Goal: Task Accomplishment & Management: Manage account settings

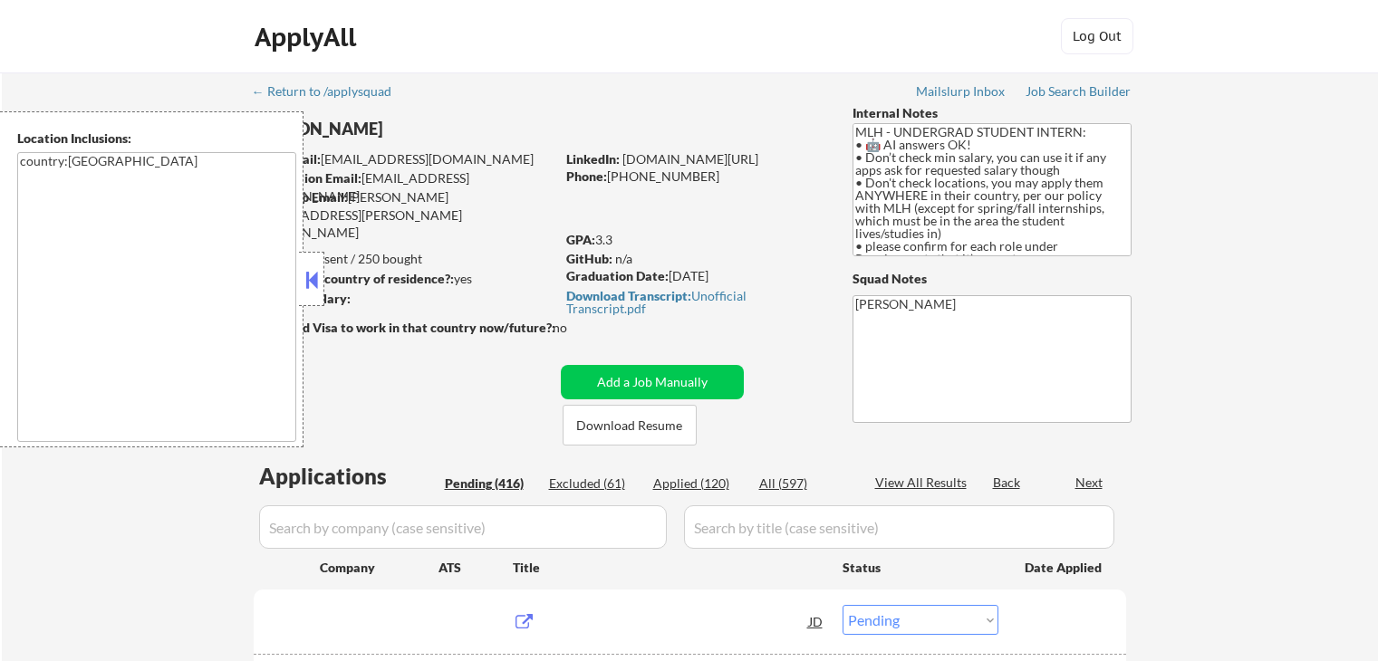
select select ""pending""
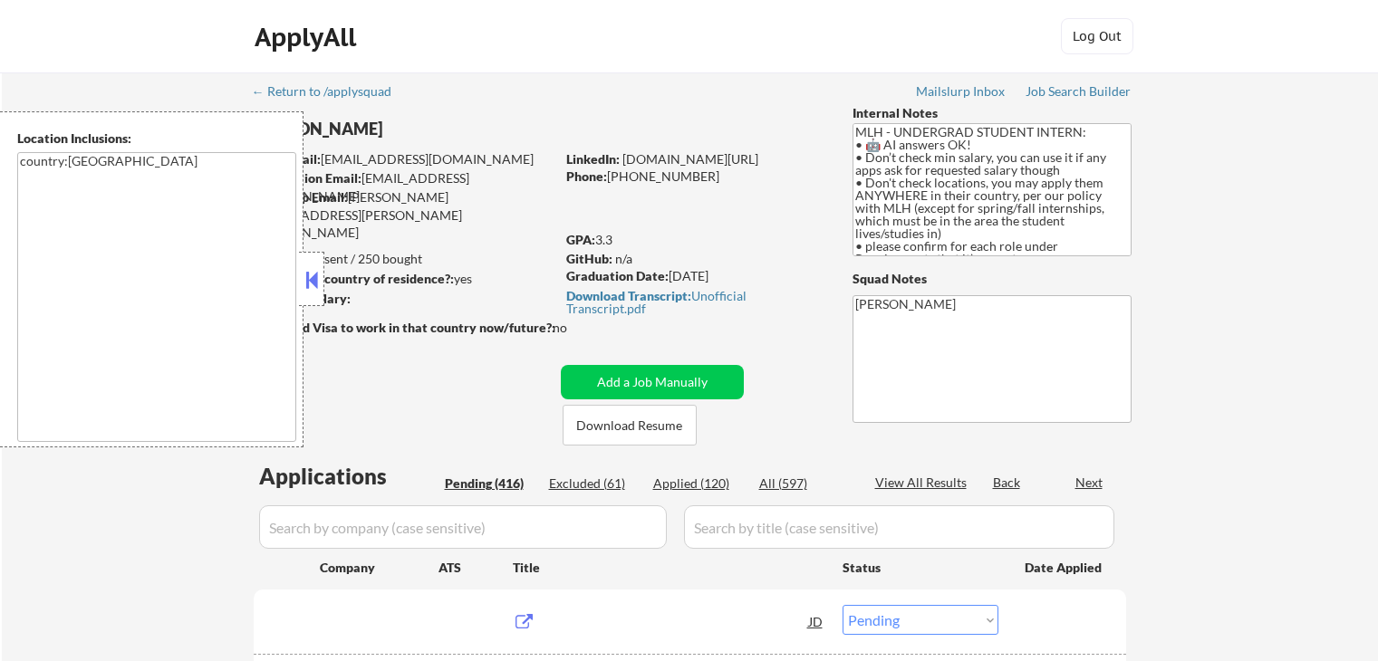
select select ""pending""
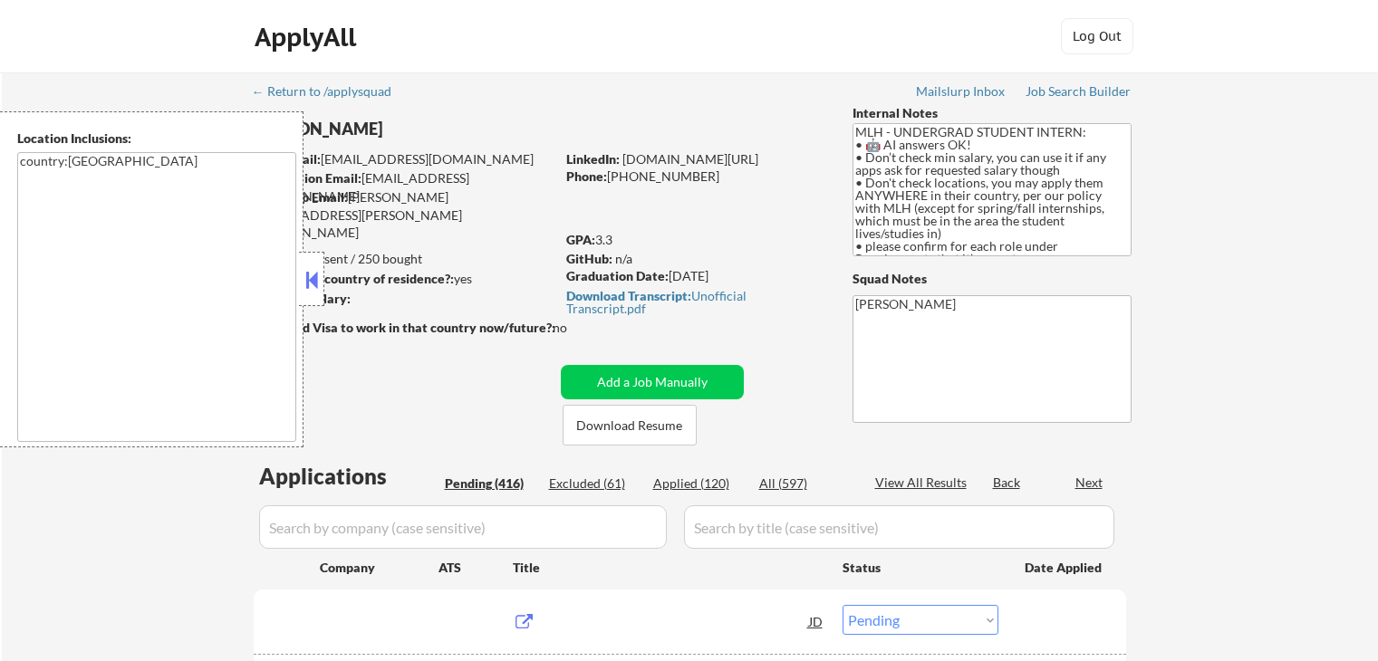
select select ""pending""
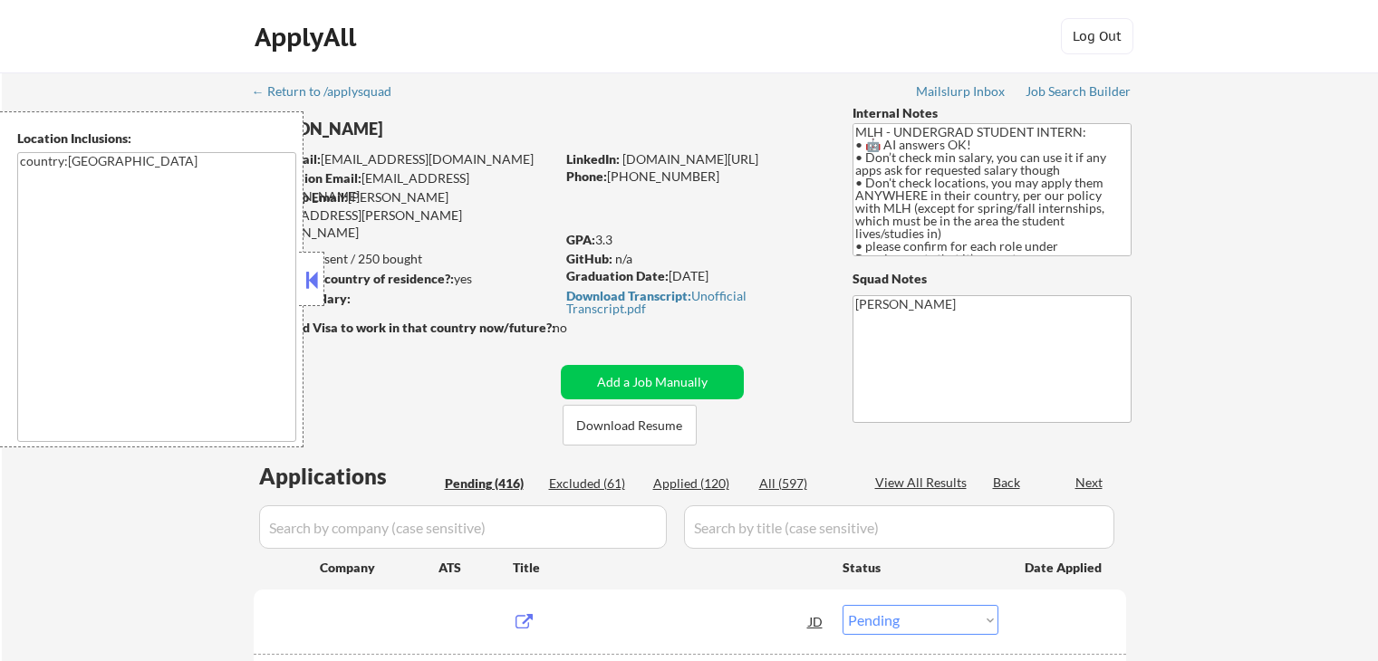
select select ""pending""
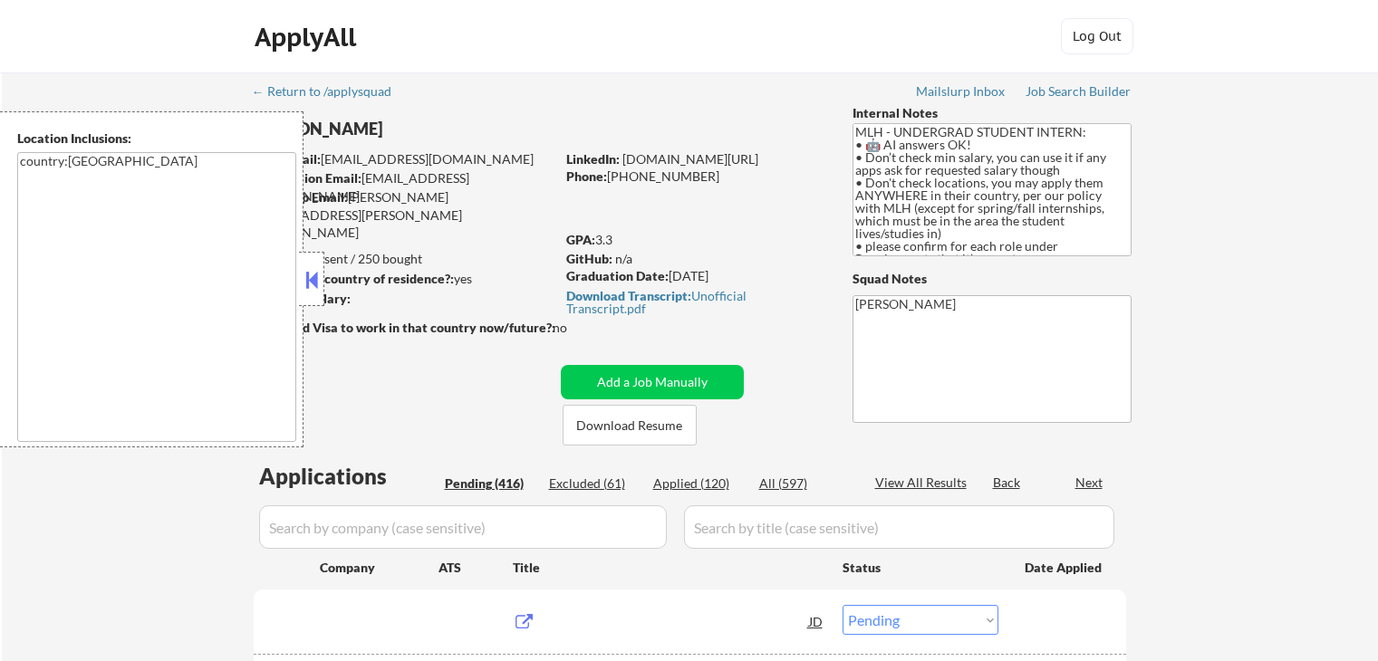
select select ""pending""
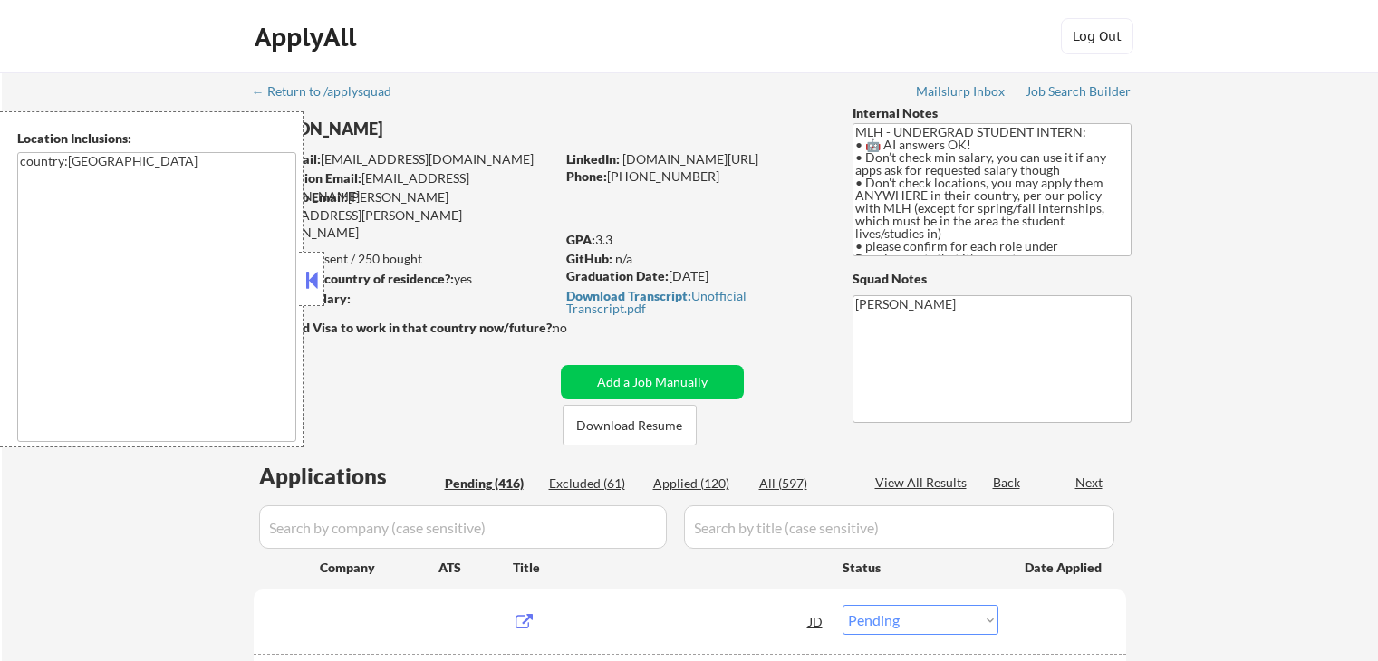
select select ""pending""
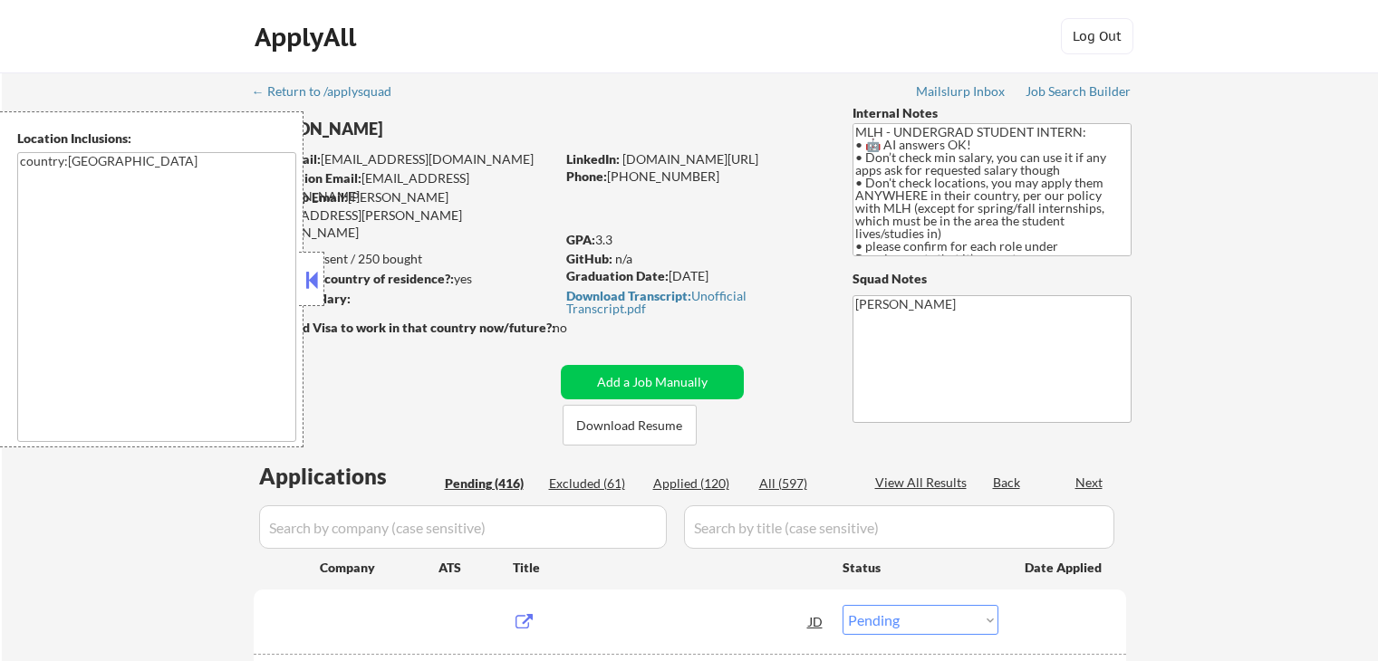
select select ""pending""
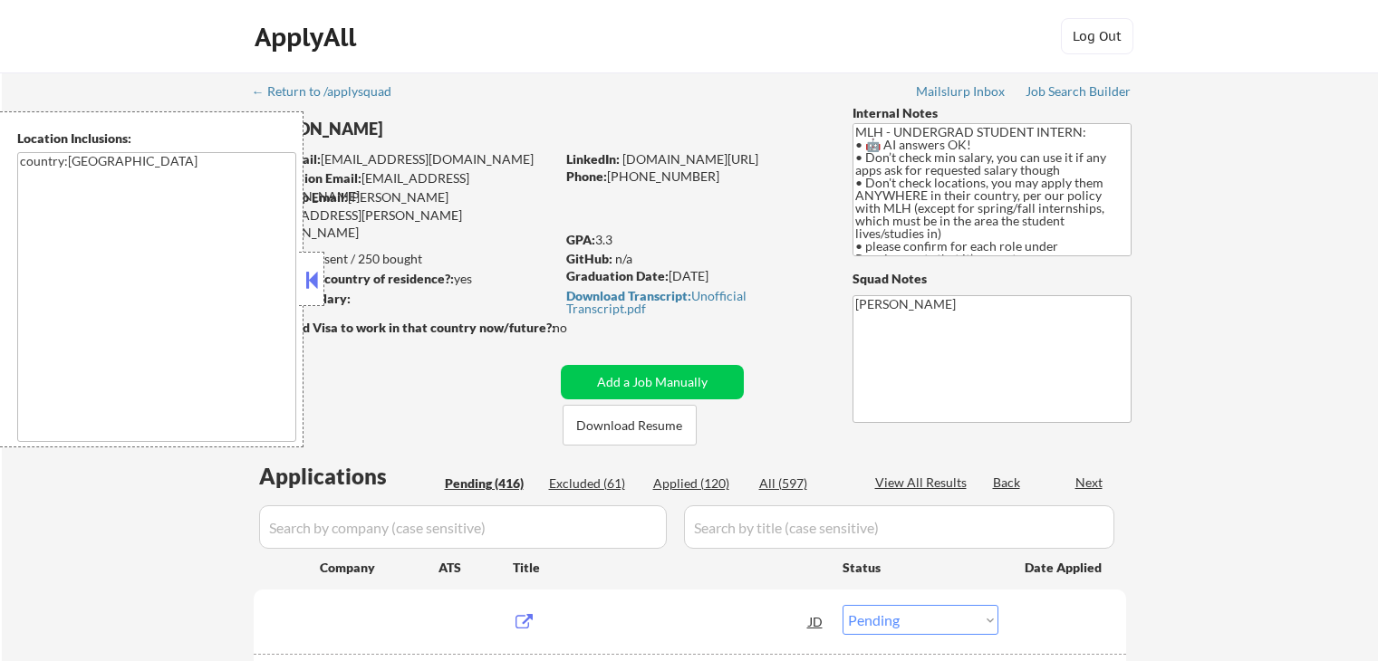
select select ""pending""
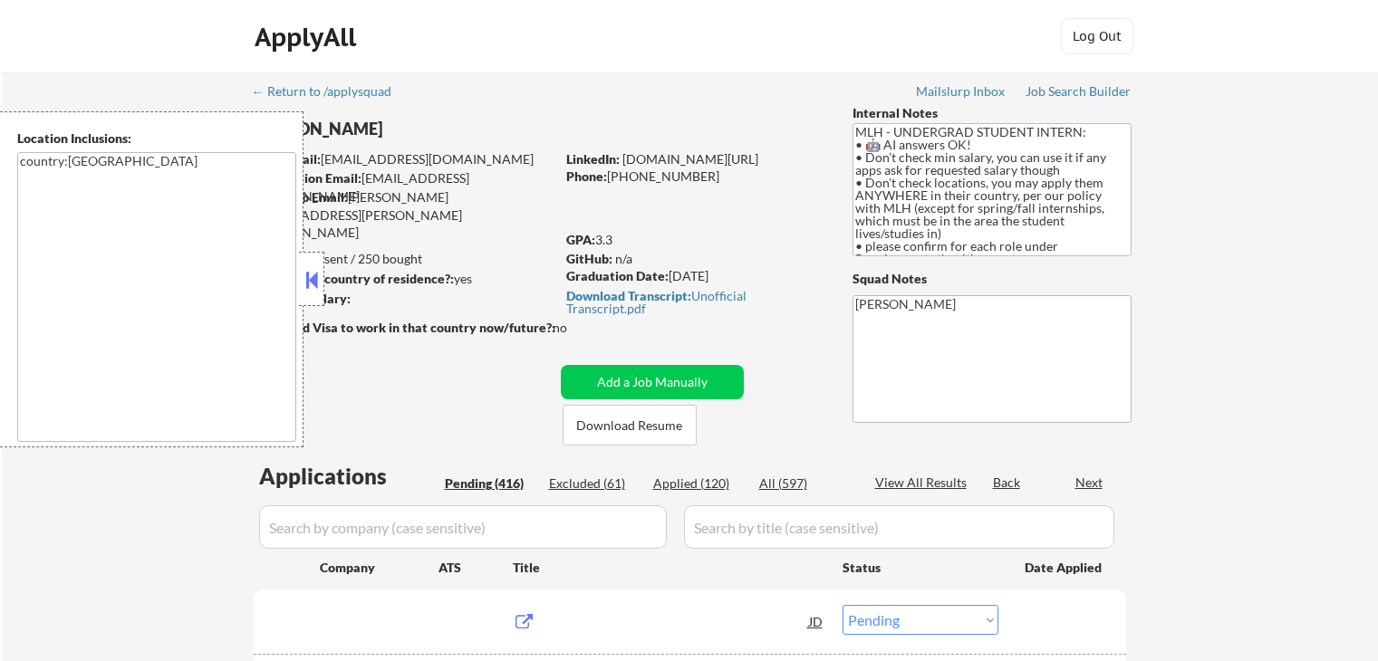
select select ""pending""
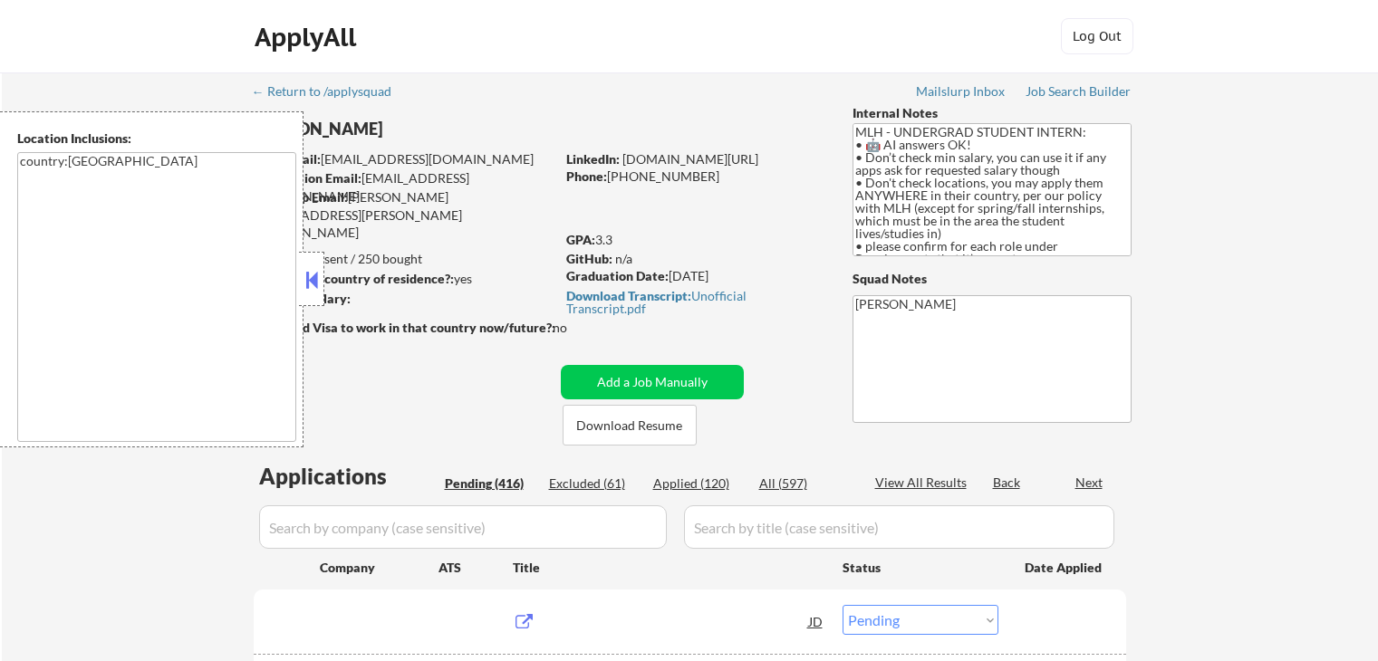
select select ""pending""
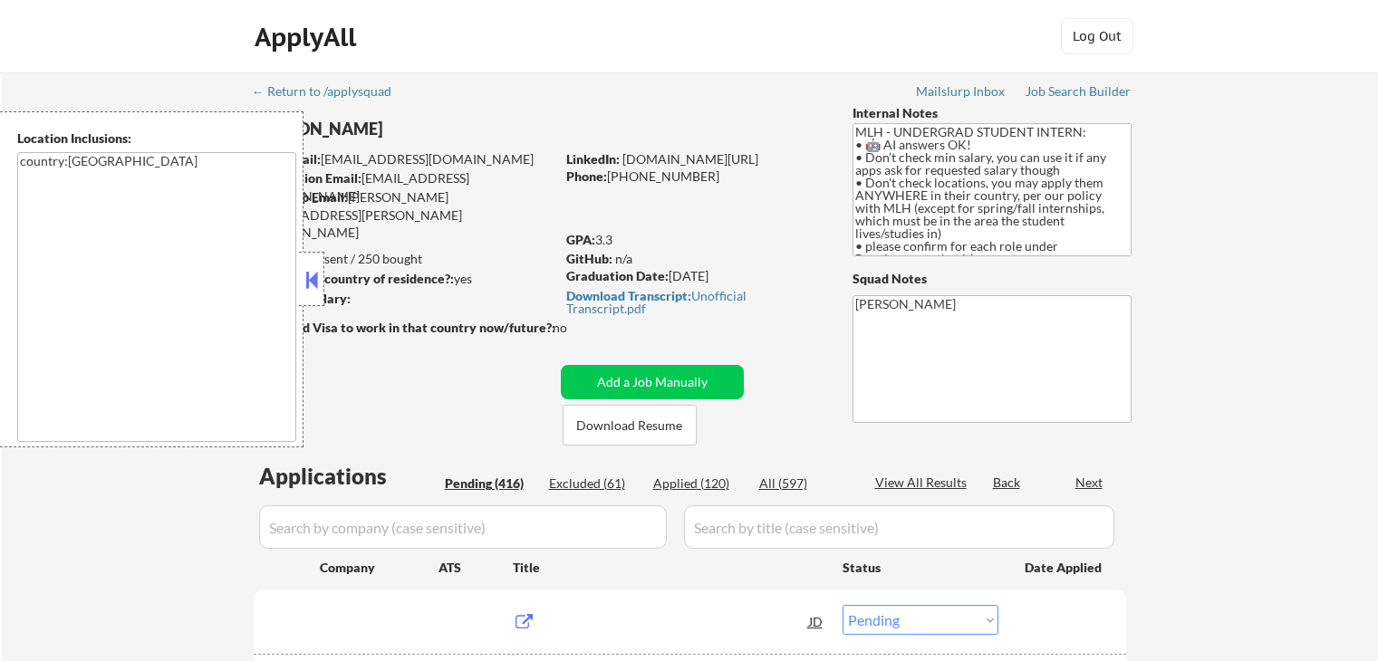
select select ""pending""
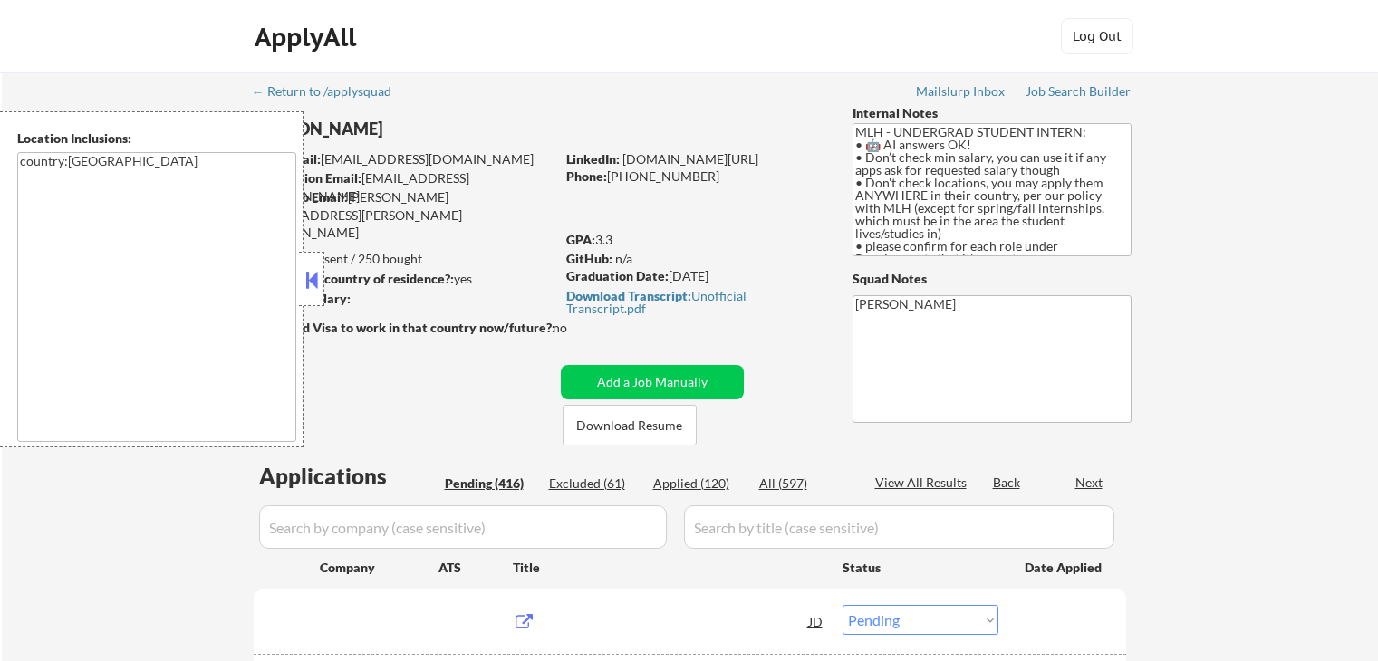
select select ""pending""
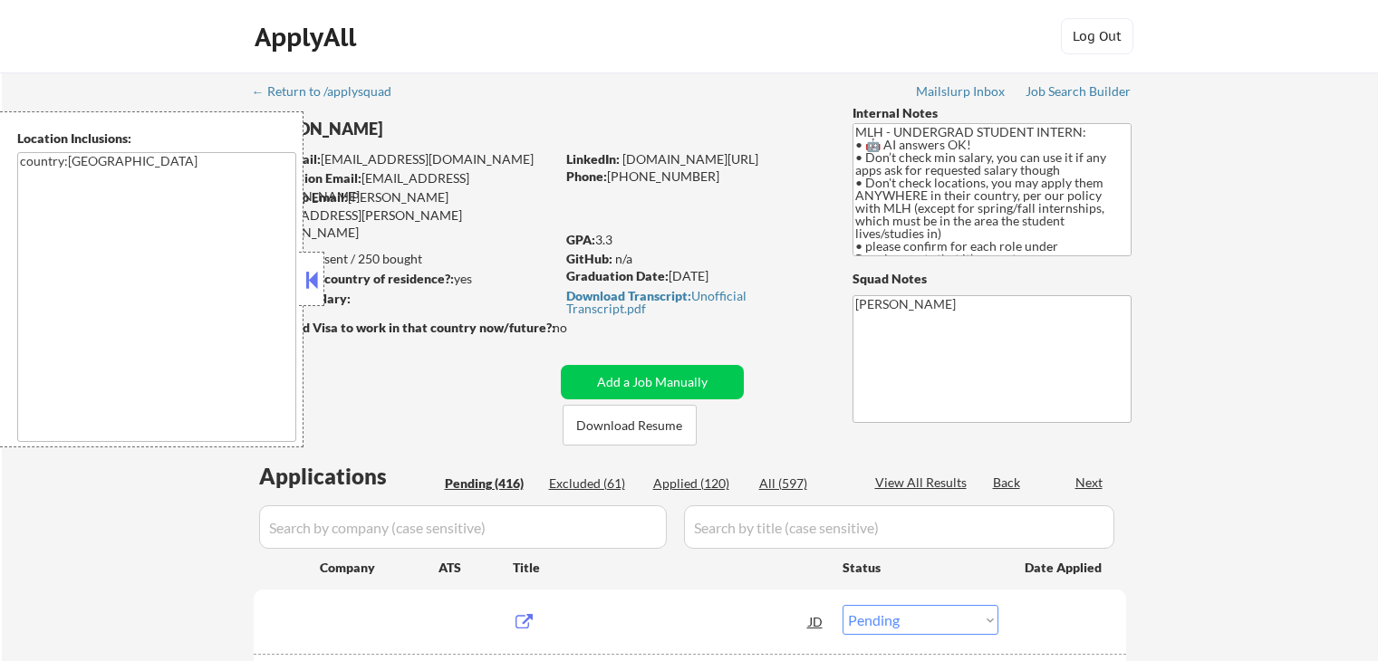
select select ""pending""
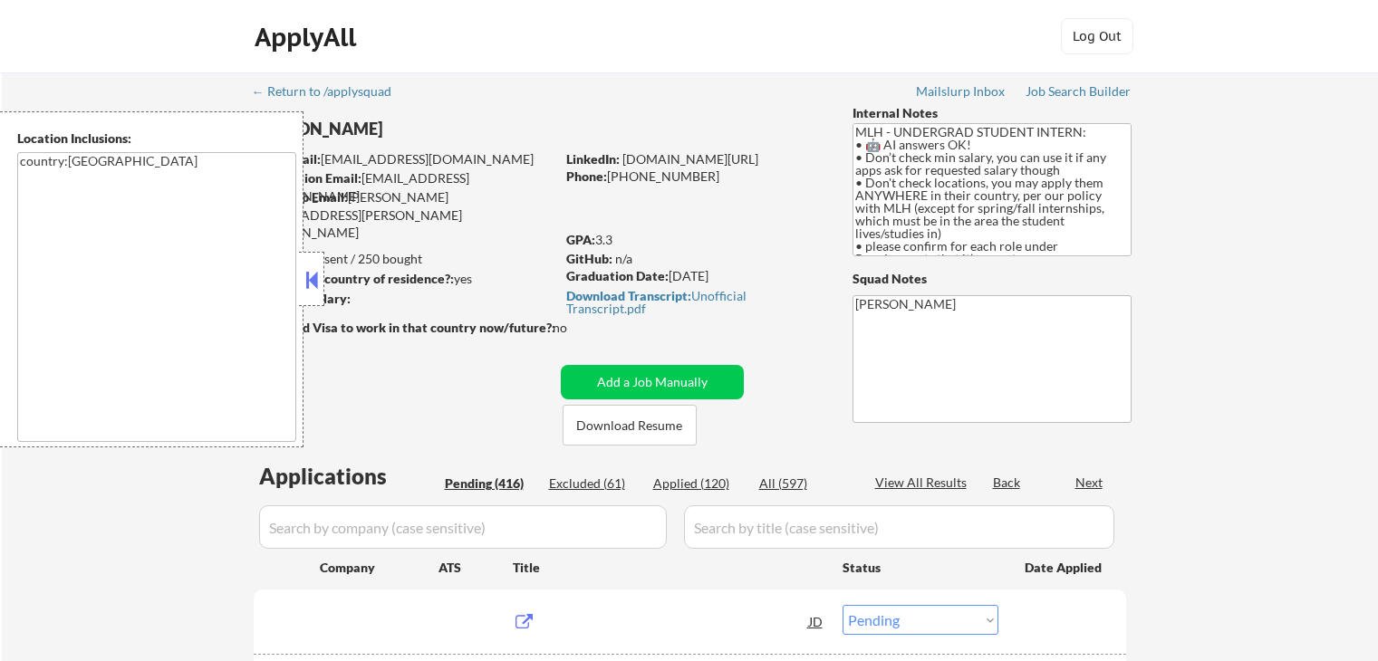
select select ""pending""
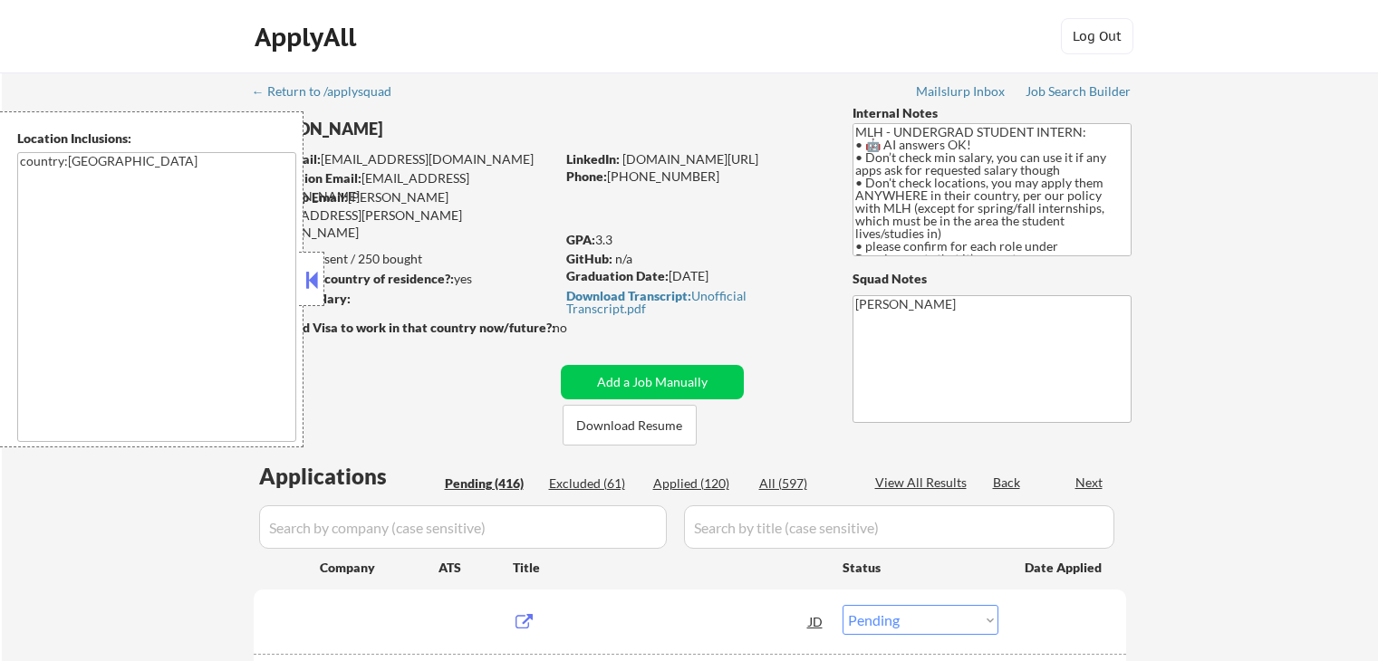
select select ""pending""
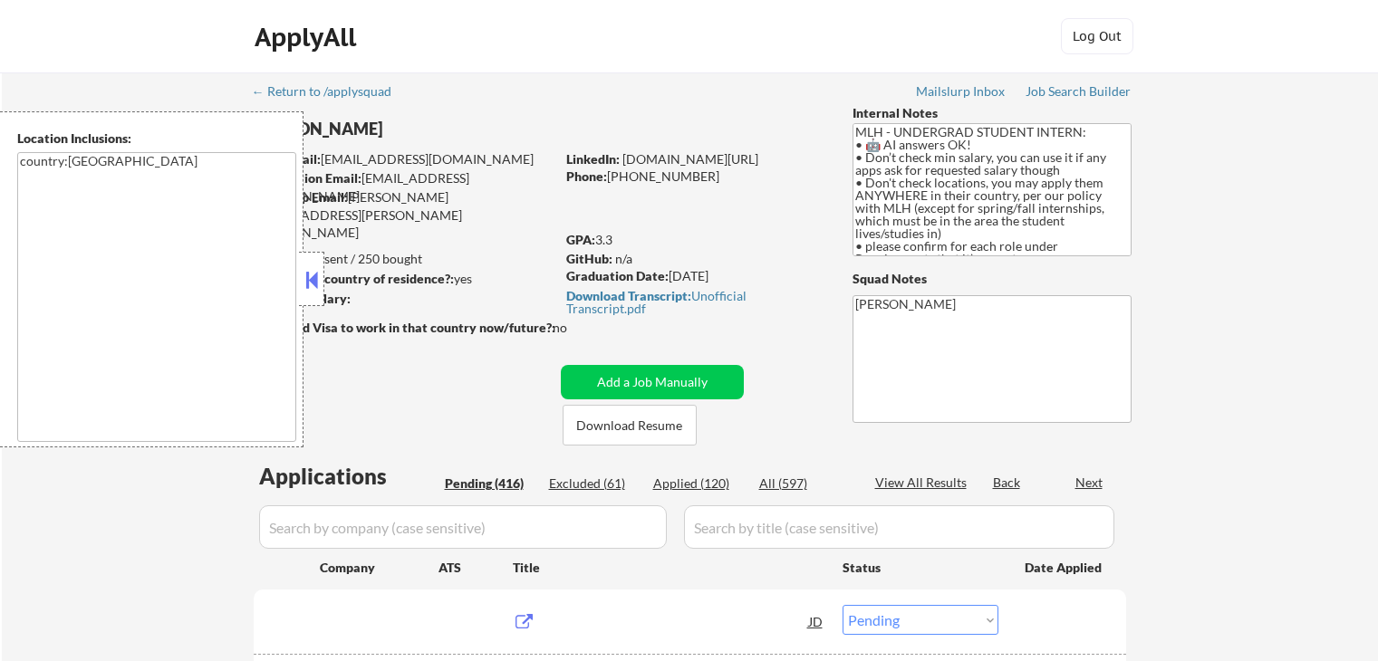
select select ""pending""
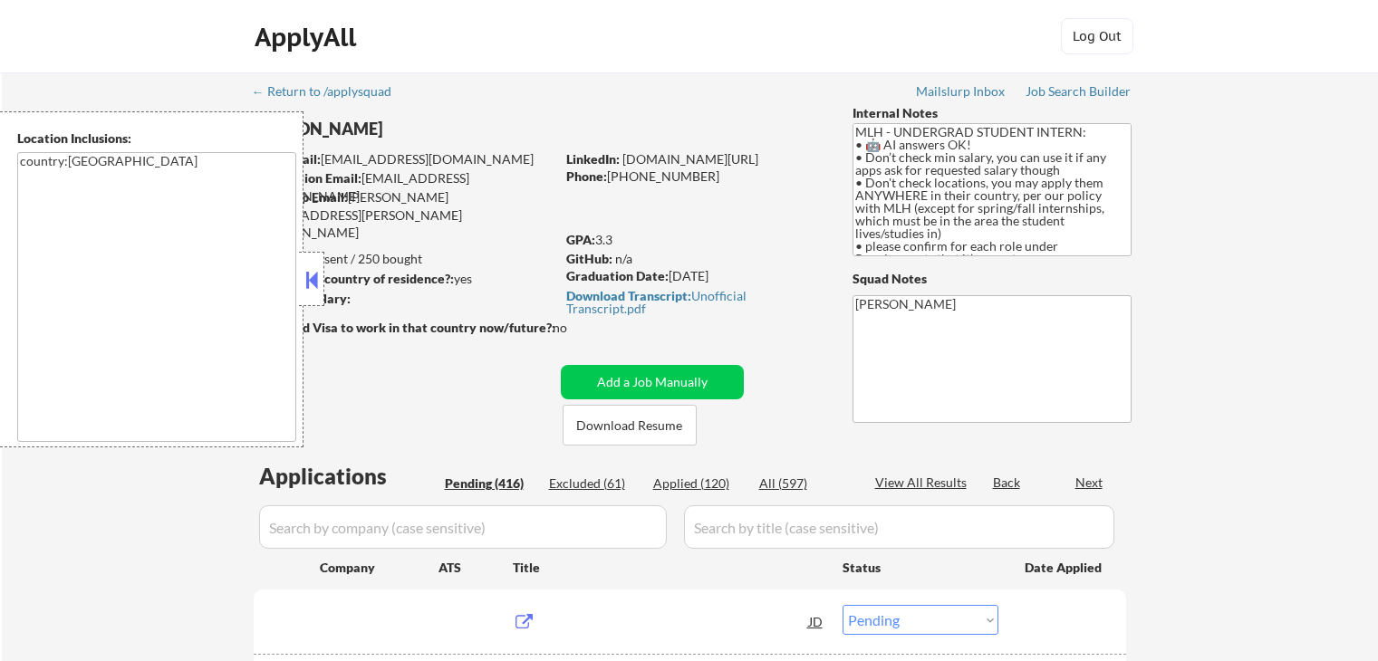
select select ""pending""
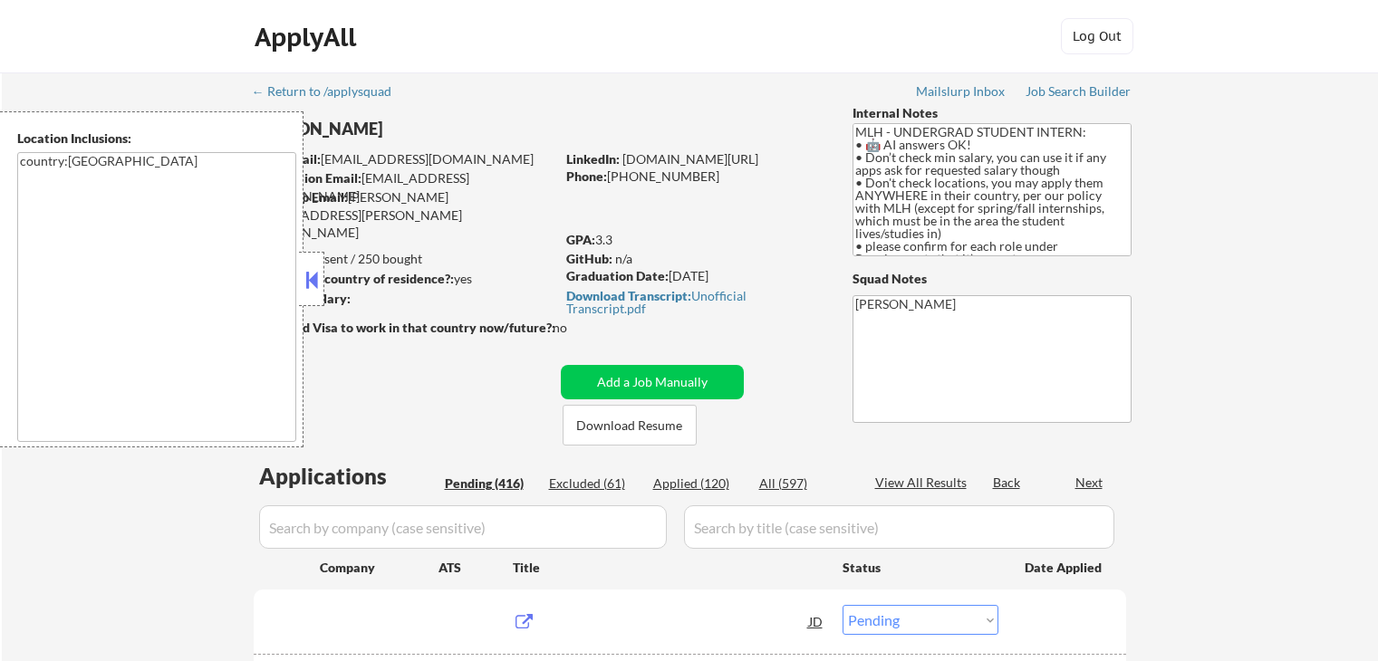
select select ""pending""
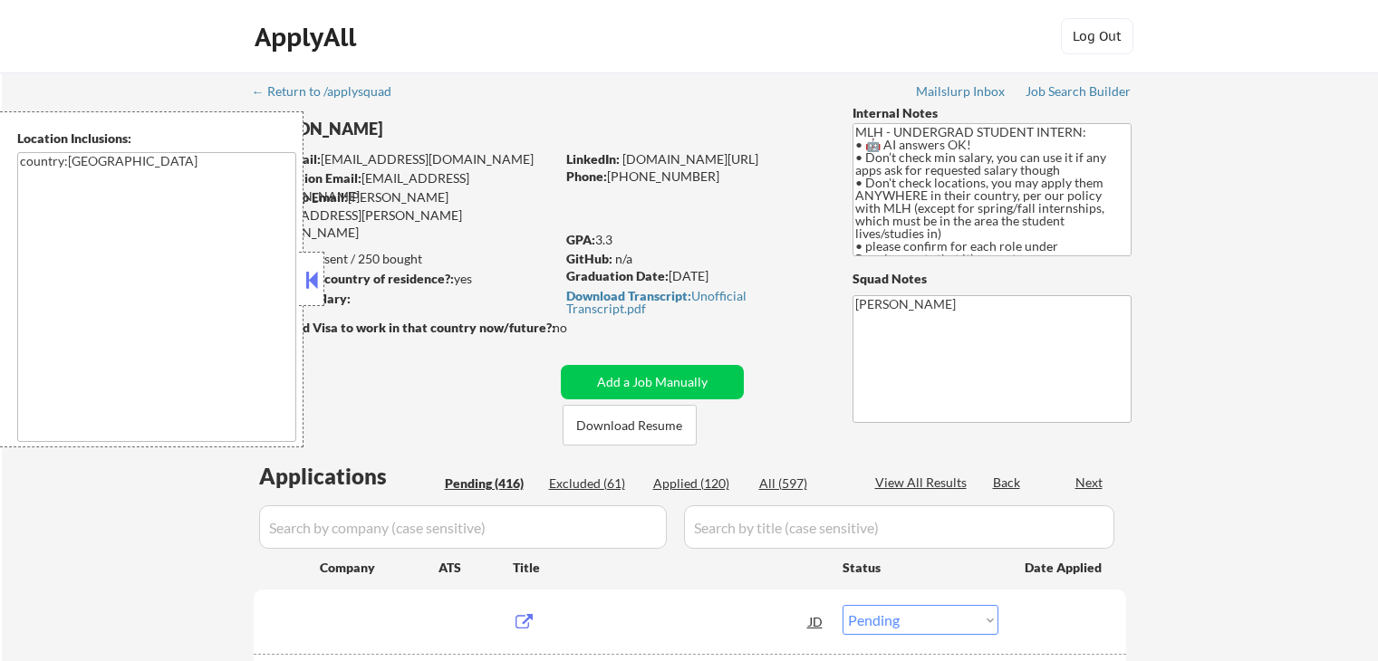
select select ""pending""
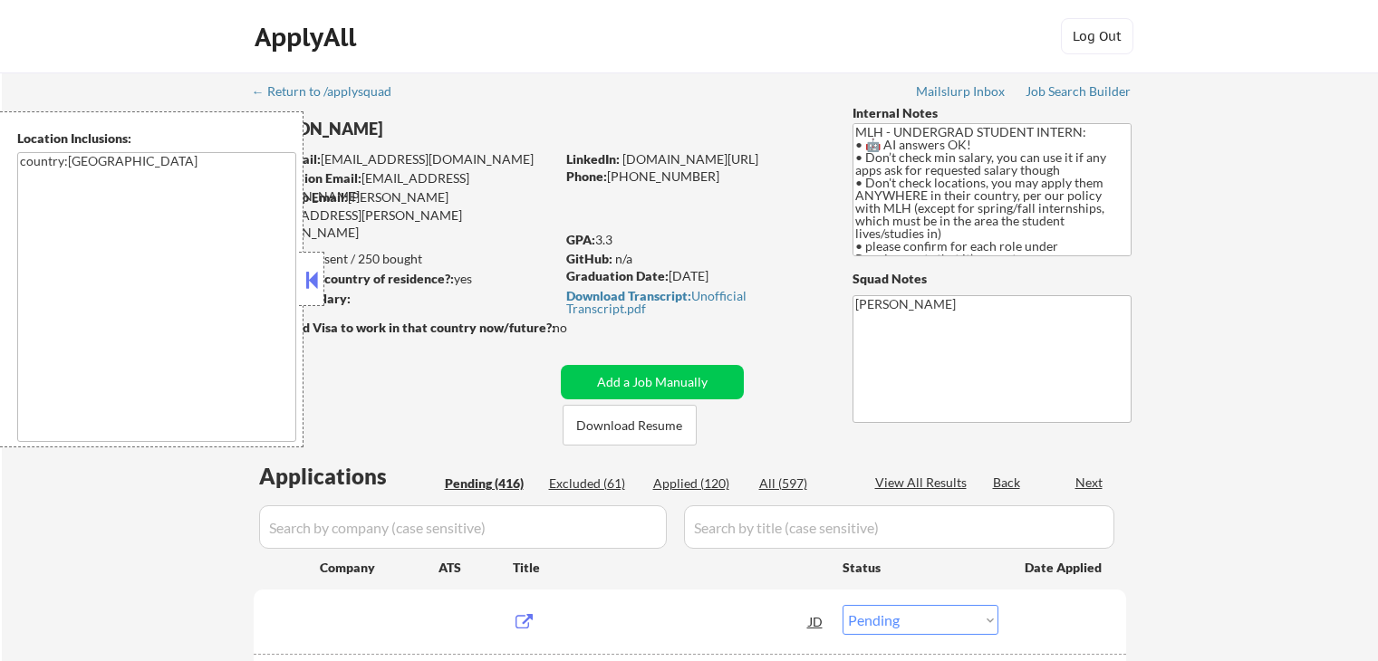
select select ""pending""
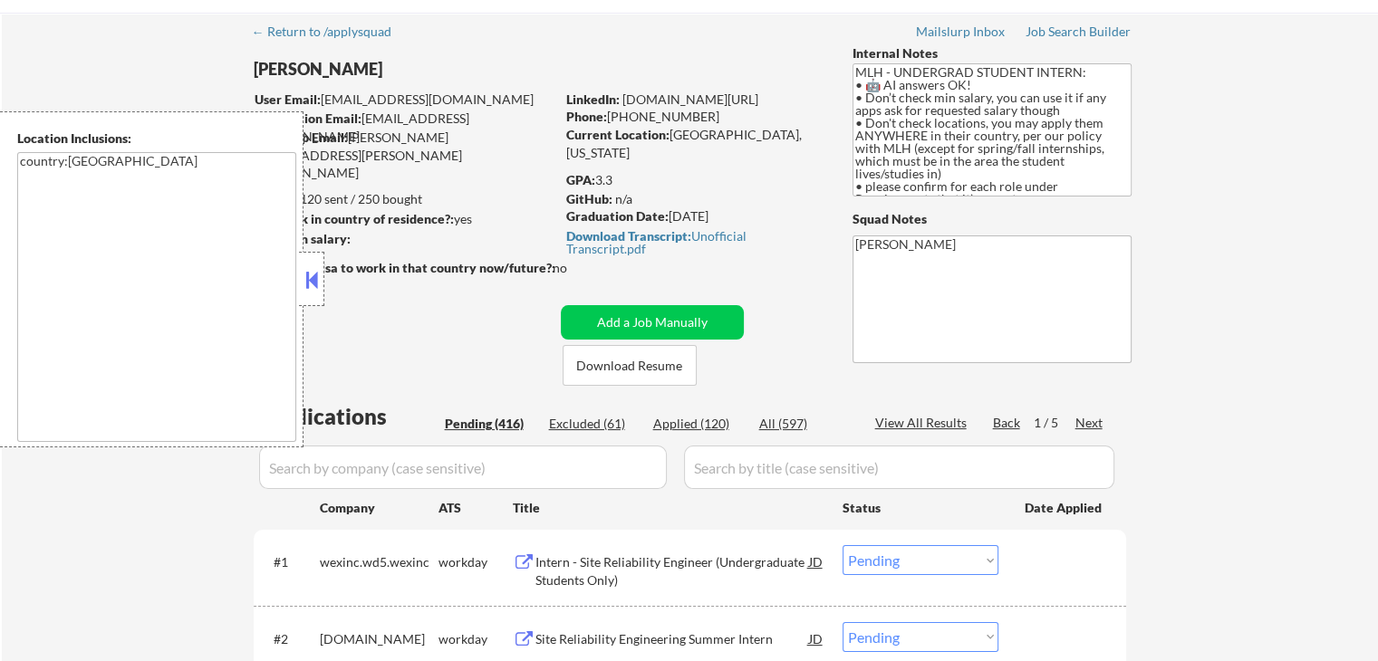
scroll to position [91, 0]
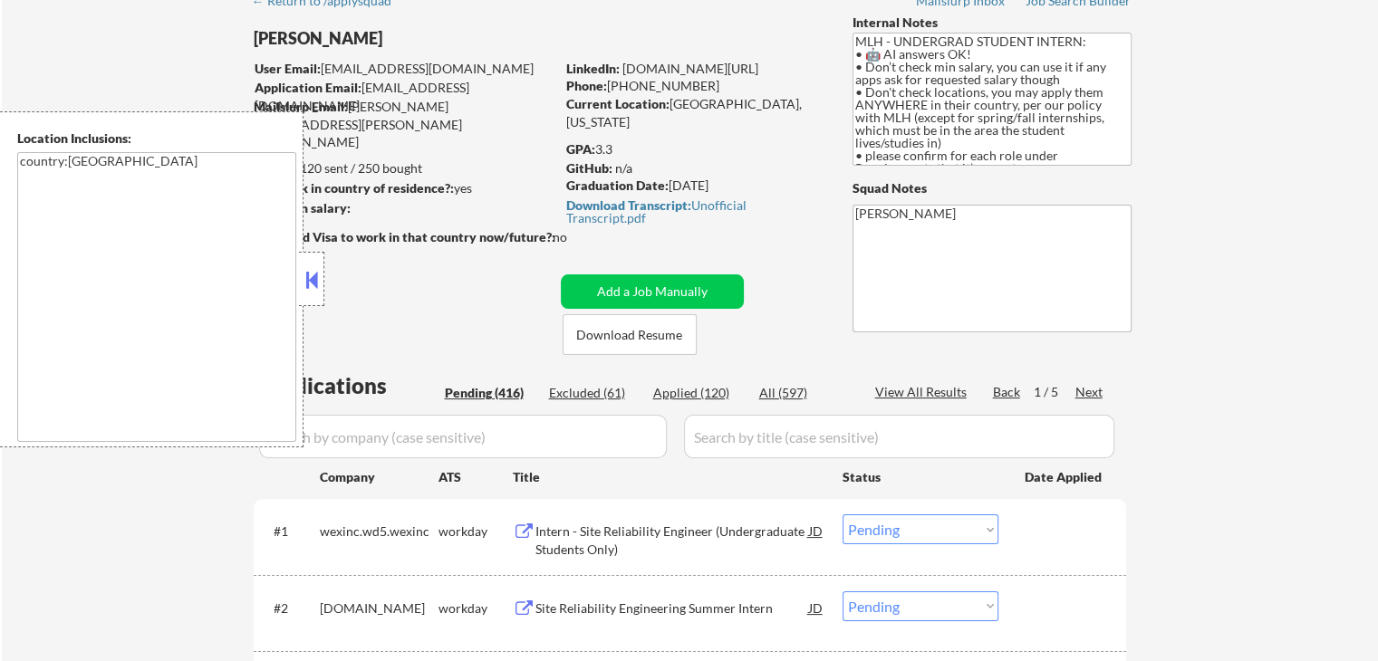
click at [307, 273] on button at bounding box center [312, 279] width 20 height 27
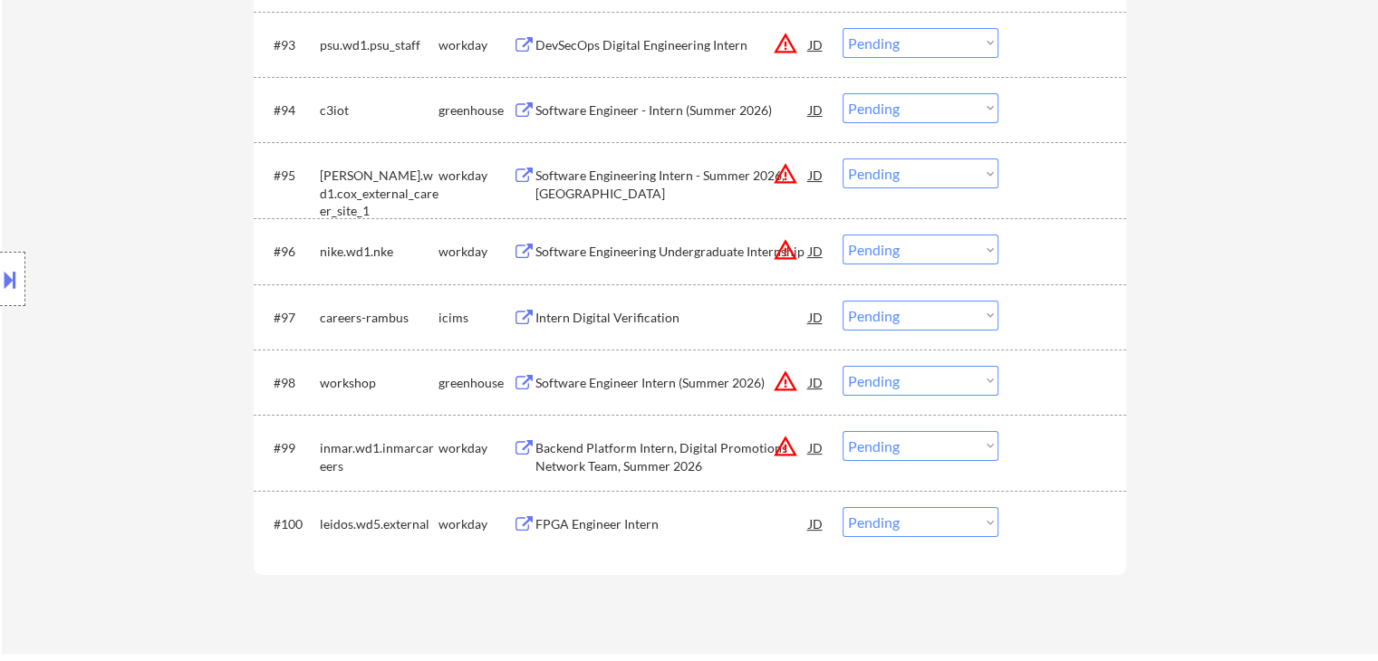
scroll to position [7157, 0]
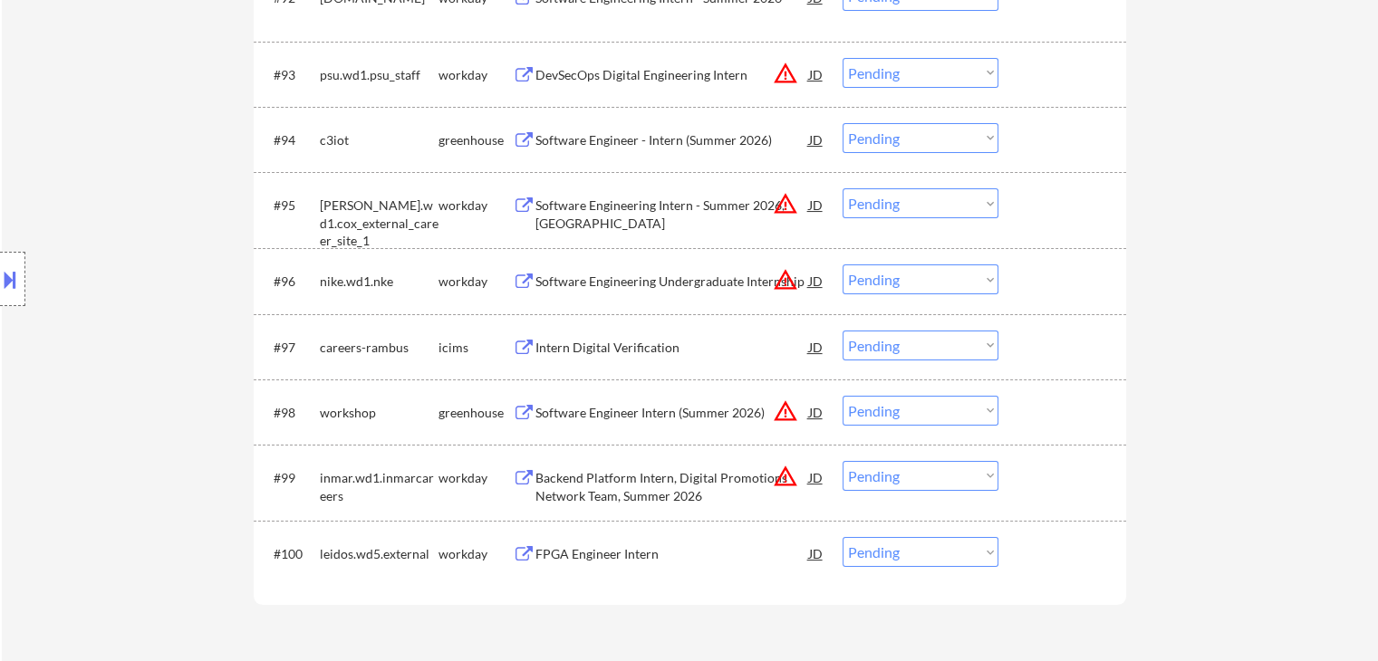
click at [582, 144] on div "Software Engineer - Intern (Summer 2026)" at bounding box center [672, 140] width 274 height 18
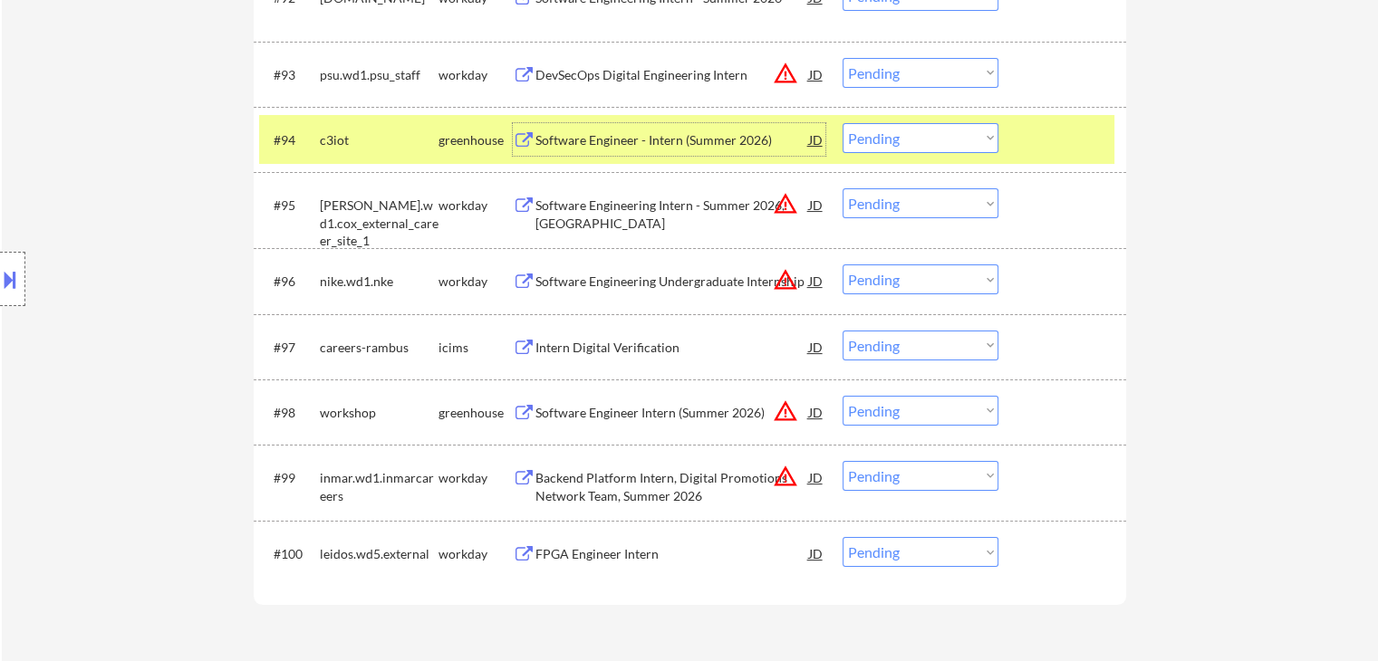
click at [0, 285] on button at bounding box center [10, 280] width 20 height 30
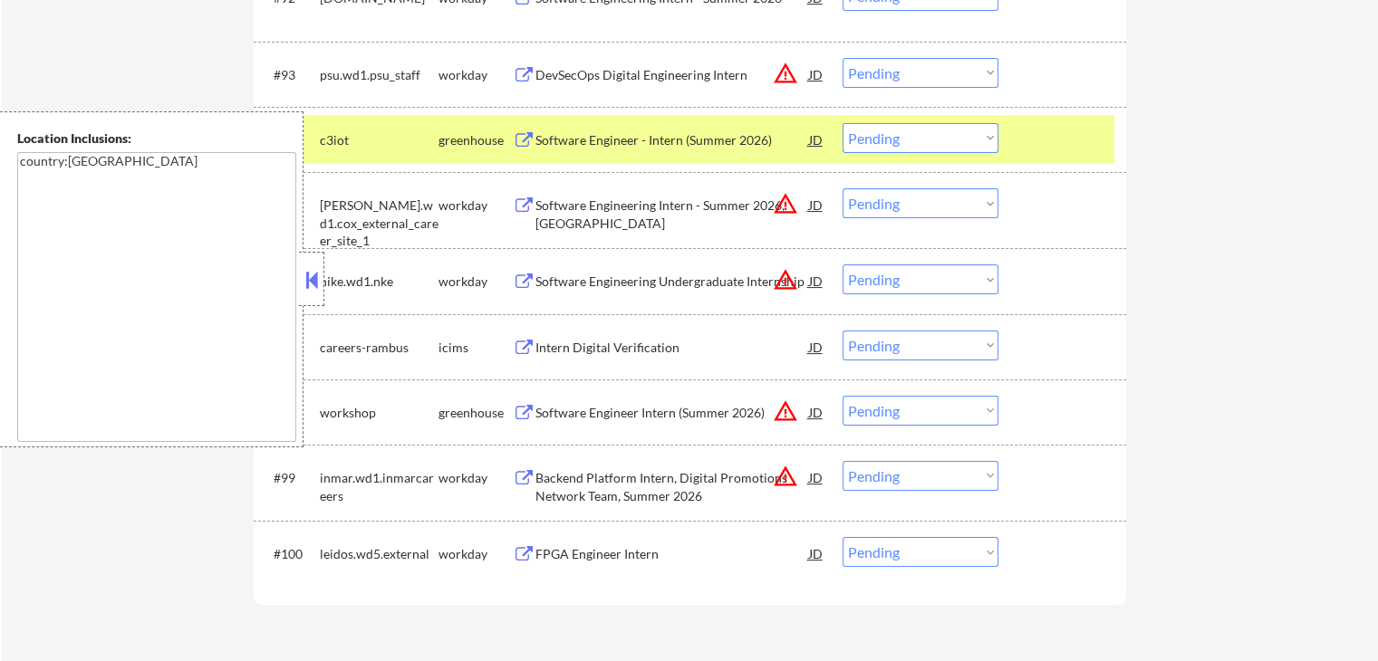
click at [313, 276] on button at bounding box center [312, 279] width 20 height 27
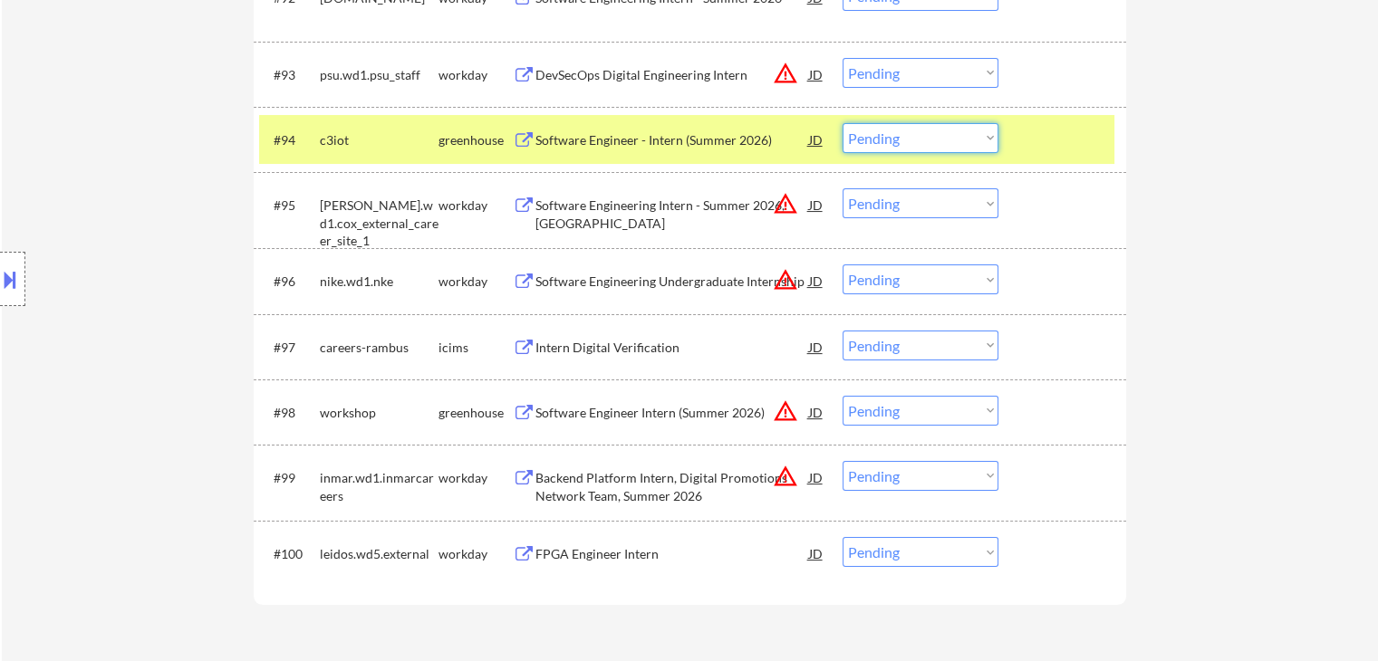
click at [891, 142] on select "Choose an option... Pending Applied Excluded (Questions) Excluded (Expired) Exc…" at bounding box center [921, 138] width 156 height 30
click at [843, 123] on select "Choose an option... Pending Applied Excluded (Questions) Excluded (Expired) Exc…" at bounding box center [921, 138] width 156 height 30
select select ""pending""
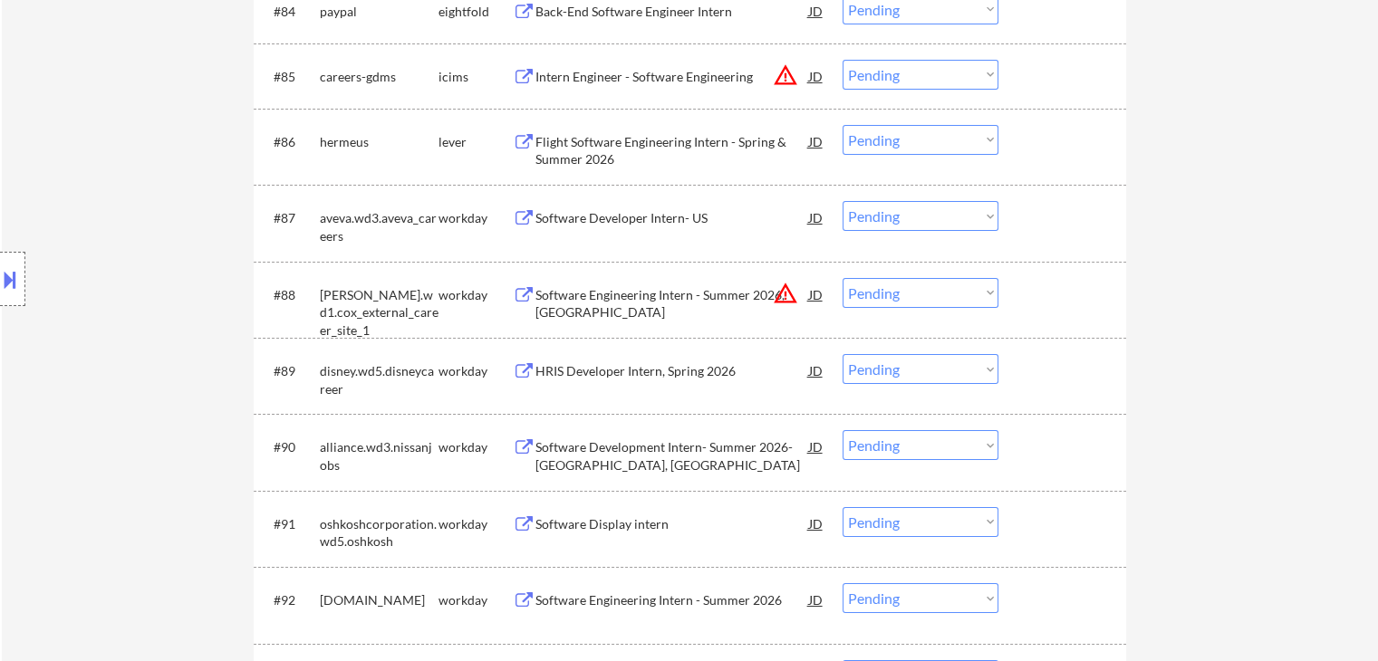
scroll to position [6523, 0]
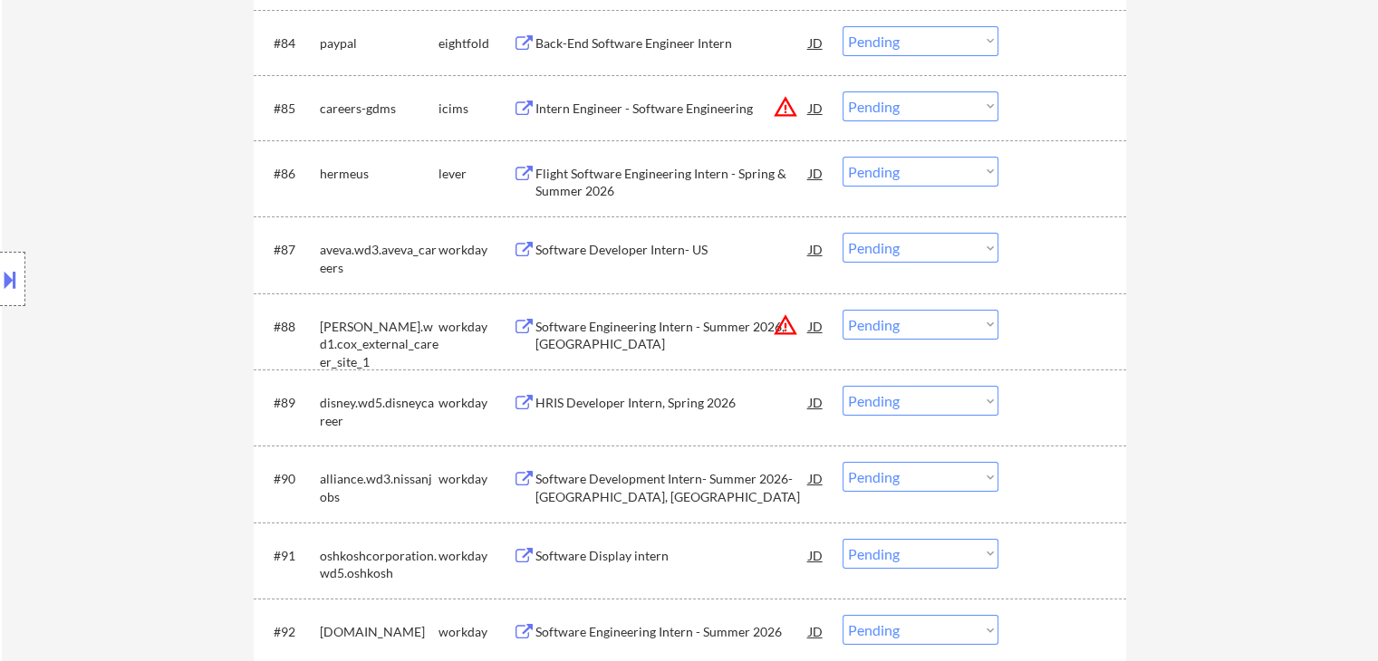
click at [622, 169] on div "Flight Software Engineering Intern - Spring & Summer 2026" at bounding box center [672, 182] width 274 height 35
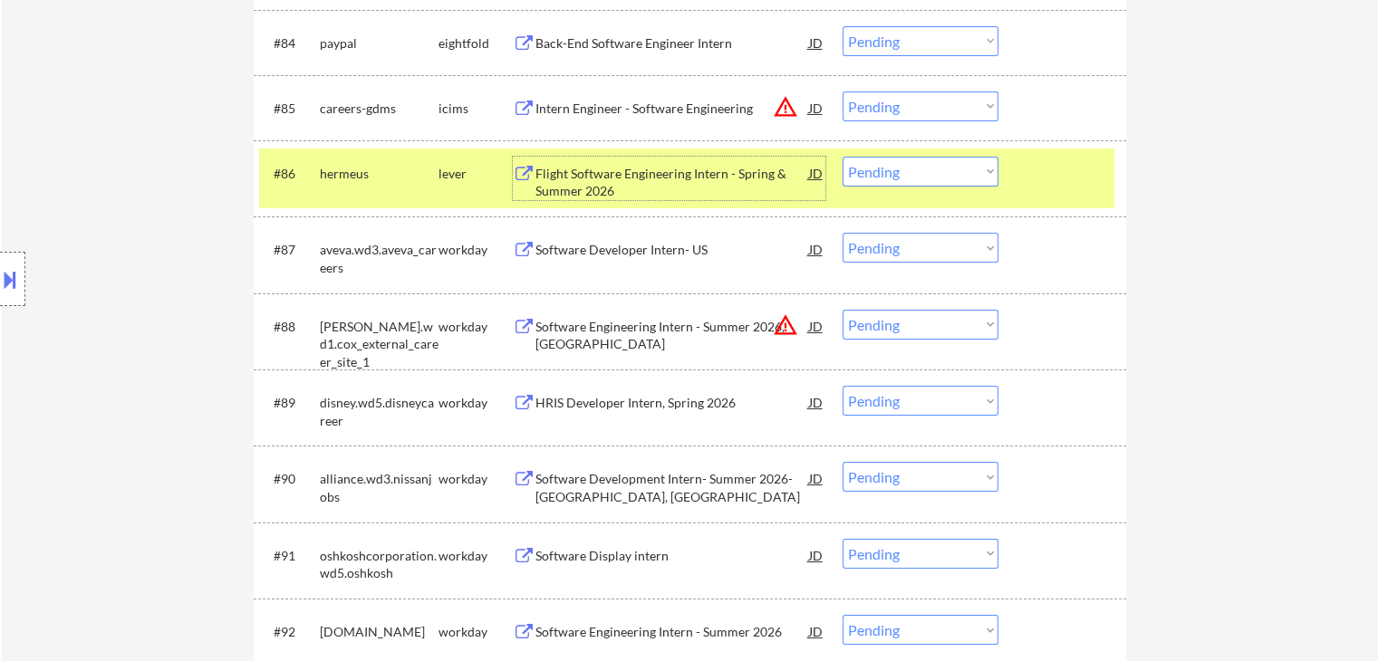
click at [892, 169] on select "Choose an option... Pending Applied Excluded (Questions) Excluded (Expired) Exc…" at bounding box center [921, 172] width 156 height 30
click at [843, 157] on select "Choose an option... Pending Applied Excluded (Questions) Excluded (Expired) Exc…" at bounding box center [921, 172] width 156 height 30
select select ""pending""
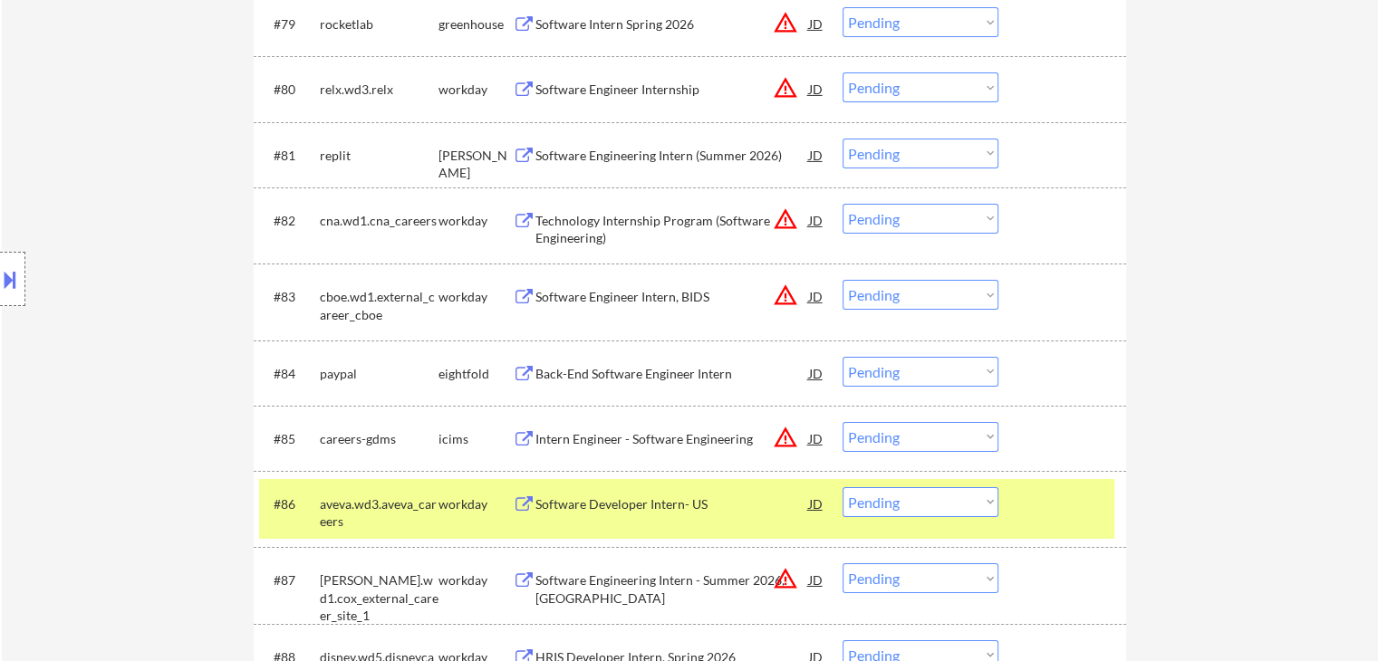
scroll to position [6161, 0]
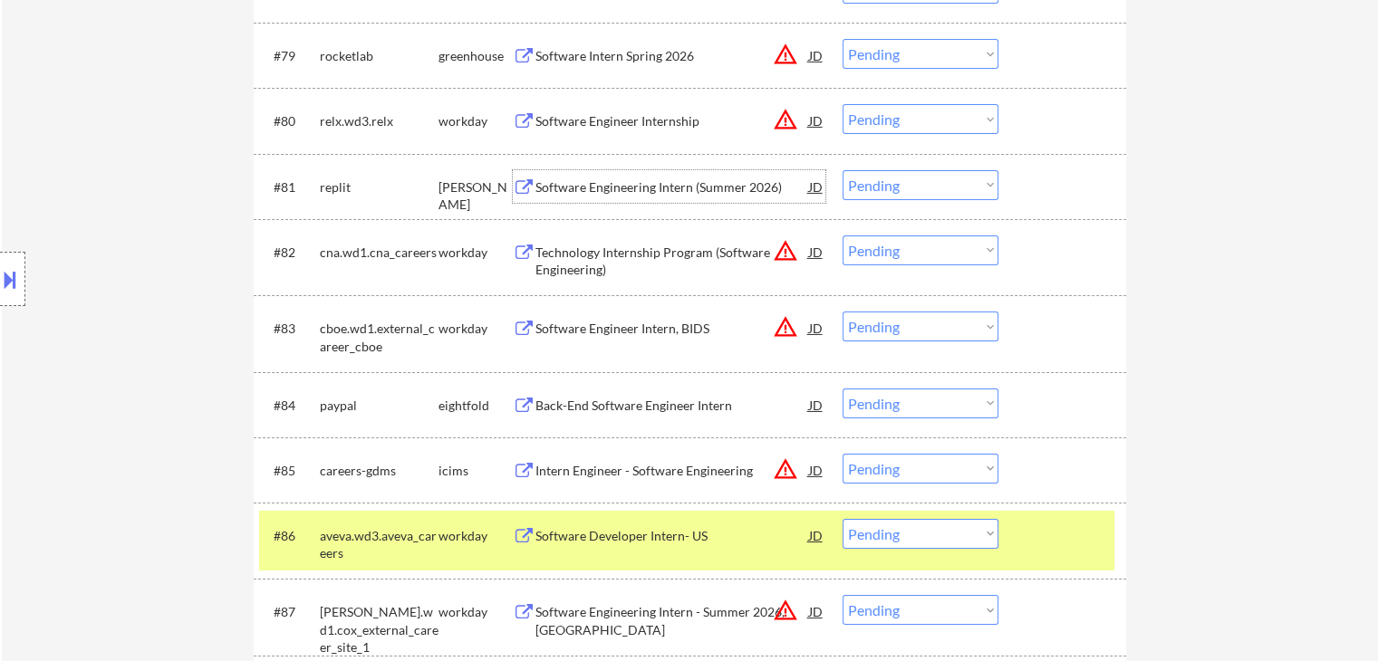
click at [583, 182] on div "Software Engineering Intern (Summer 2026)" at bounding box center [672, 187] width 274 height 18
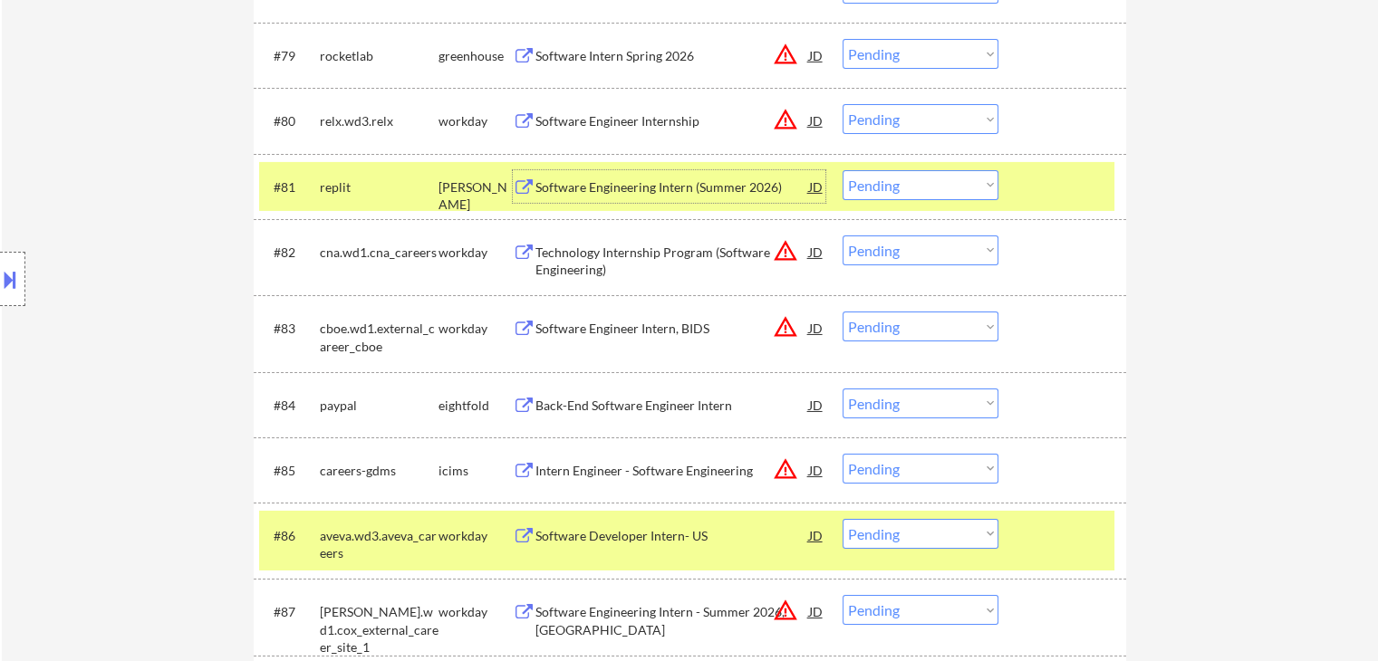
click at [1064, 178] on div at bounding box center [1065, 186] width 80 height 33
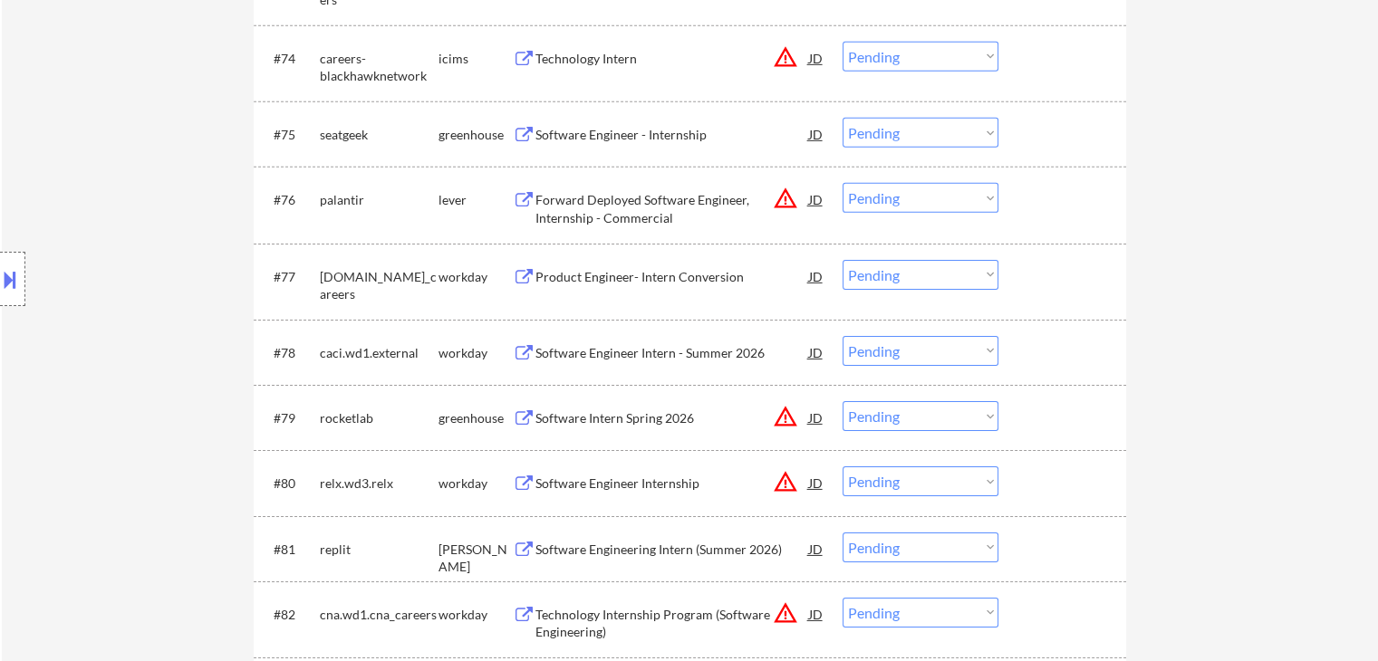
scroll to position [5708, 0]
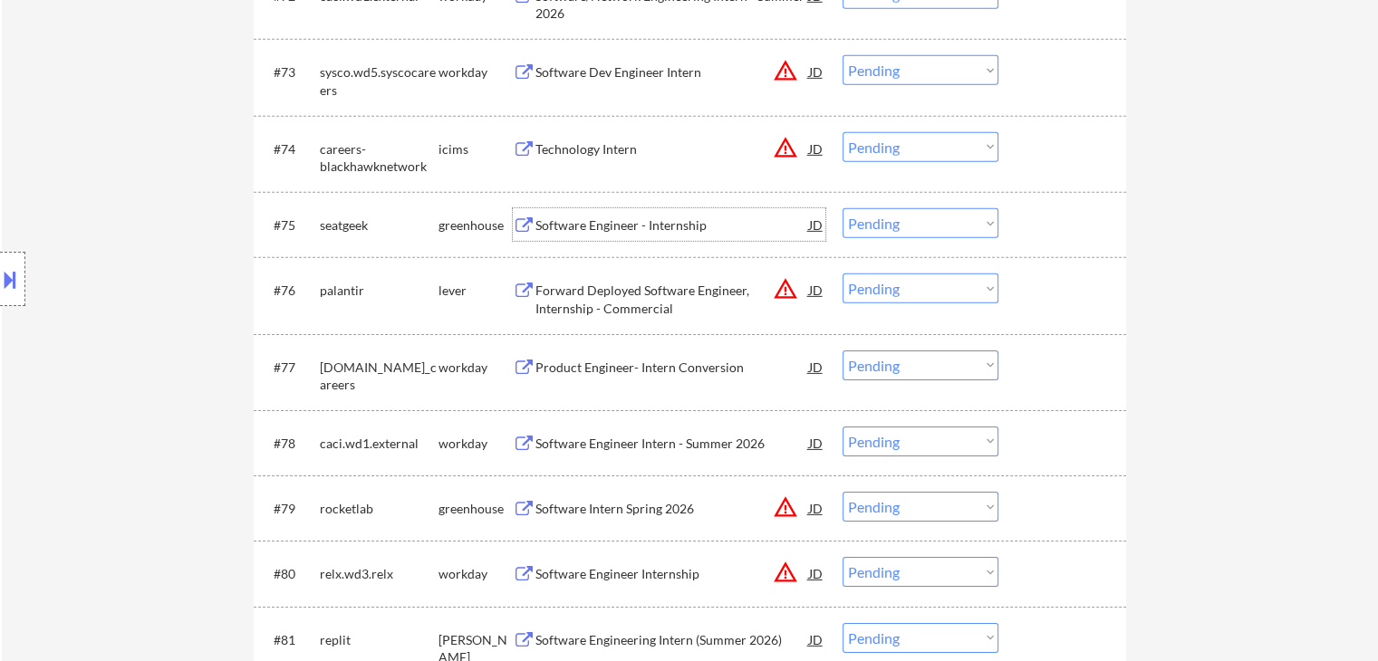
click at [620, 222] on div "Software Engineer - Internship" at bounding box center [672, 226] width 274 height 18
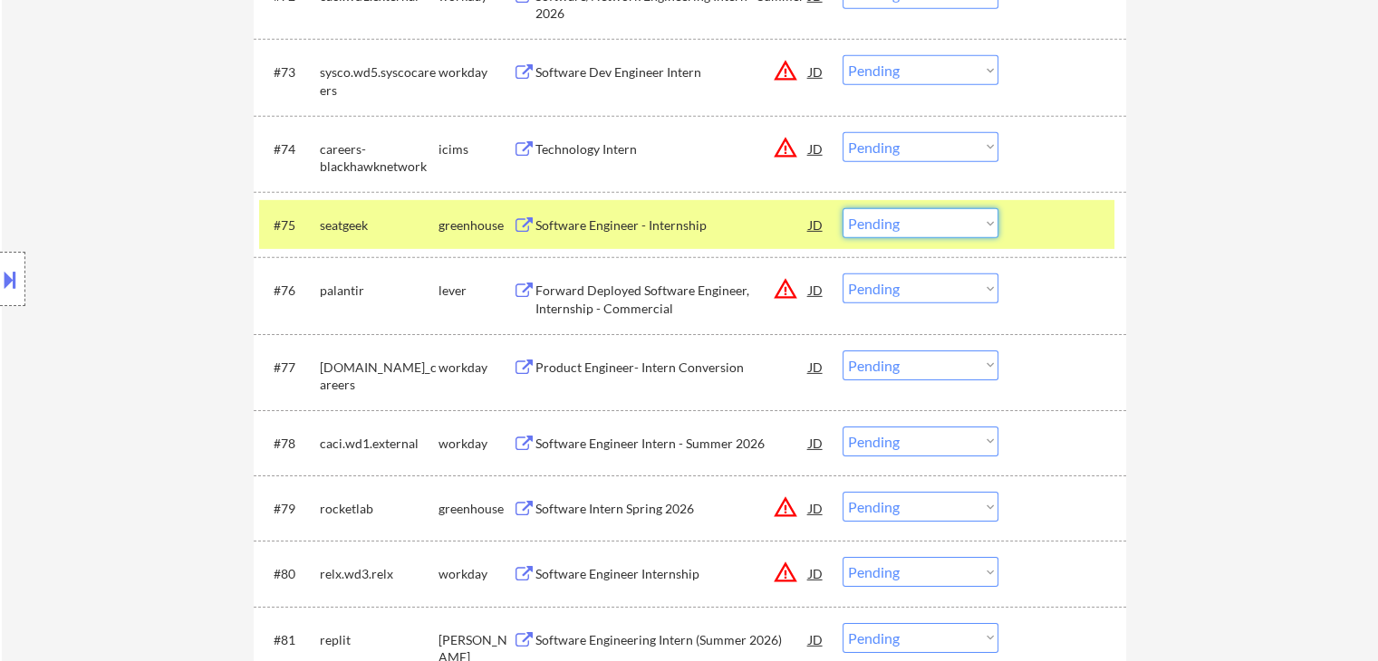
click at [874, 217] on select "Choose an option... Pending Applied Excluded (Questions) Excluded (Expired) Exc…" at bounding box center [921, 223] width 156 height 30
click at [843, 208] on select "Choose an option... Pending Applied Excluded (Questions) Excluded (Expired) Exc…" at bounding box center [921, 223] width 156 height 30
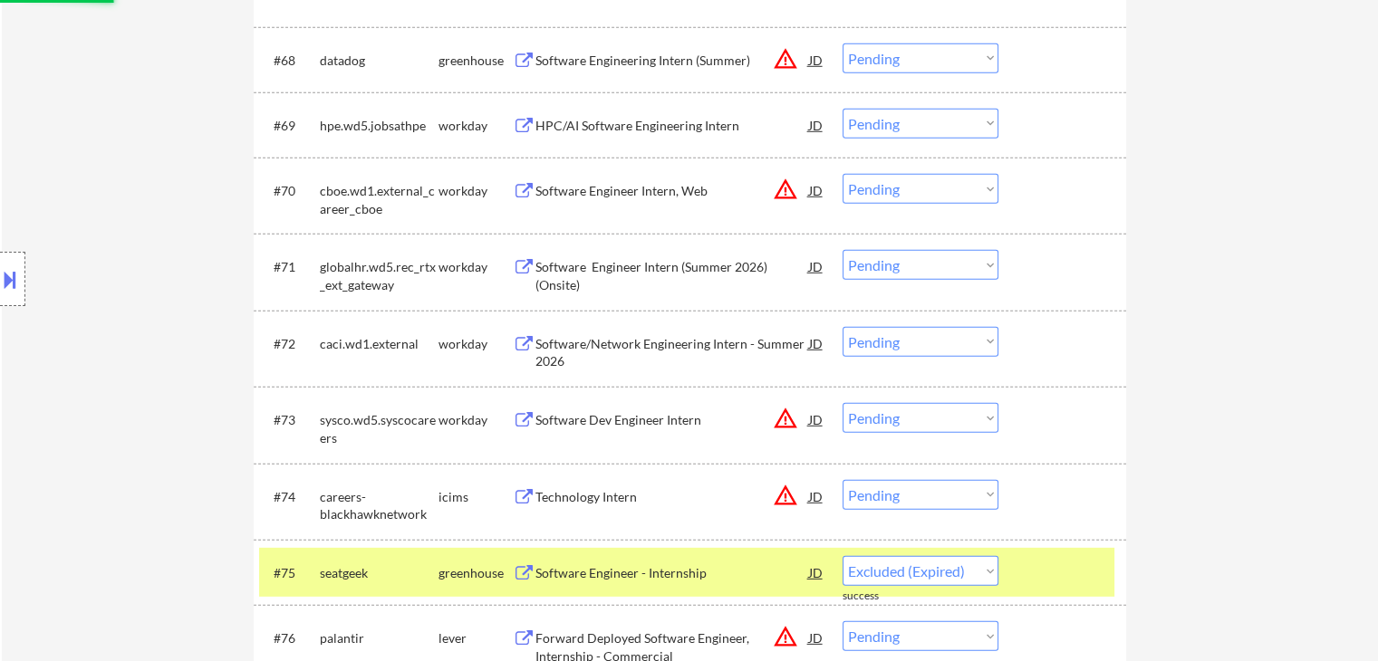
scroll to position [5255, 0]
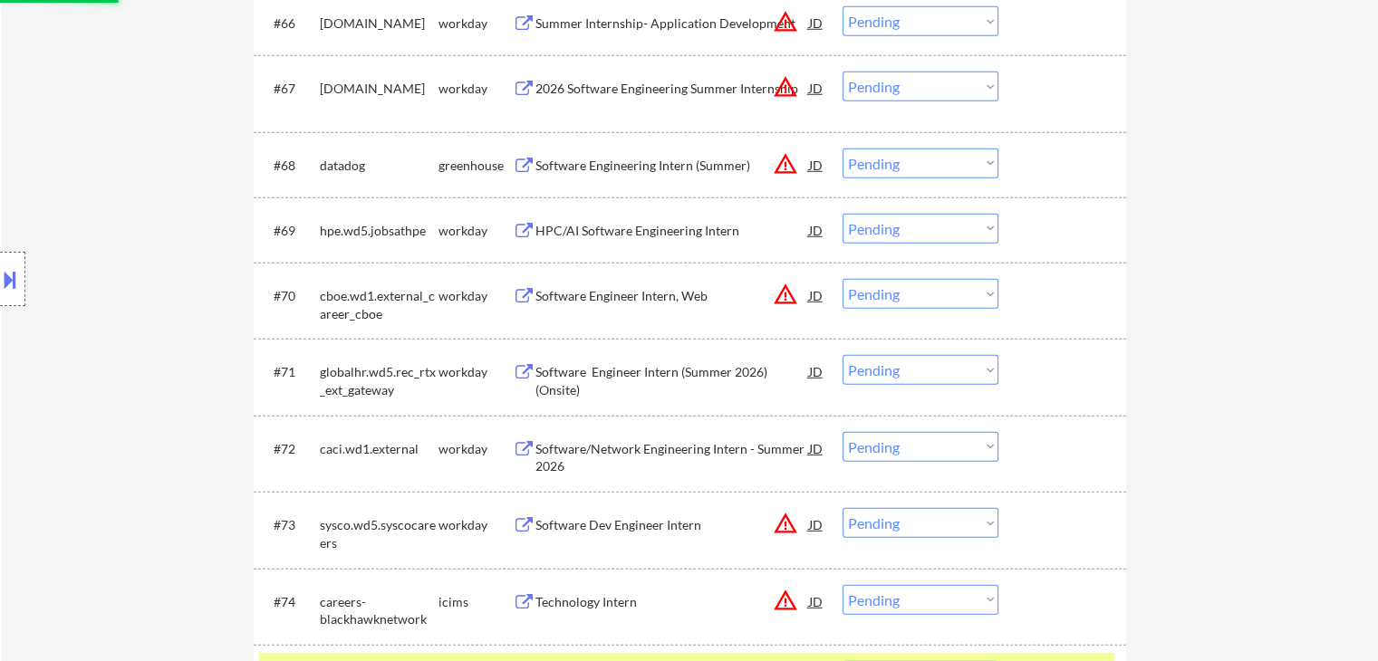
select select ""pending""
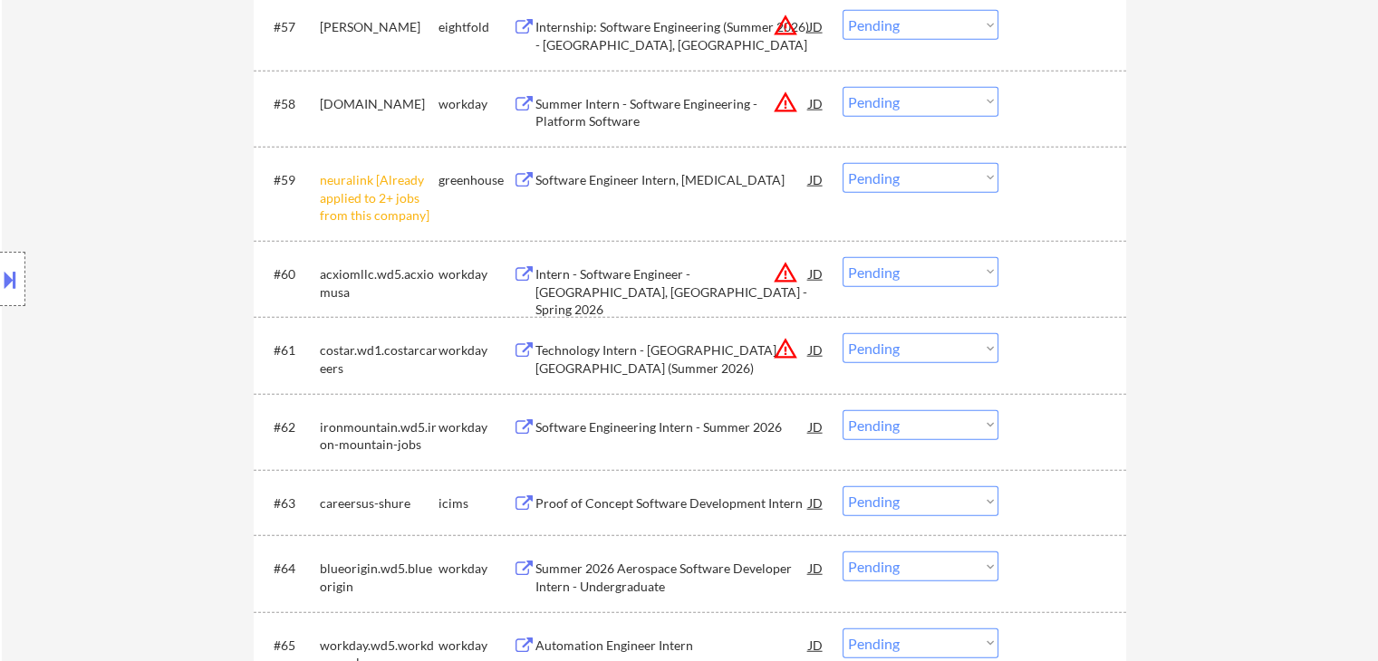
scroll to position [4530, 0]
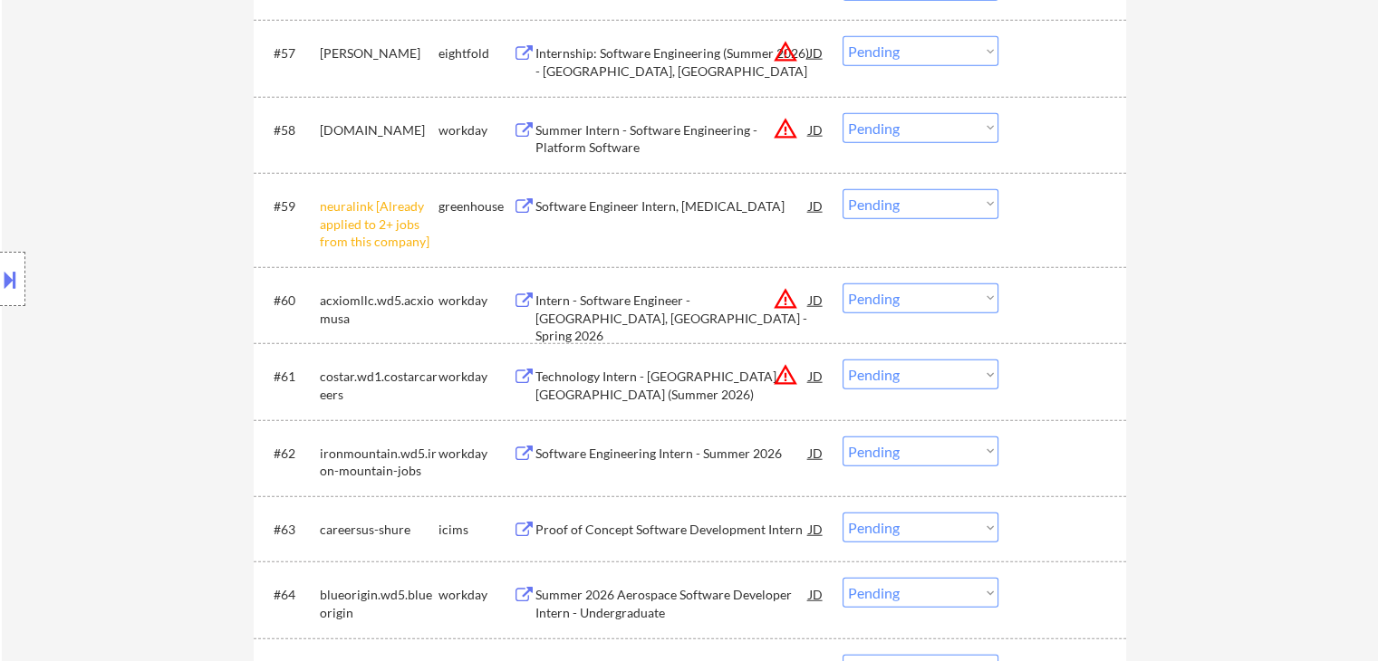
click at [899, 211] on select "Choose an option... Pending Applied Excluded (Questions) Excluded (Expired) Exc…" at bounding box center [921, 204] width 156 height 30
click at [843, 189] on select "Choose an option... Pending Applied Excluded (Questions) Excluded (Expired) Exc…" at bounding box center [921, 204] width 156 height 30
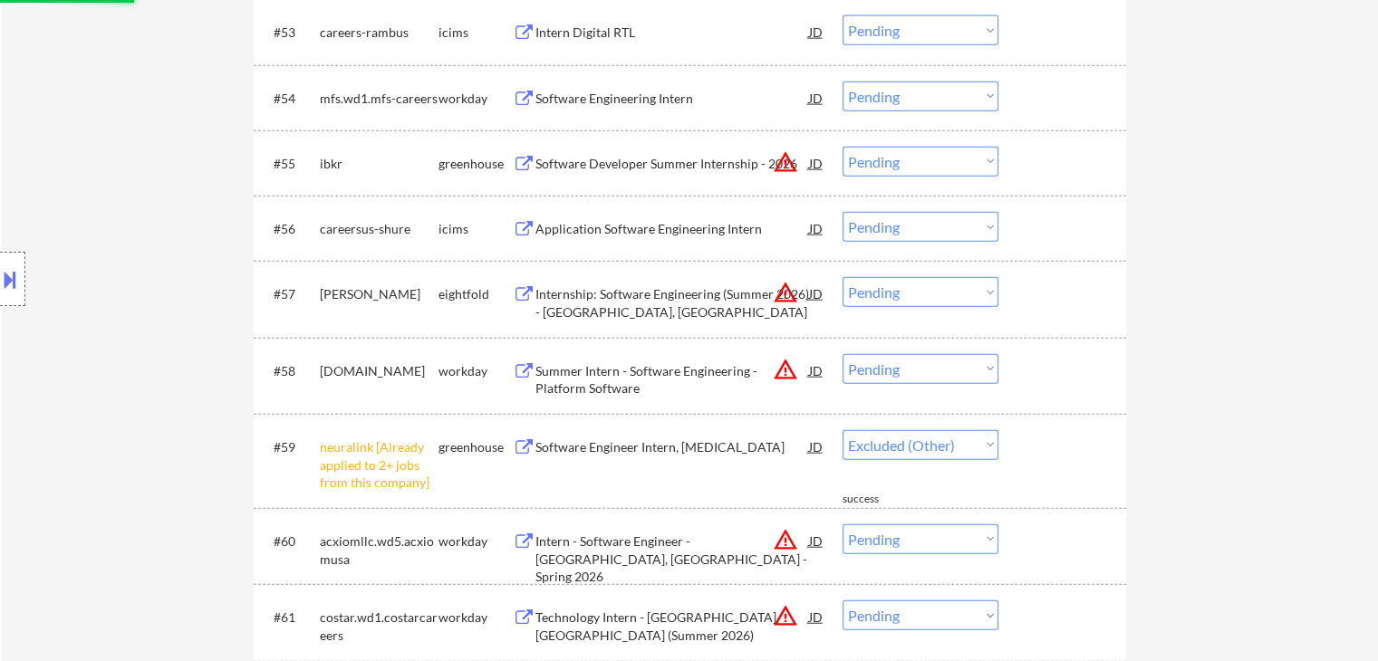
scroll to position [4258, 0]
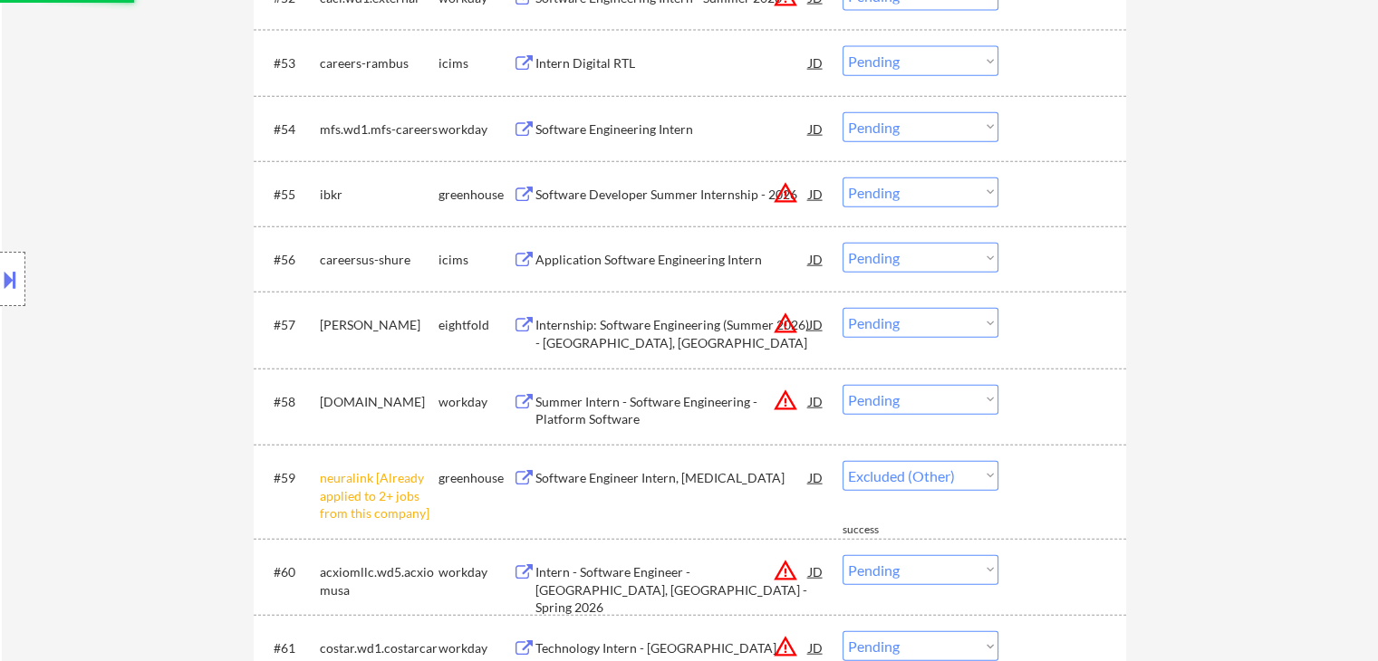
select select ""pending""
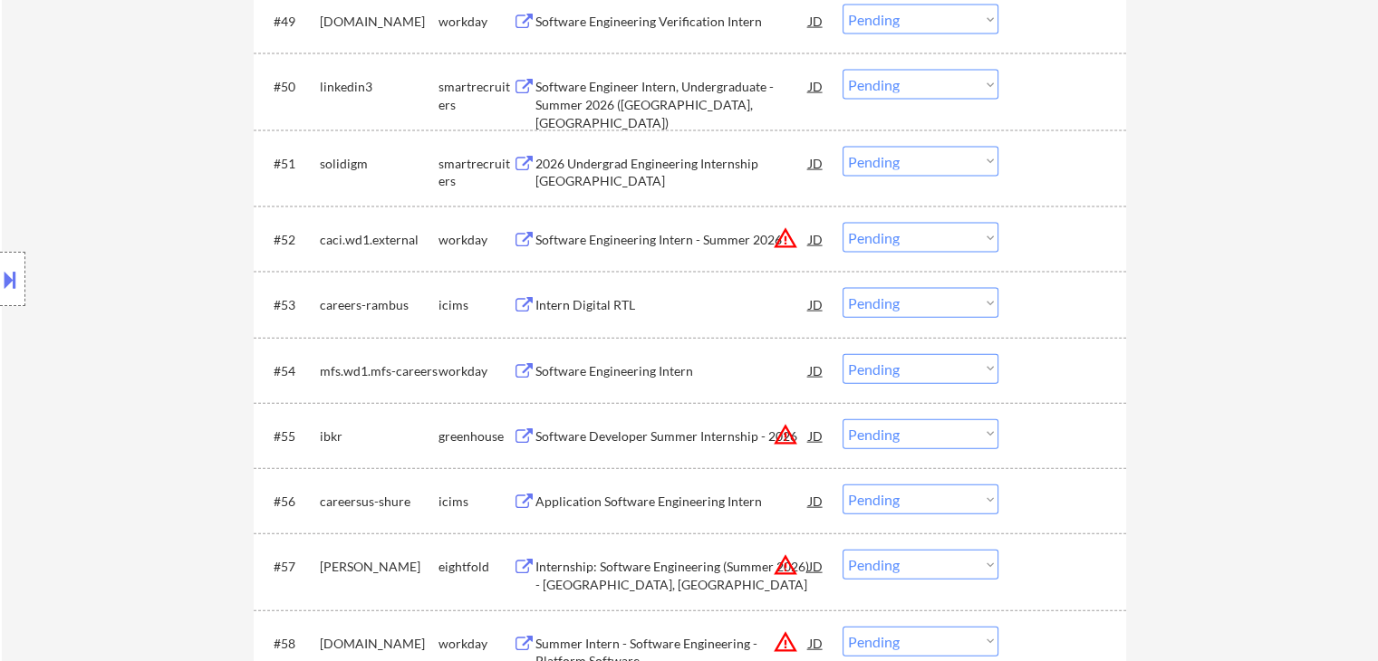
scroll to position [3986, 0]
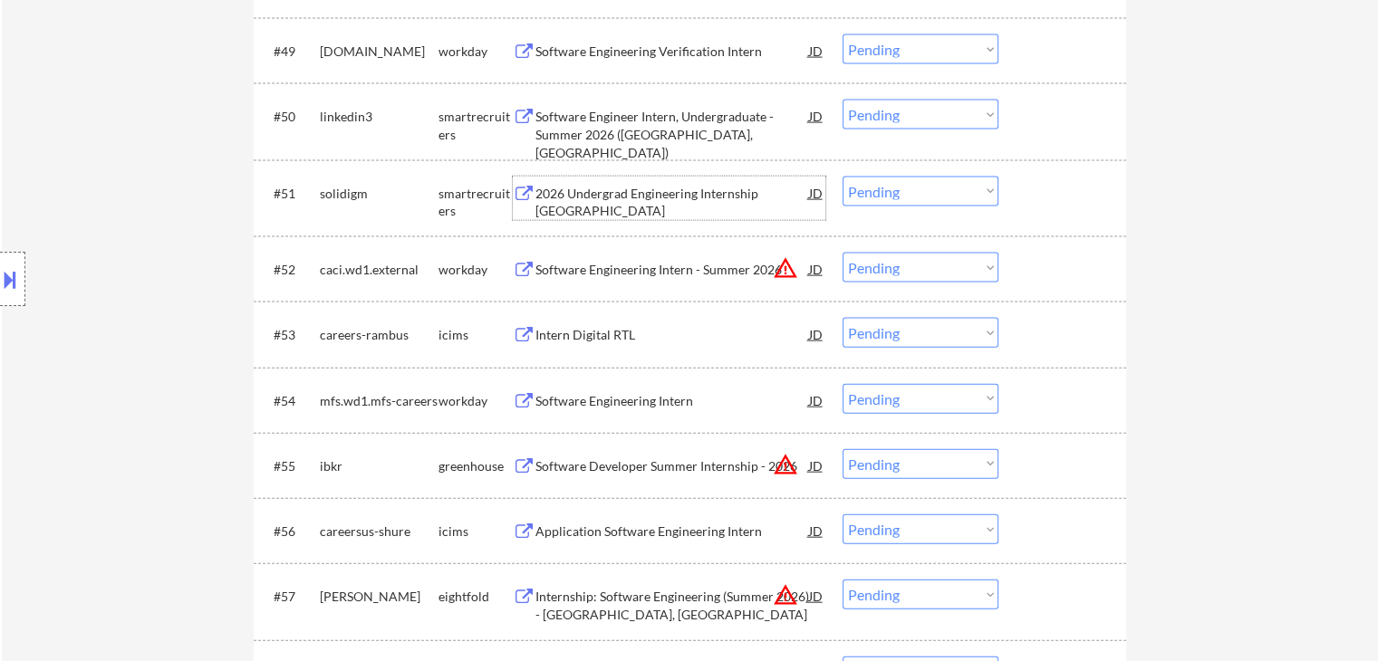
click at [703, 192] on div "2026 Undergrad Engineering Internship [GEOGRAPHIC_DATA]" at bounding box center [672, 202] width 274 height 35
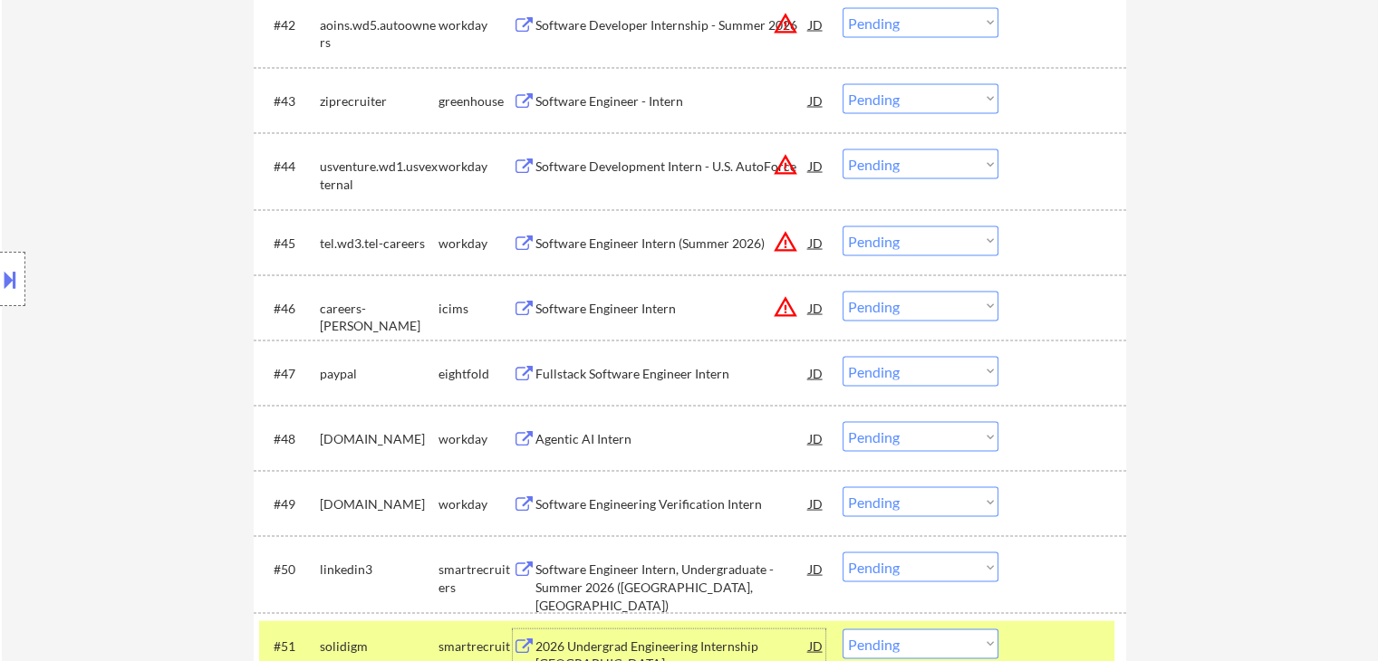
scroll to position [3443, 0]
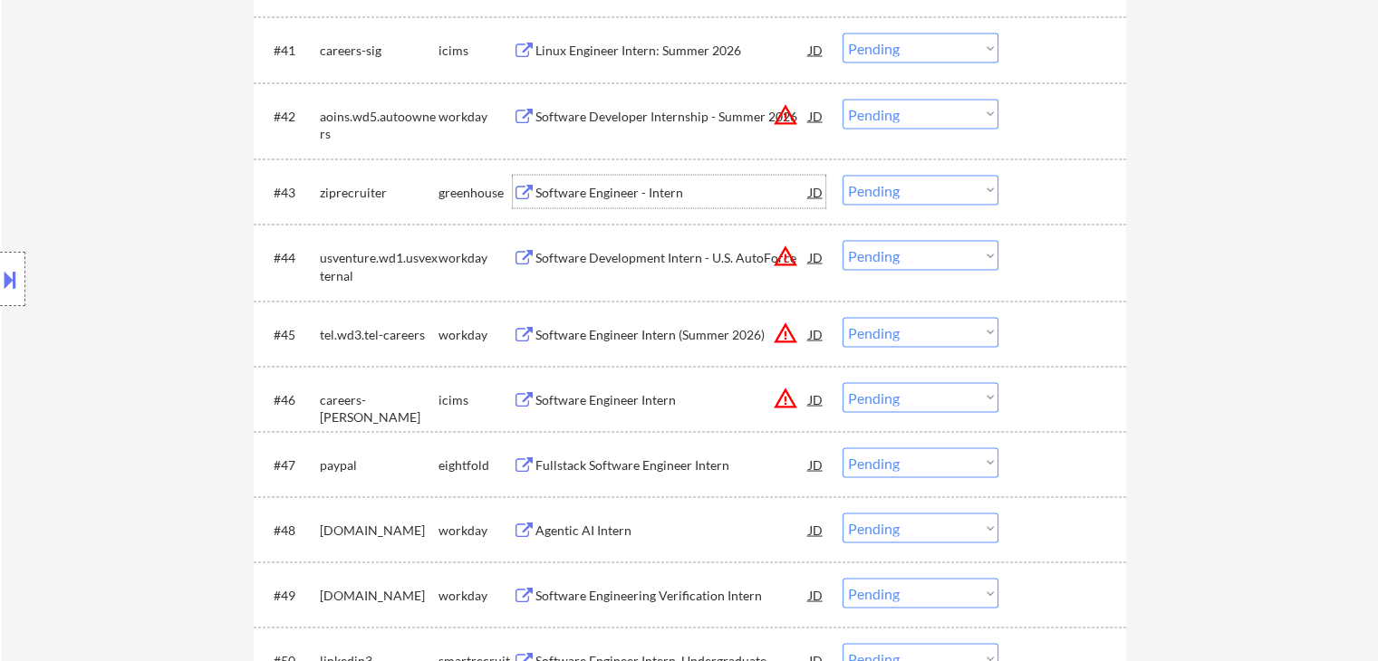
click at [599, 186] on div "Software Engineer - Intern" at bounding box center [672, 192] width 274 height 18
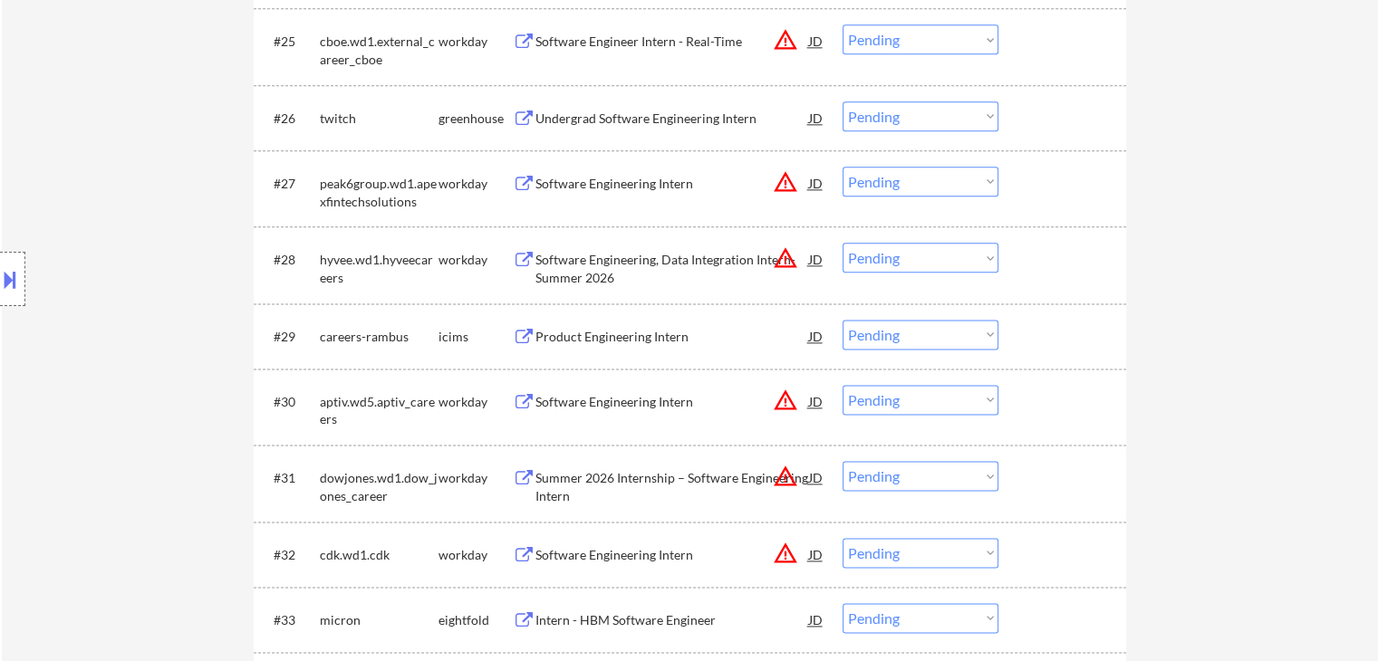
scroll to position [2265, 0]
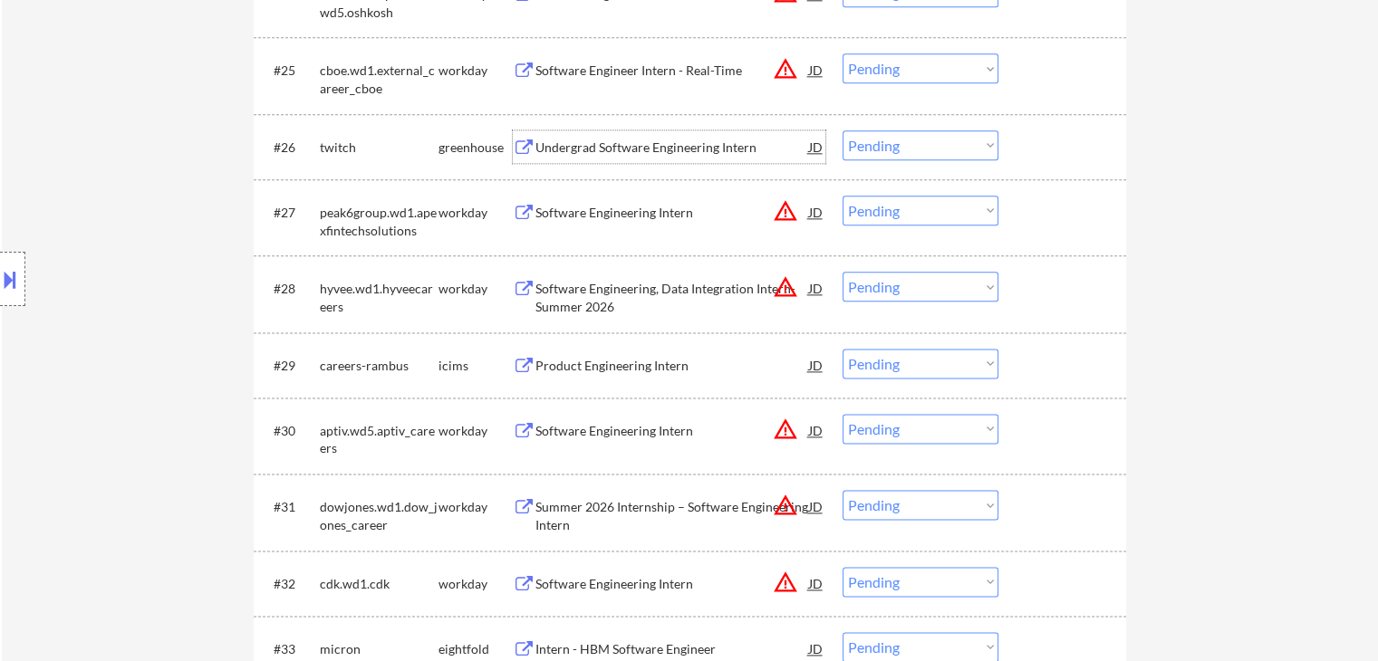
click at [602, 146] on div "Undergrad Software Engineering Intern" at bounding box center [672, 148] width 274 height 18
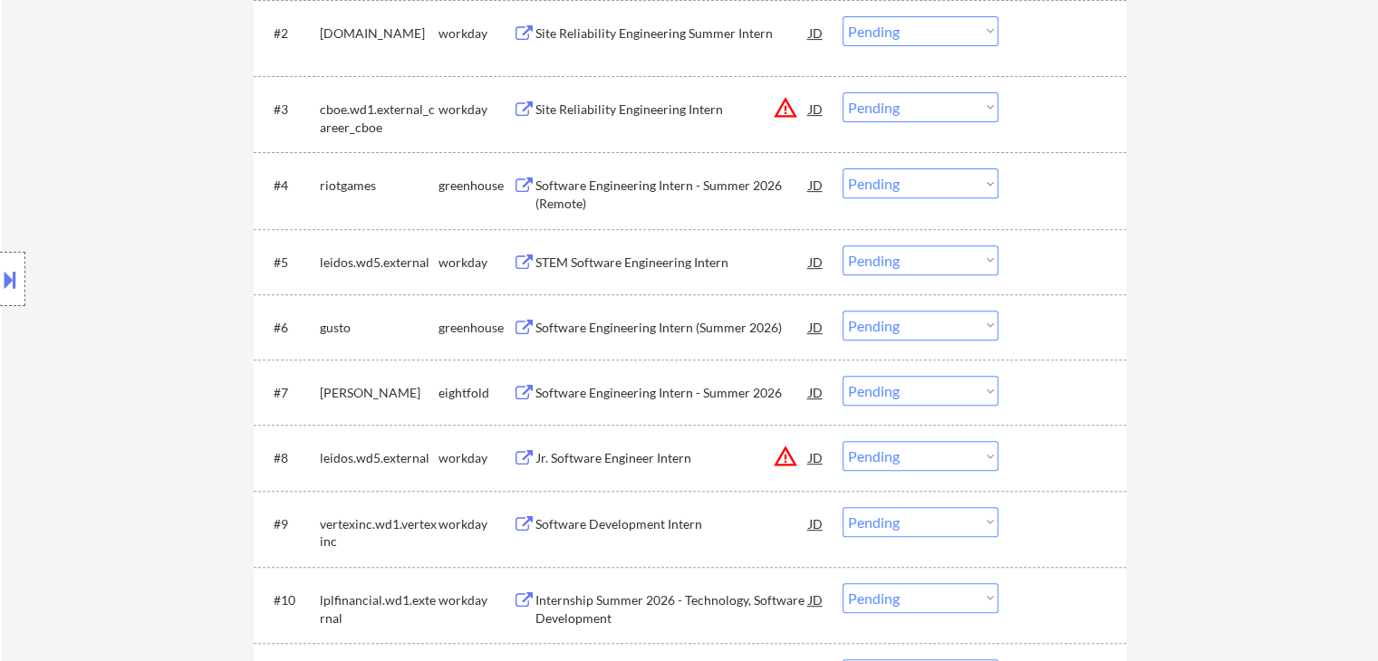
scroll to position [634, 0]
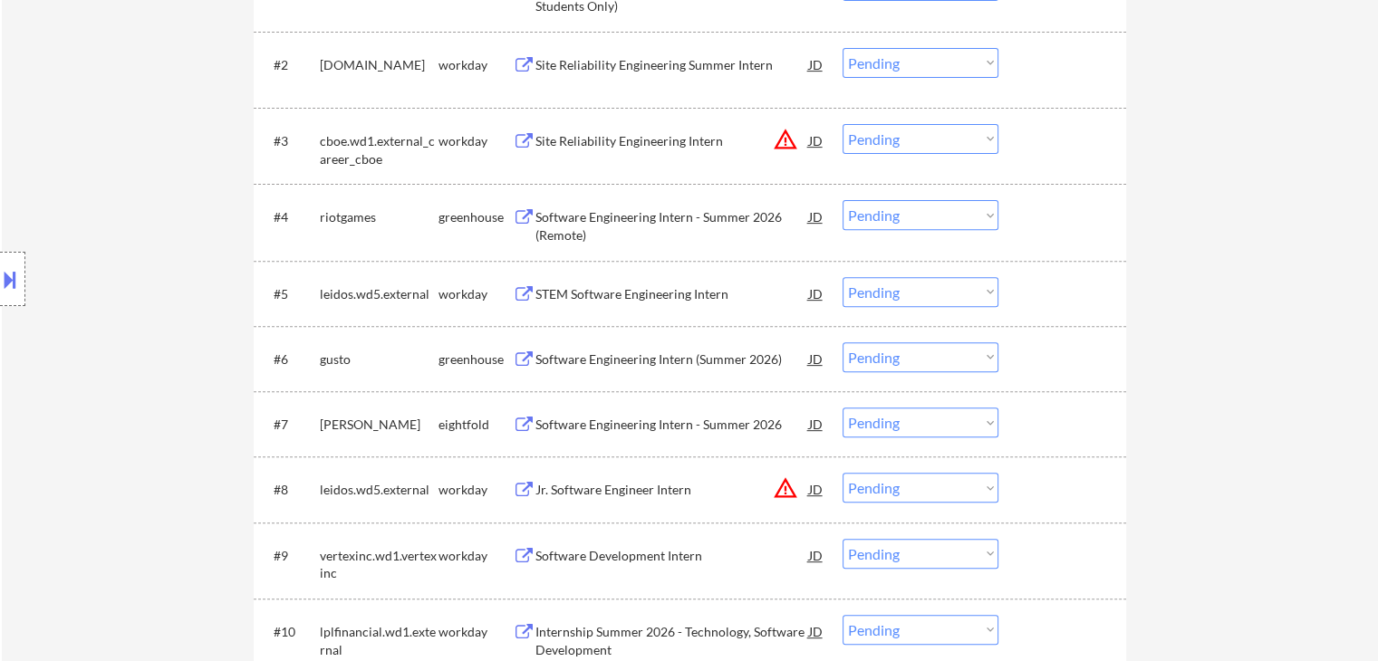
click at [609, 352] on div "Software Engineering Intern (Summer 2026)" at bounding box center [672, 360] width 274 height 18
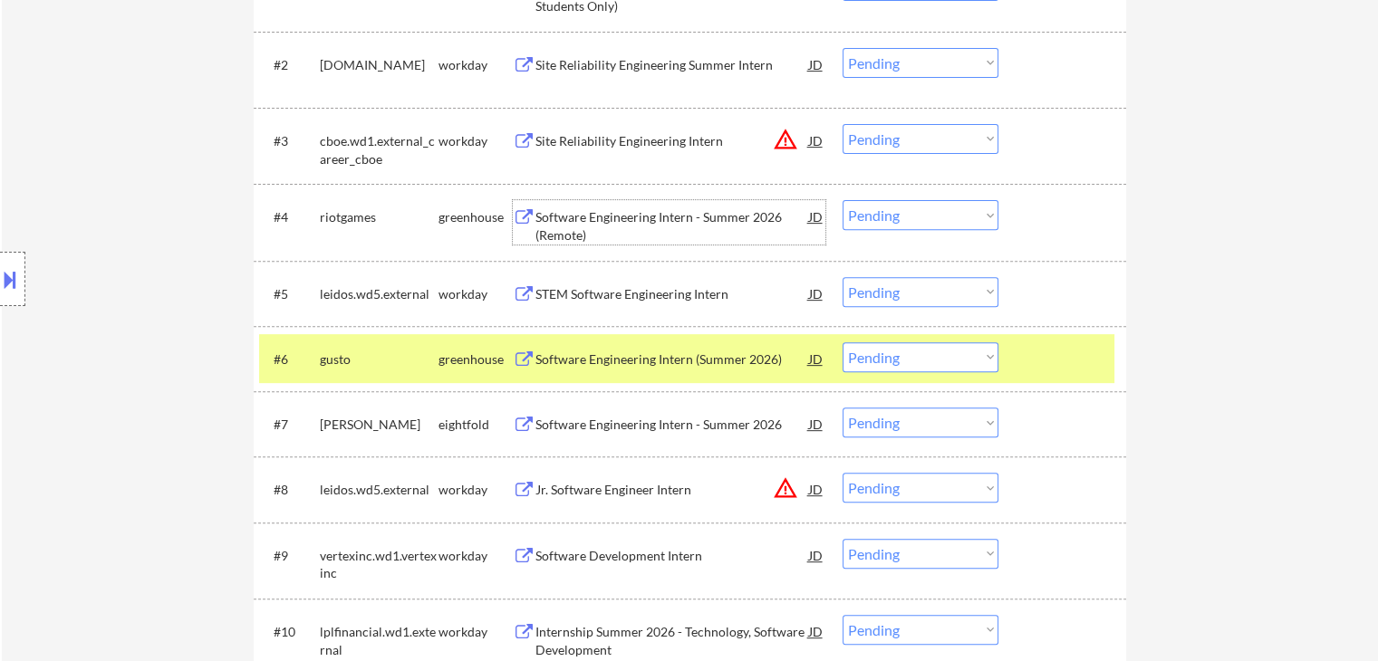
click at [612, 219] on div "Software Engineering Intern - Summer 2026 (Remote)" at bounding box center [672, 225] width 274 height 35
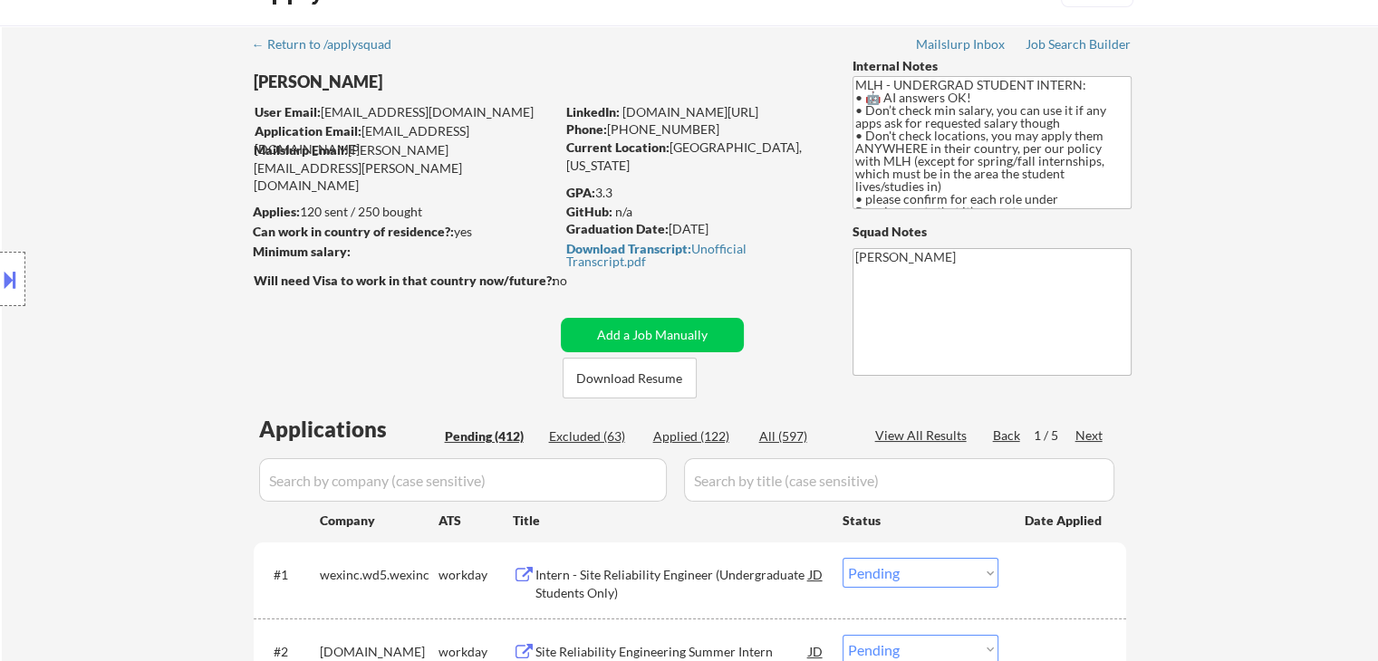
scroll to position [91, 0]
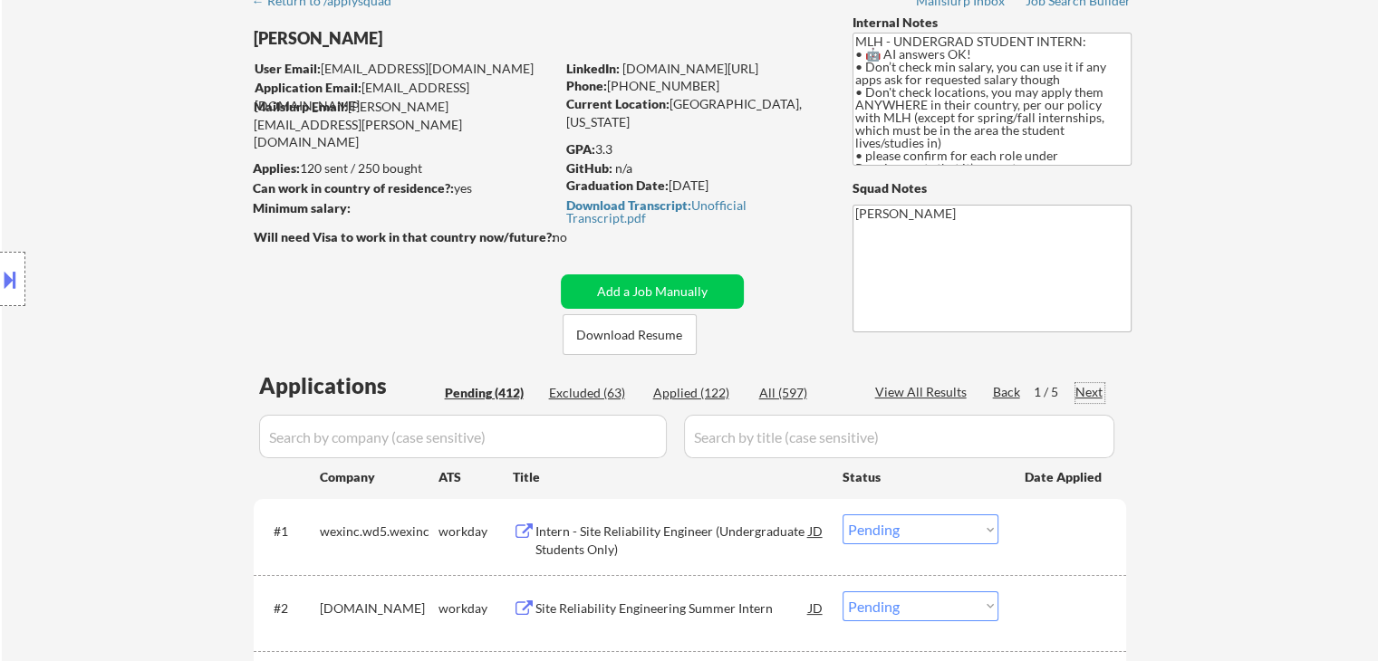
click at [1087, 391] on div "Next" at bounding box center [1089, 392] width 29 height 18
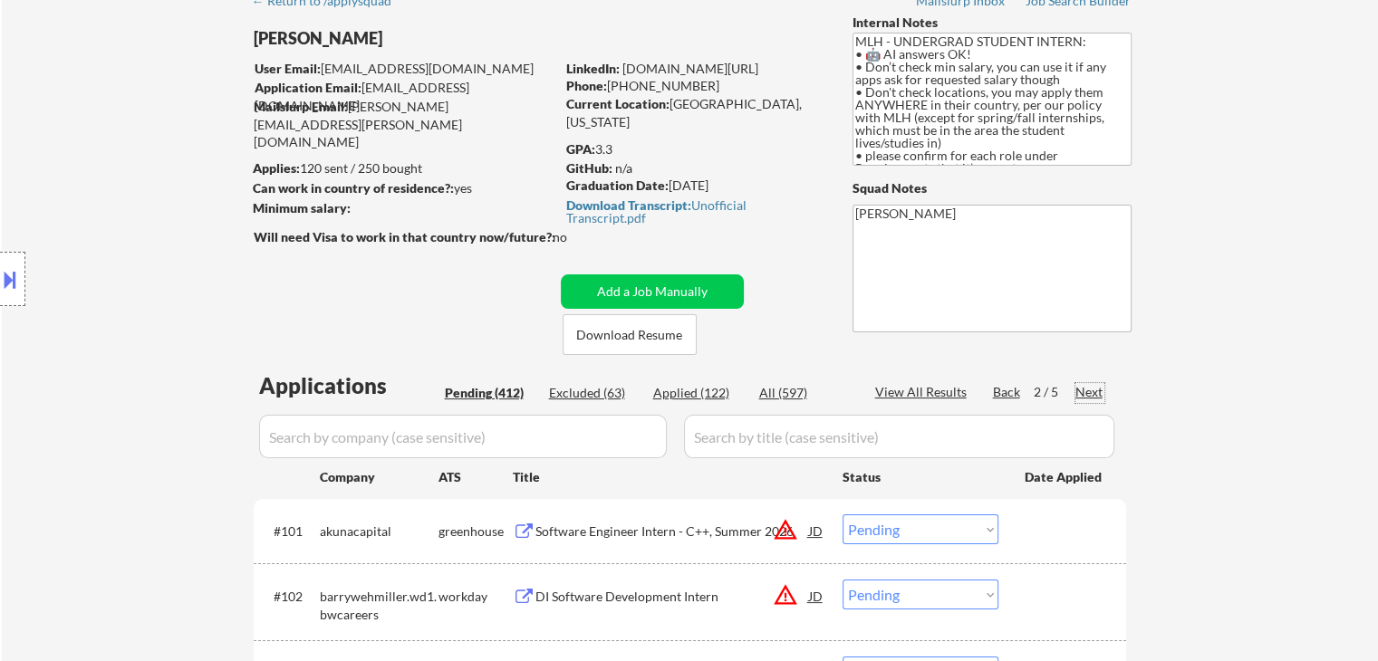
click at [1093, 389] on div "Next" at bounding box center [1089, 392] width 29 height 18
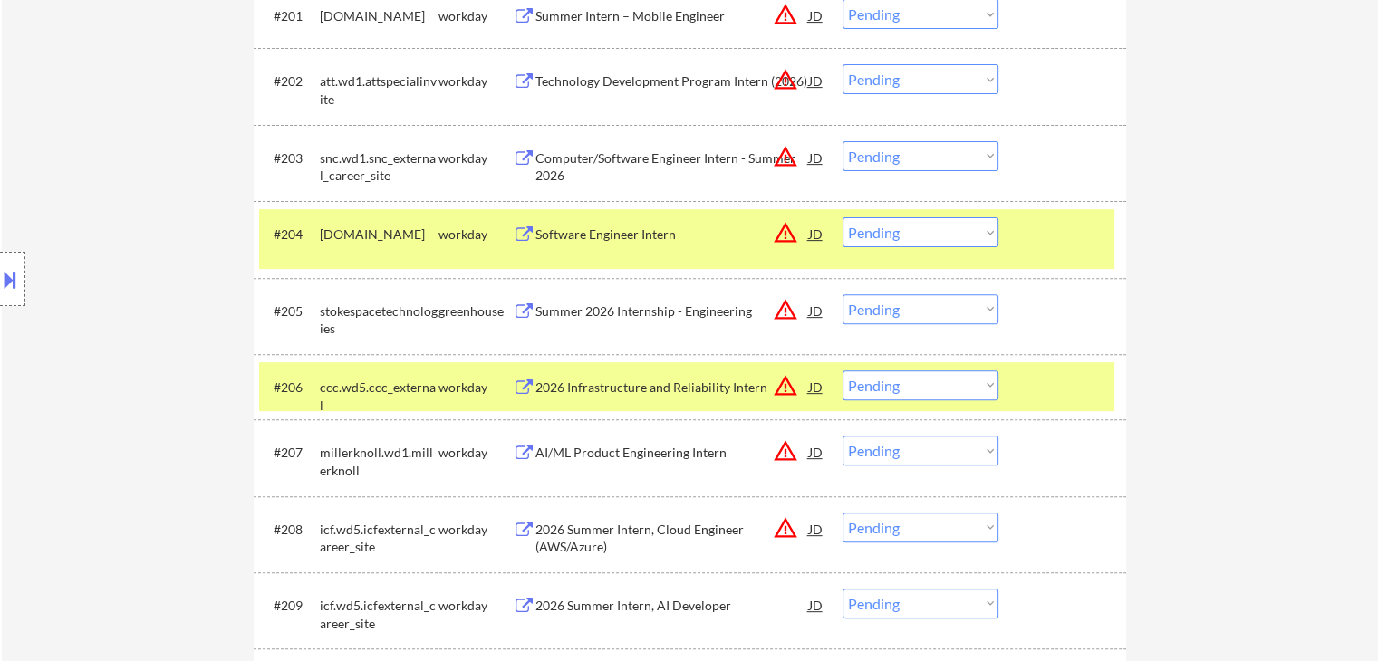
scroll to position [634, 0]
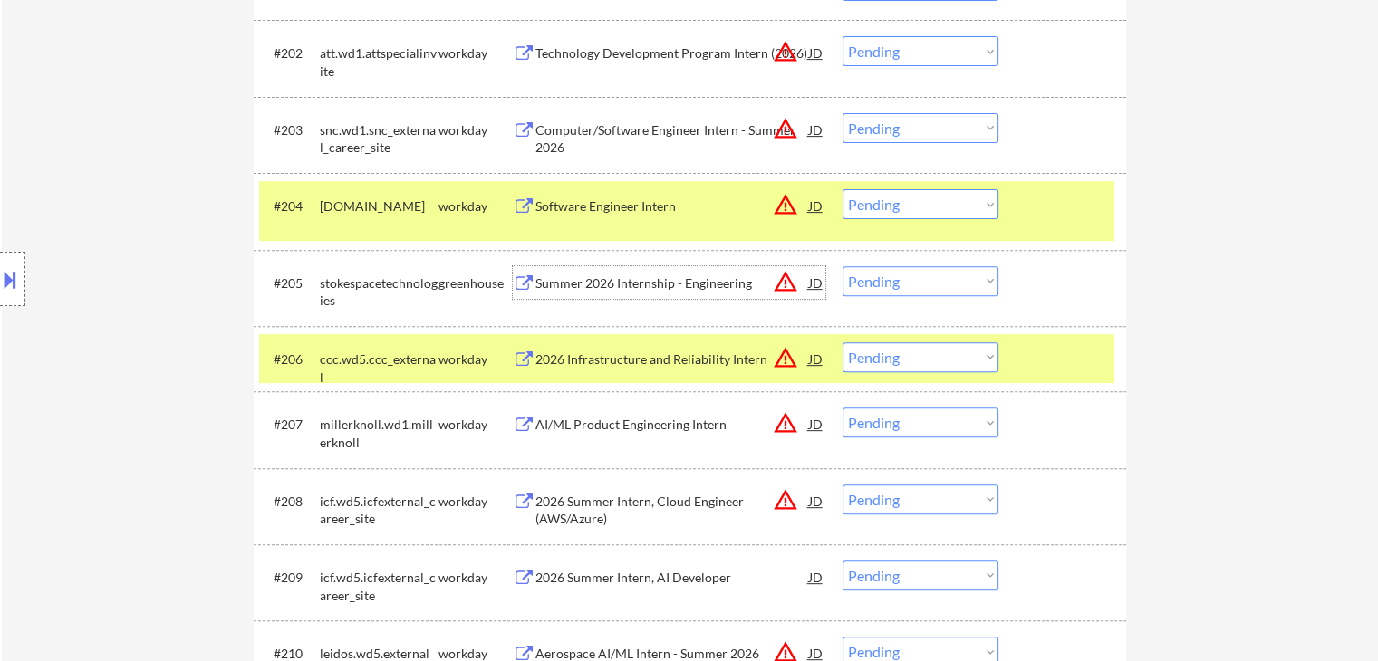
click at [613, 273] on div "Summer 2026 Internship - Engineering" at bounding box center [672, 282] width 274 height 33
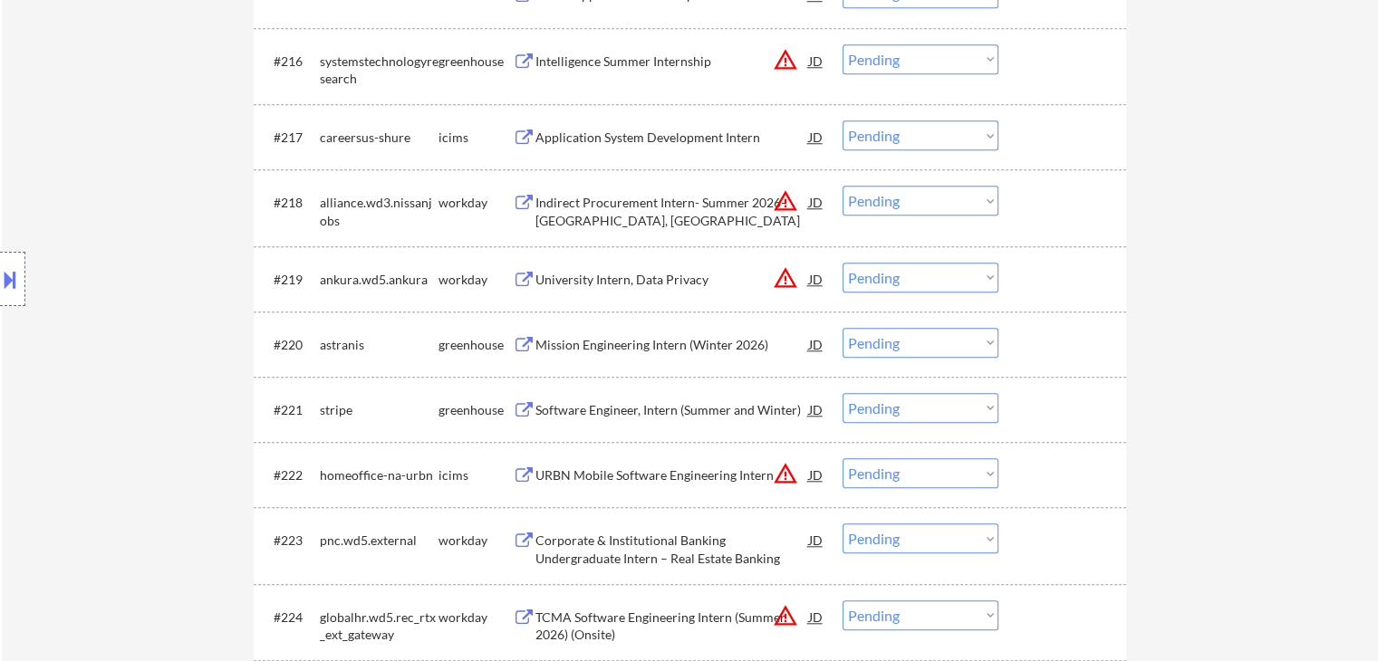
scroll to position [1721, 0]
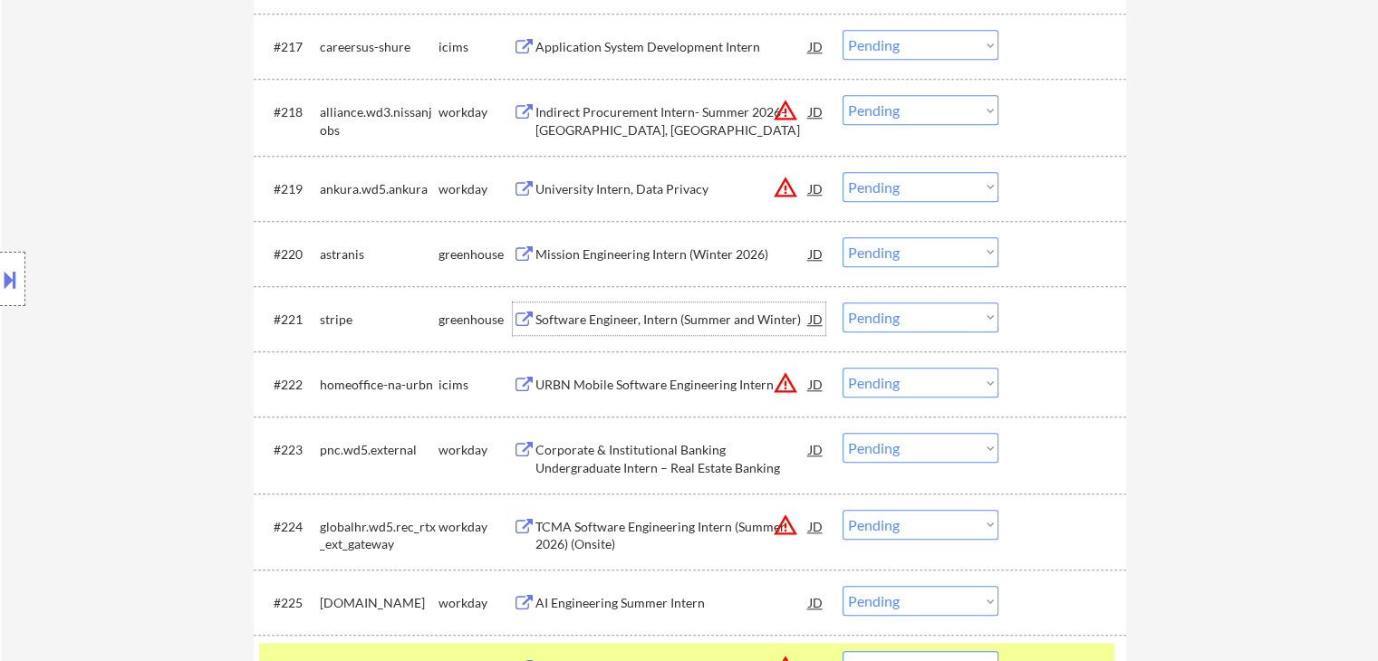
click at [578, 311] on div "Software Engineer, Intern (Summer and Winter)" at bounding box center [672, 320] width 274 height 18
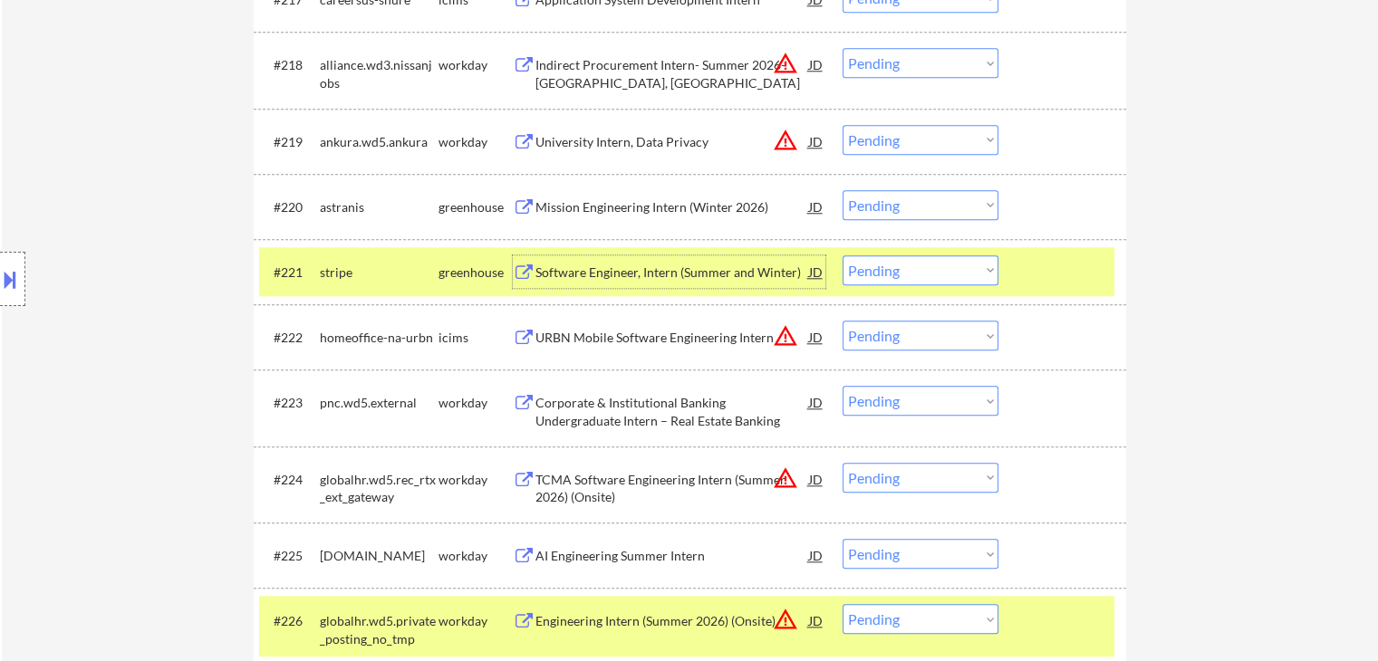
scroll to position [1812, 0]
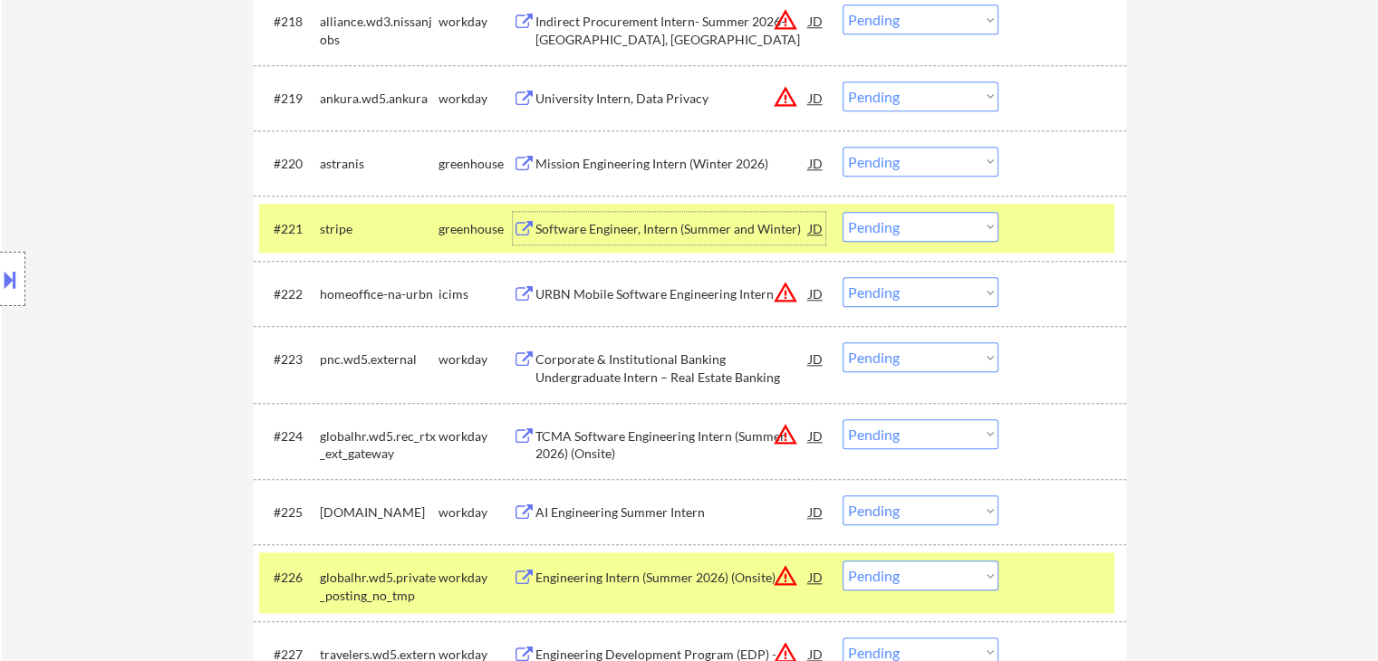
click at [865, 229] on select "Choose an option... Pending Applied Excluded (Questions) Excluded (Expired) Exc…" at bounding box center [921, 227] width 156 height 30
click at [843, 212] on select "Choose an option... Pending Applied Excluded (Questions) Excluded (Expired) Exc…" at bounding box center [921, 227] width 156 height 30
select select ""pending""
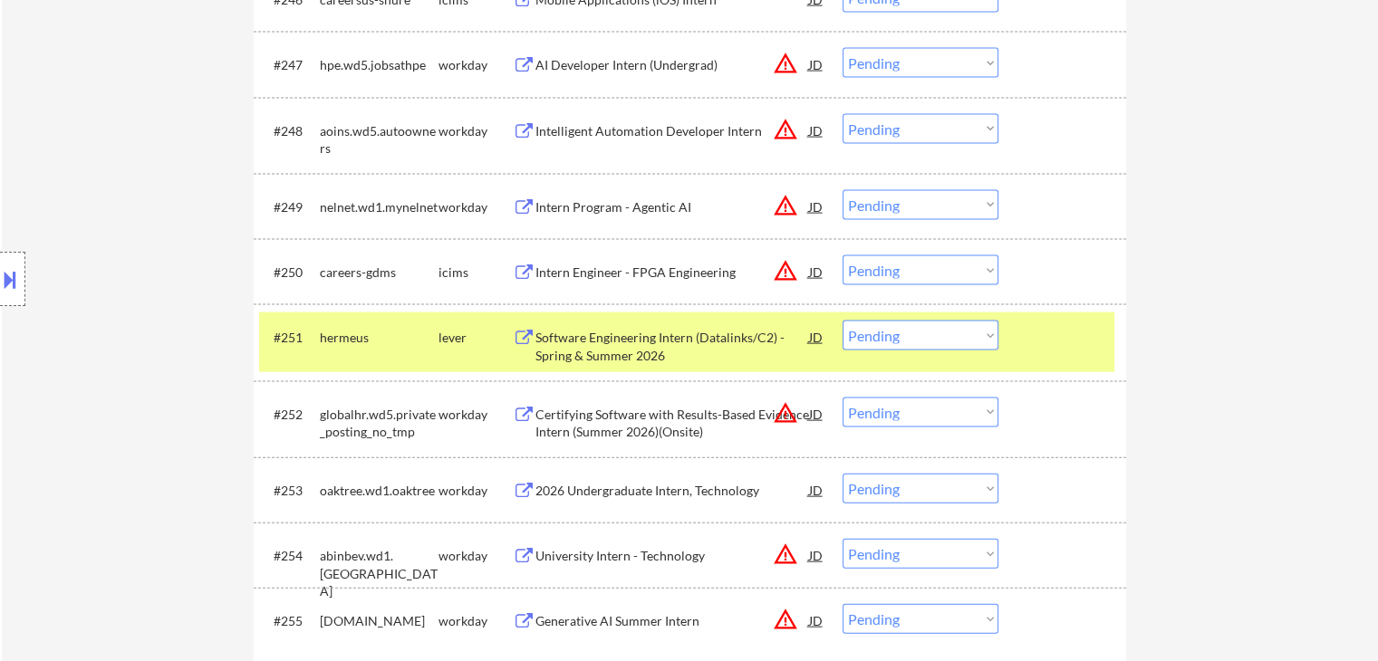
scroll to position [3896, 0]
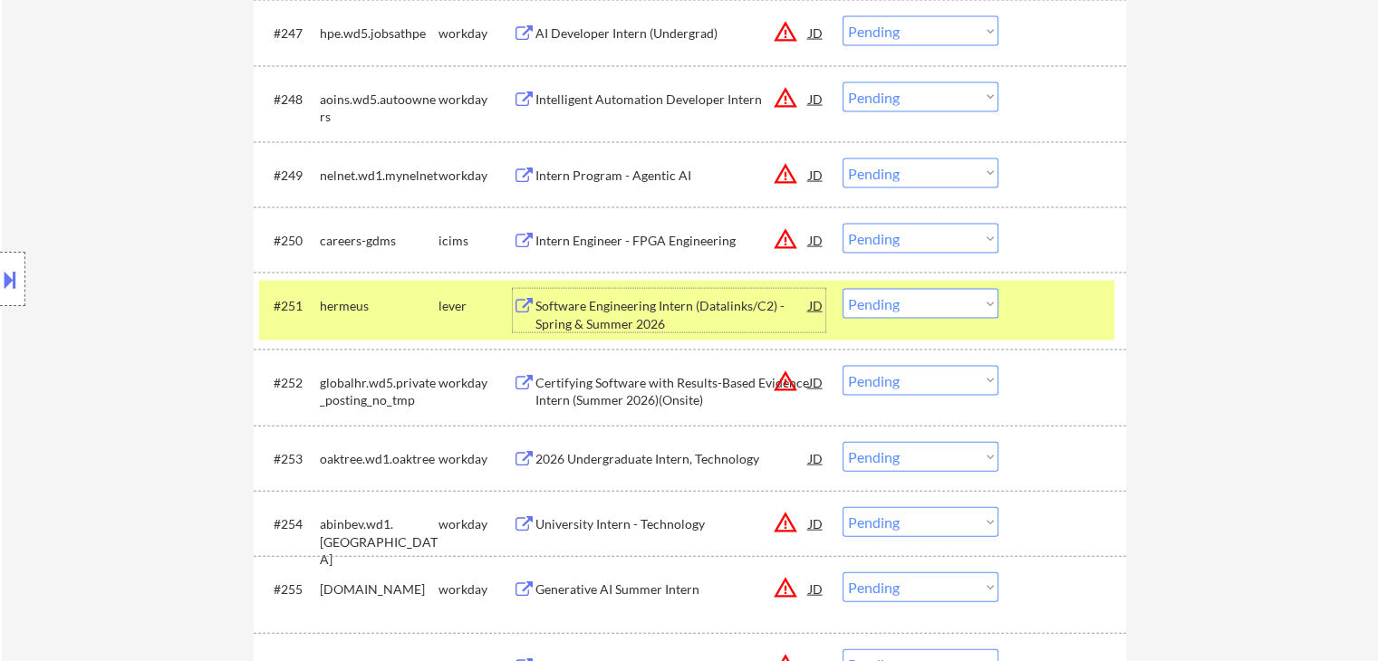
click at [650, 306] on div "Software Engineering Intern (Datalinks/C2) - Spring & Summer 2026" at bounding box center [672, 314] width 274 height 35
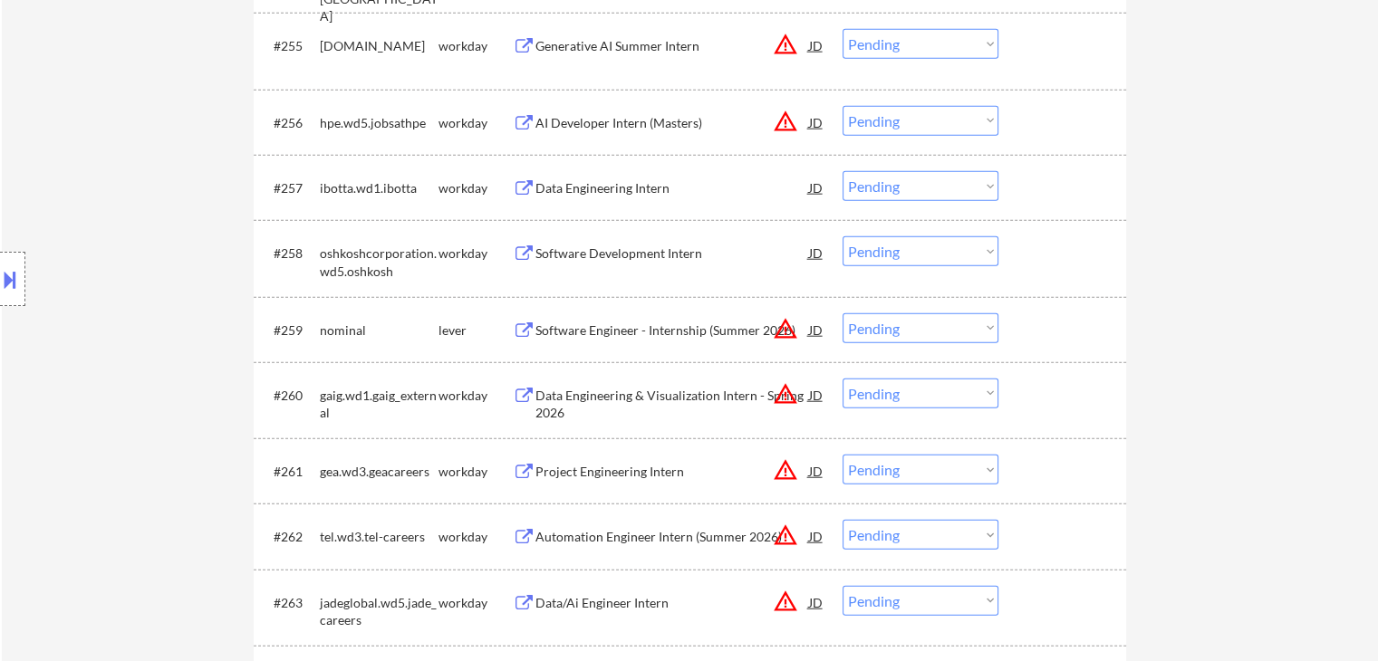
scroll to position [4530, 0]
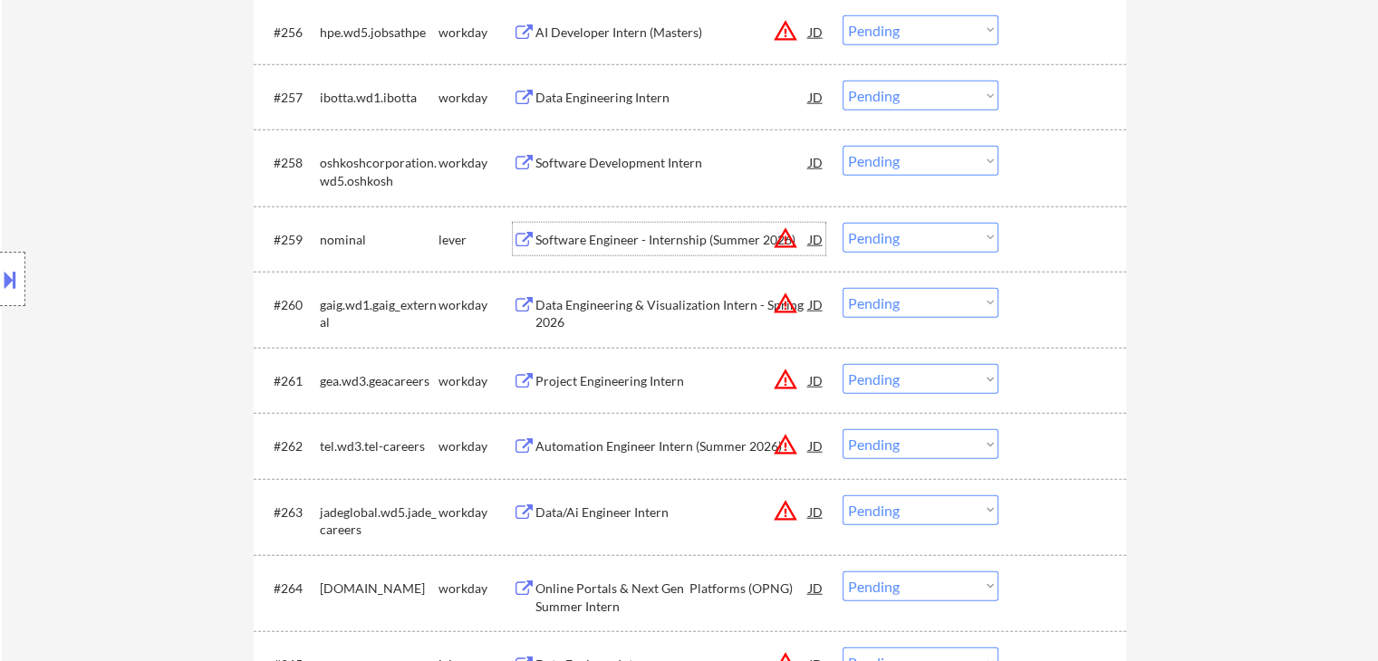
click at [615, 237] on div "Software Engineer - Internship (Summer 2026)" at bounding box center [672, 240] width 274 height 18
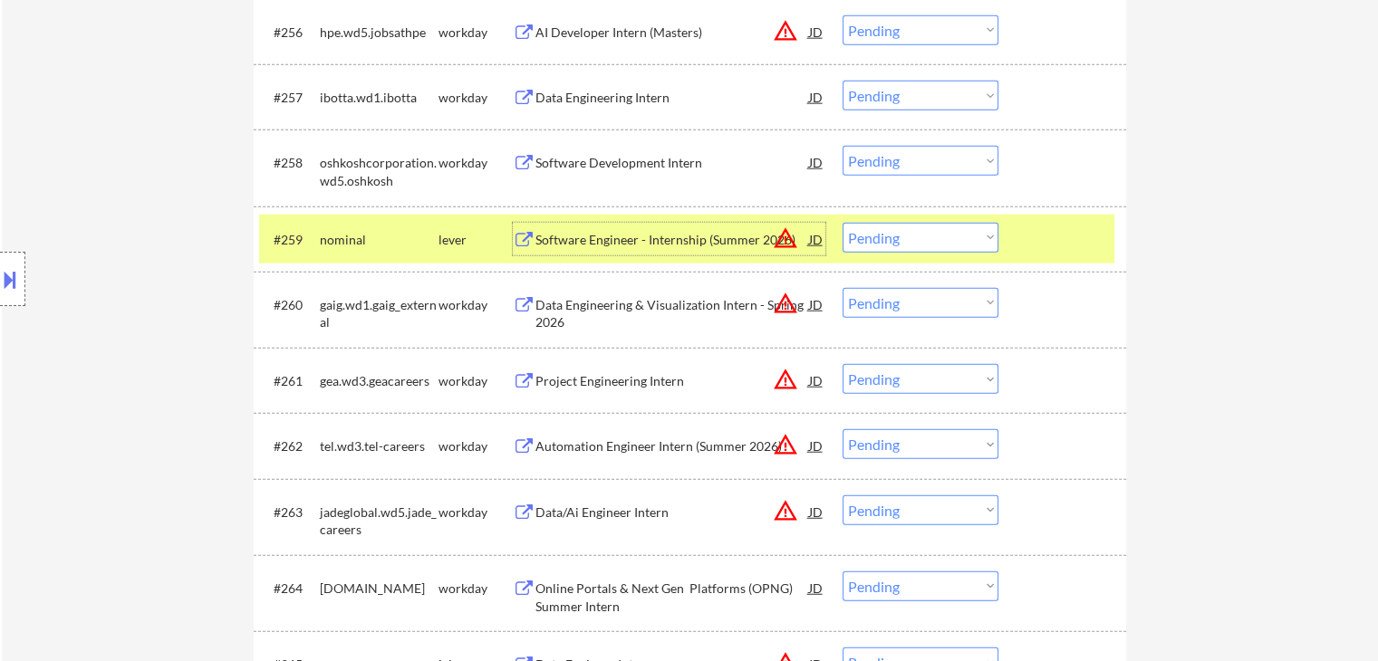
click at [1050, 248] on div at bounding box center [1065, 239] width 80 height 33
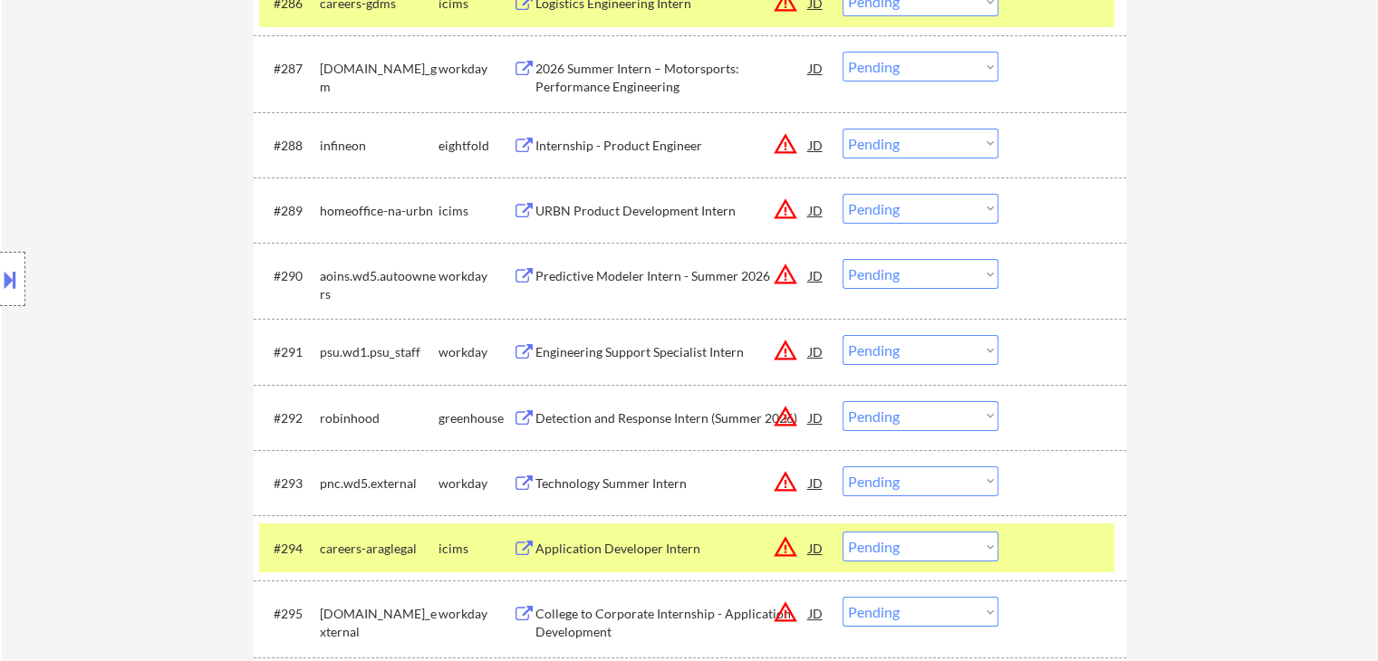
scroll to position [6795, 0]
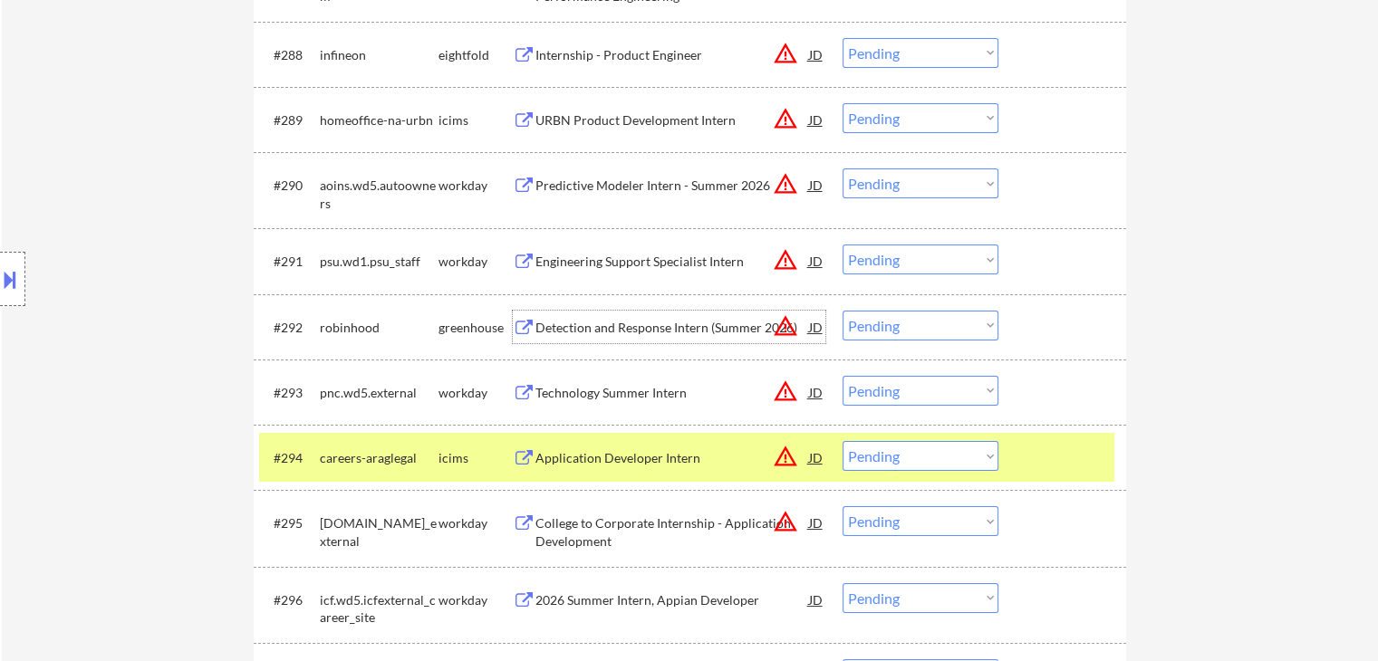
click at [599, 331] on div "Detection and Response Intern (Summer 2026)" at bounding box center [672, 328] width 274 height 18
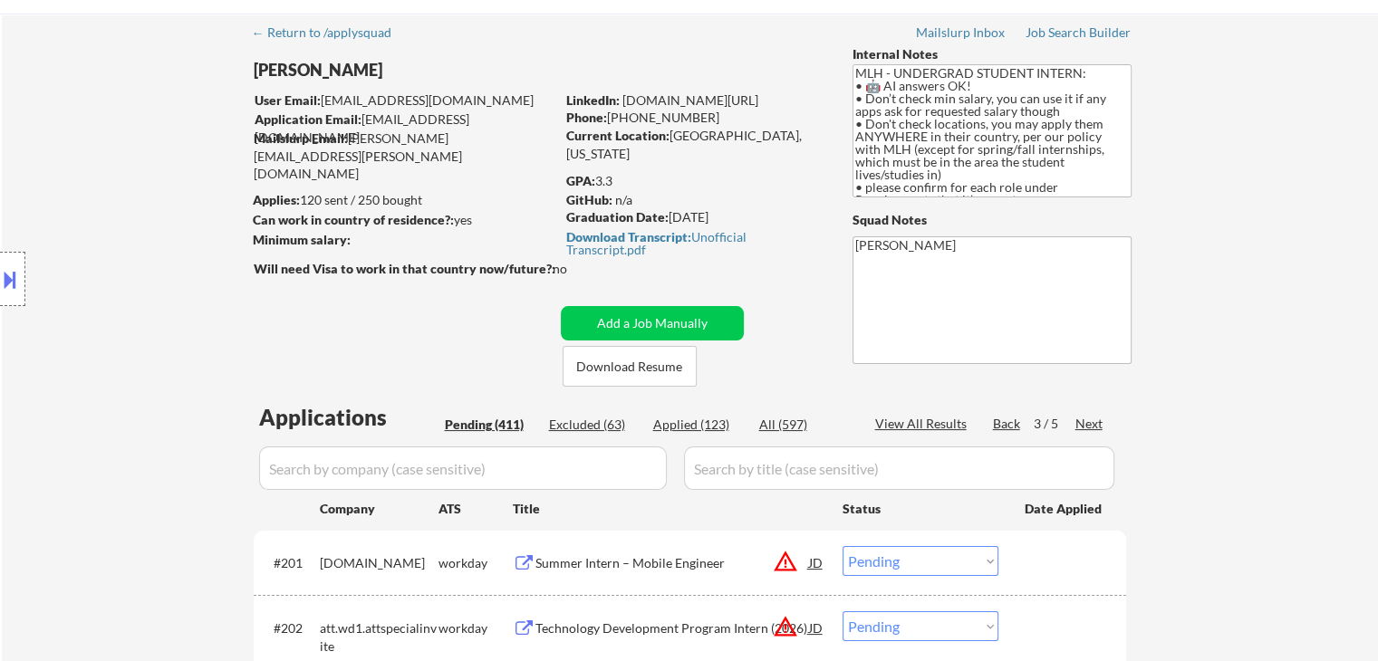
scroll to position [91, 0]
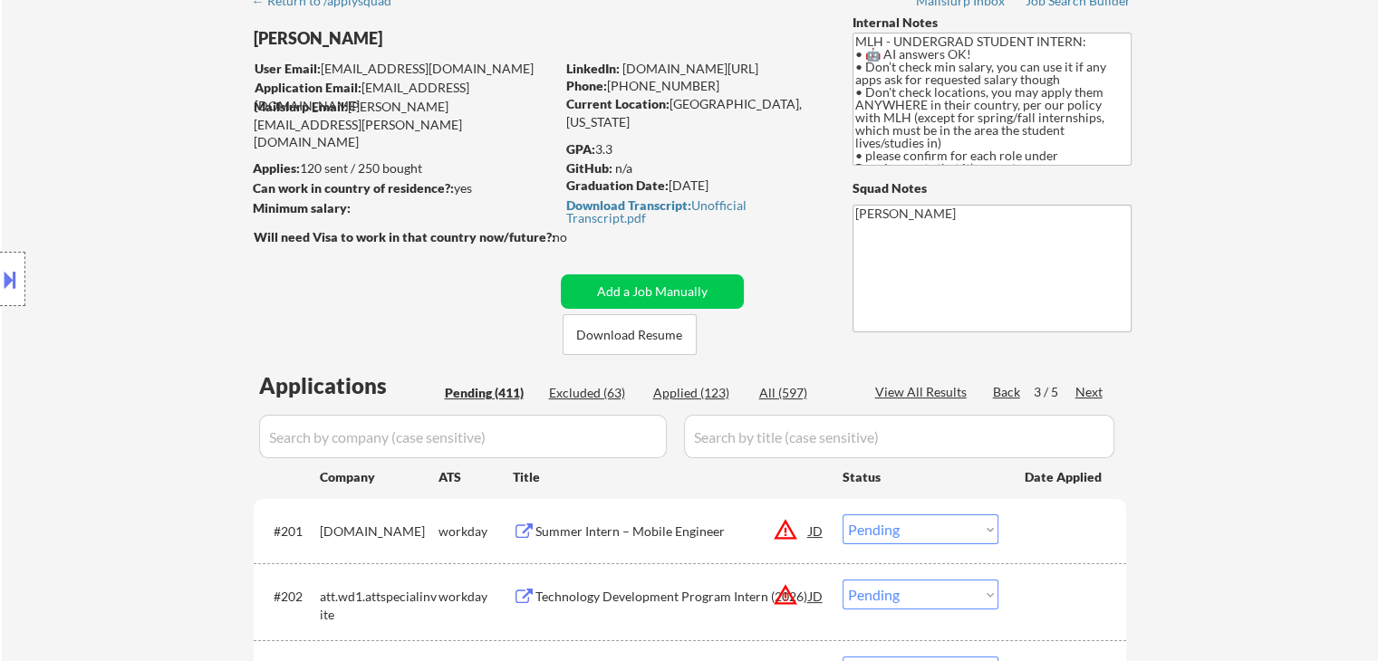
click at [1012, 389] on div "Back" at bounding box center [1007, 392] width 29 height 18
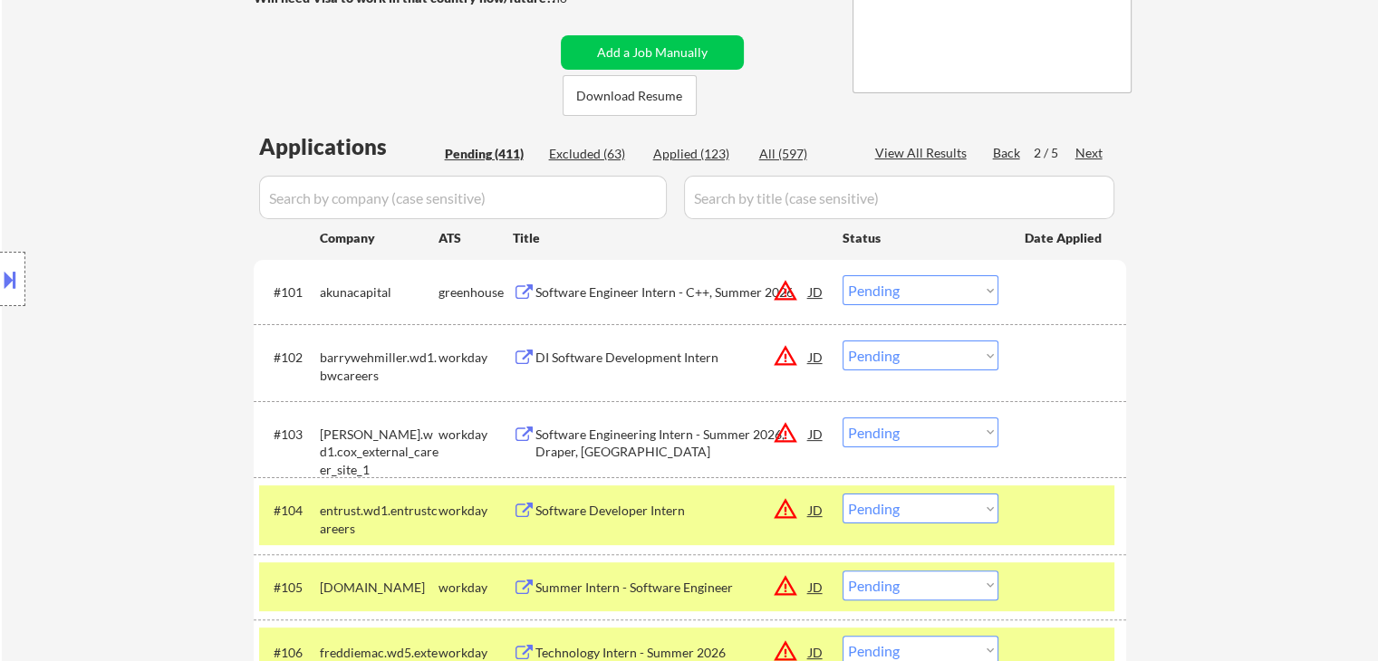
scroll to position [362, 0]
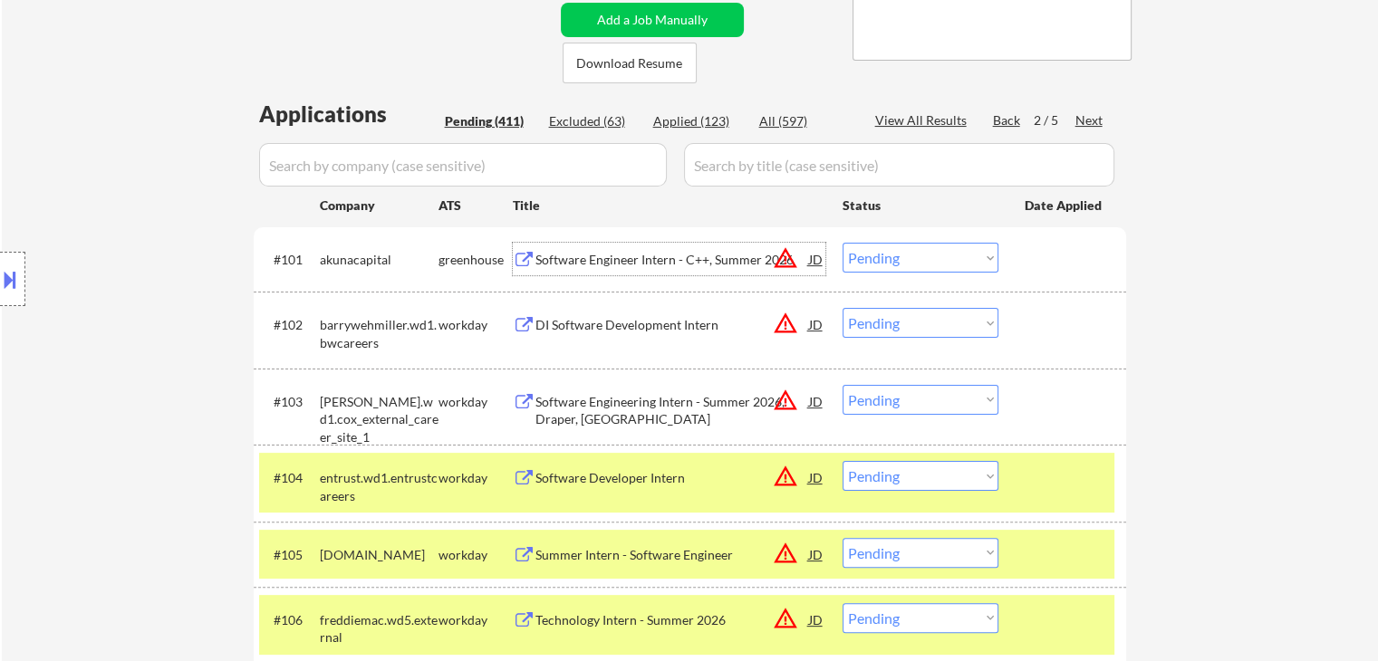
click at [601, 265] on div "Software Engineer Intern - C++, Summer 2026" at bounding box center [672, 260] width 274 height 18
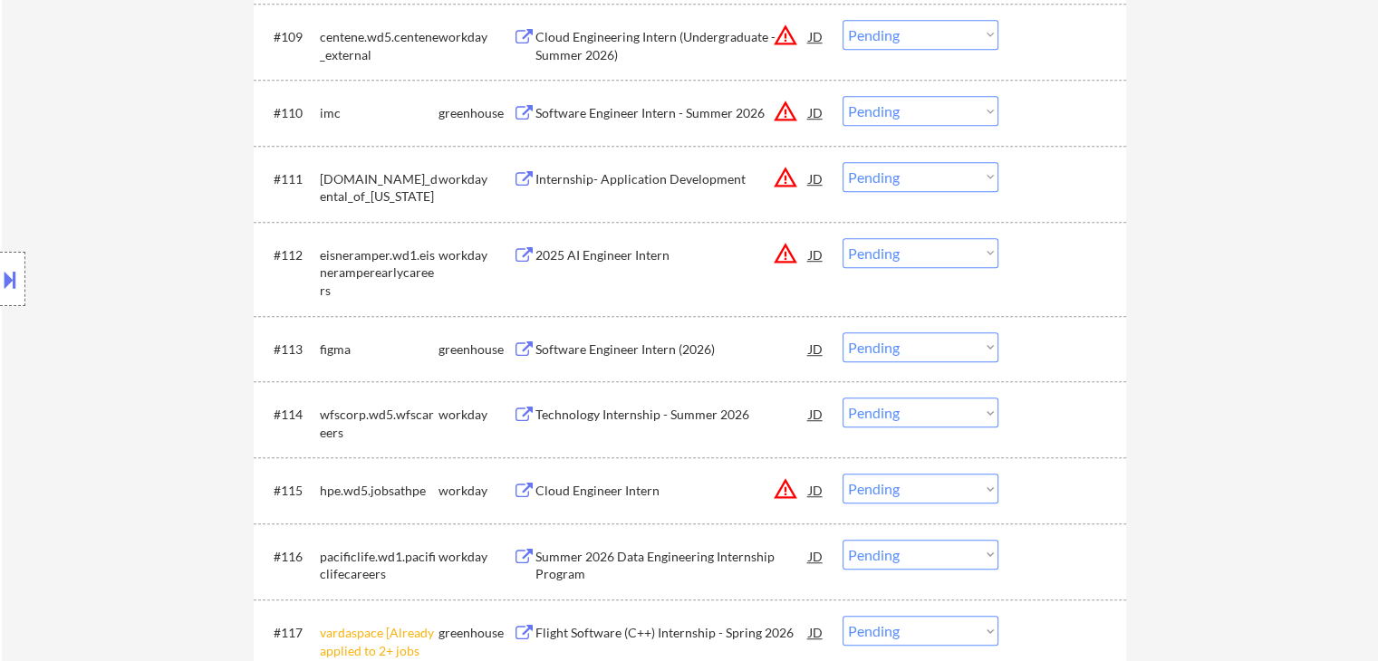
scroll to position [1178, 0]
click at [638, 350] on div "Software Engineer Intern (2026)" at bounding box center [672, 347] width 274 height 18
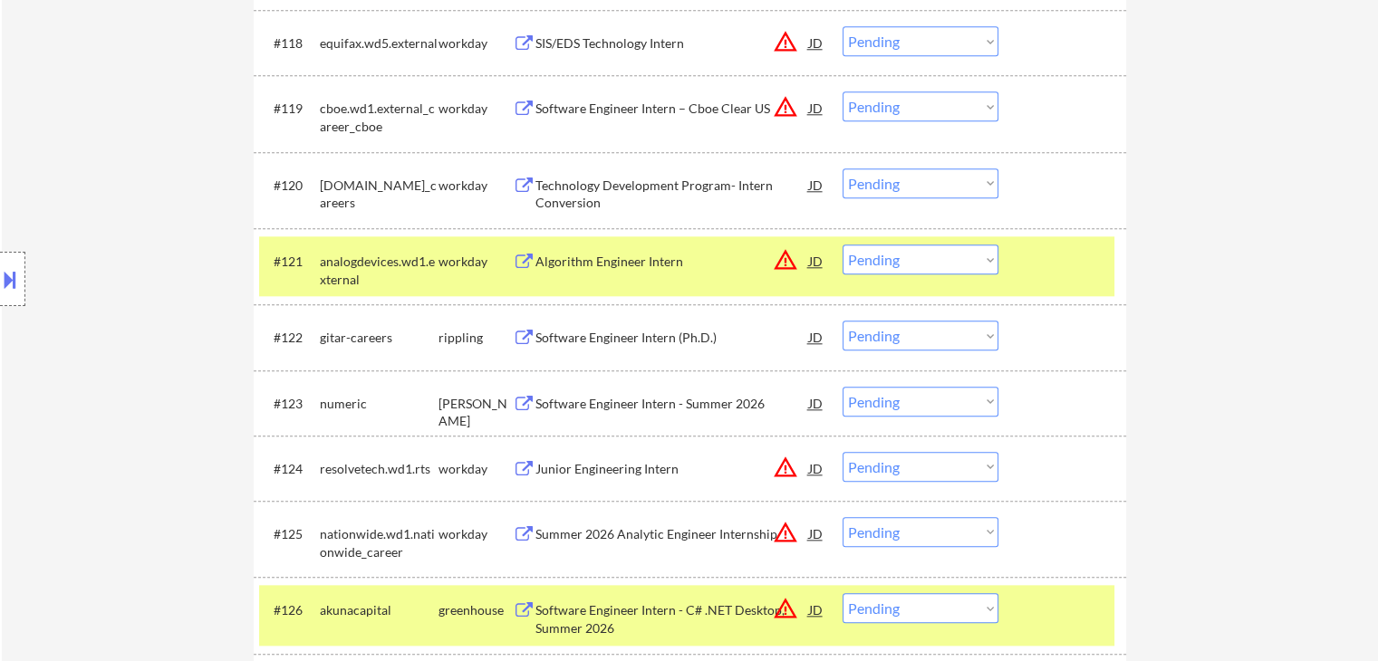
scroll to position [1903, 0]
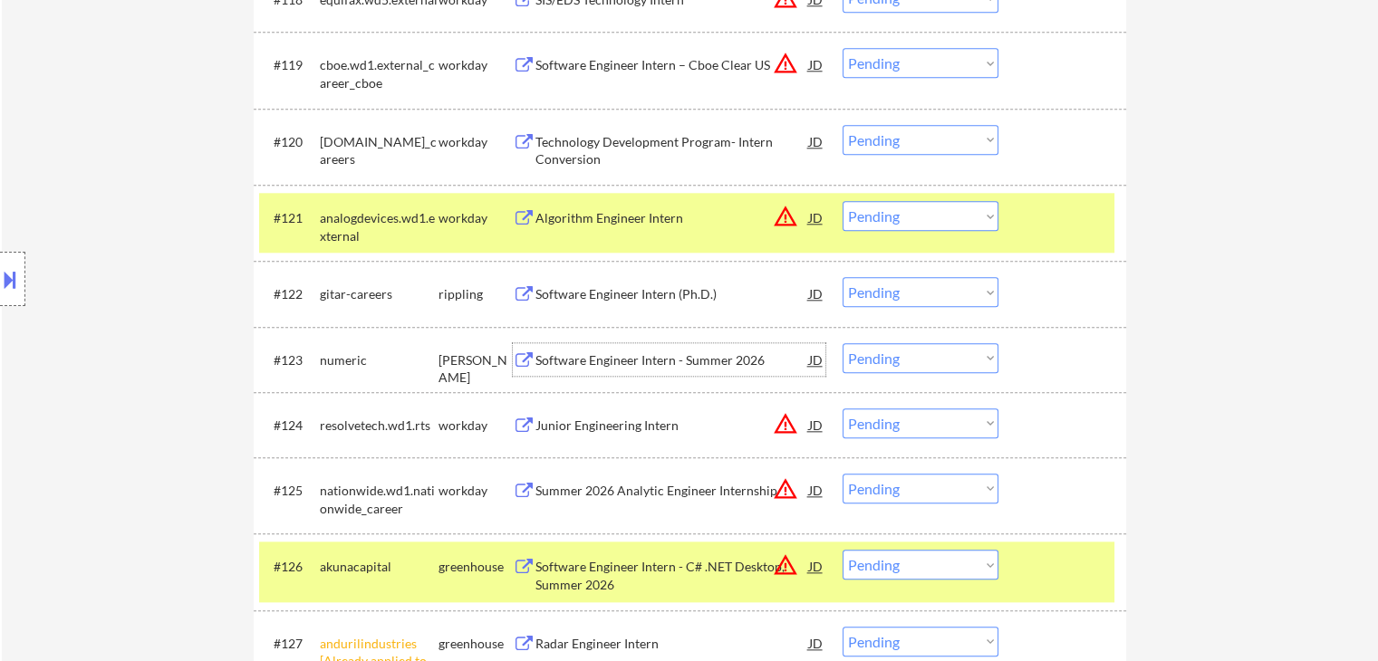
click at [602, 360] on div "Software Engineer Intern - Summer 2026" at bounding box center [672, 361] width 274 height 18
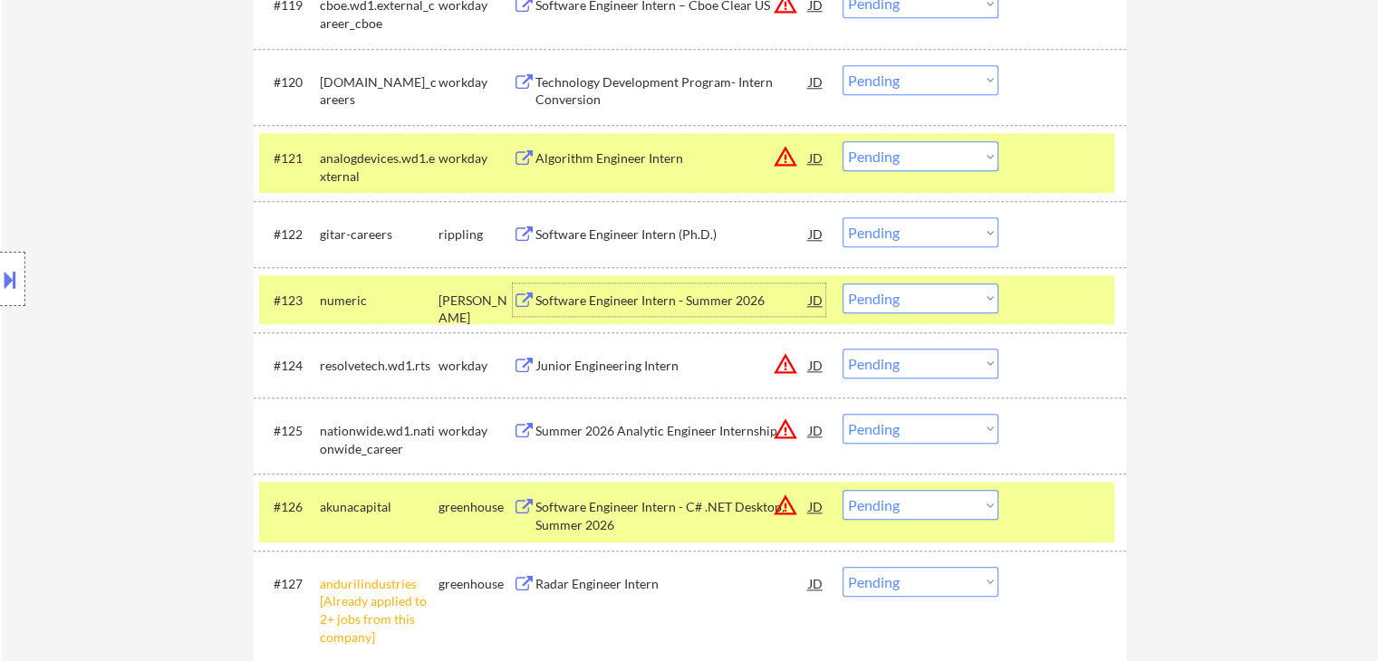
scroll to position [1993, 0]
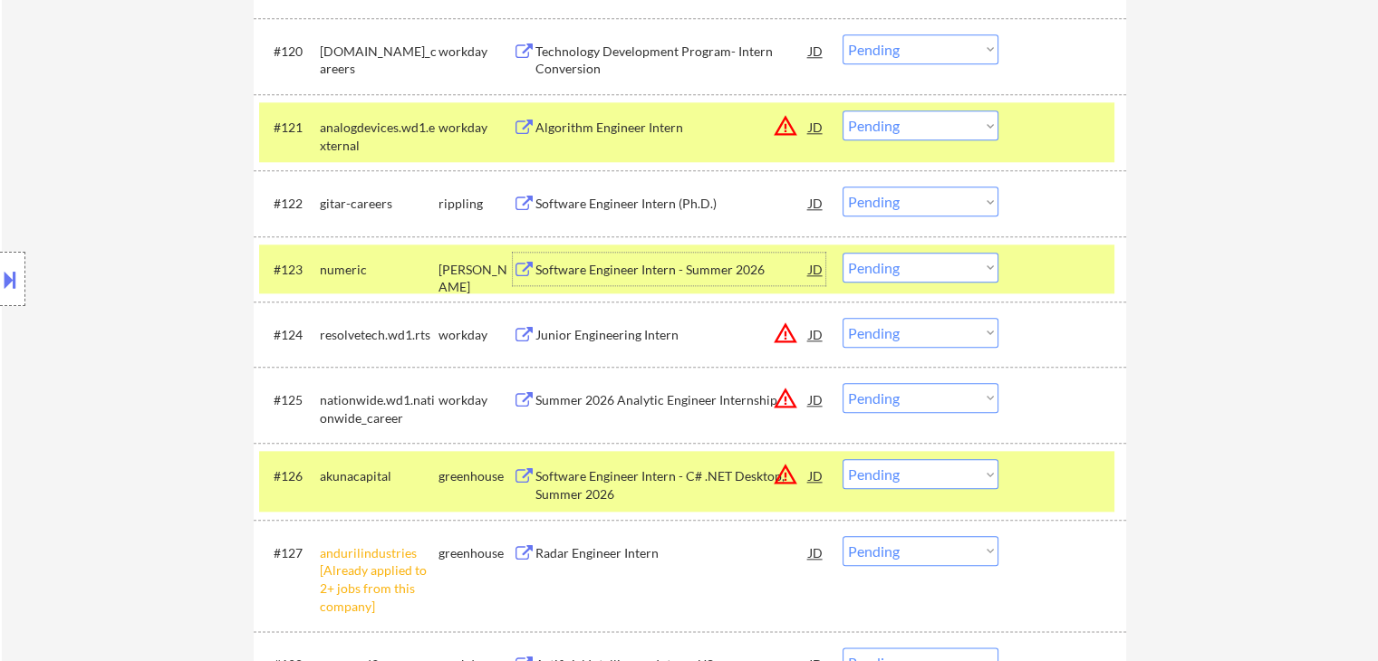
click at [884, 264] on select "Choose an option... Pending Applied Excluded (Questions) Excluded (Expired) Exc…" at bounding box center [921, 268] width 156 height 30
click at [843, 253] on select "Choose an option... Pending Applied Excluded (Questions) Excluded (Expired) Exc…" at bounding box center [921, 268] width 156 height 30
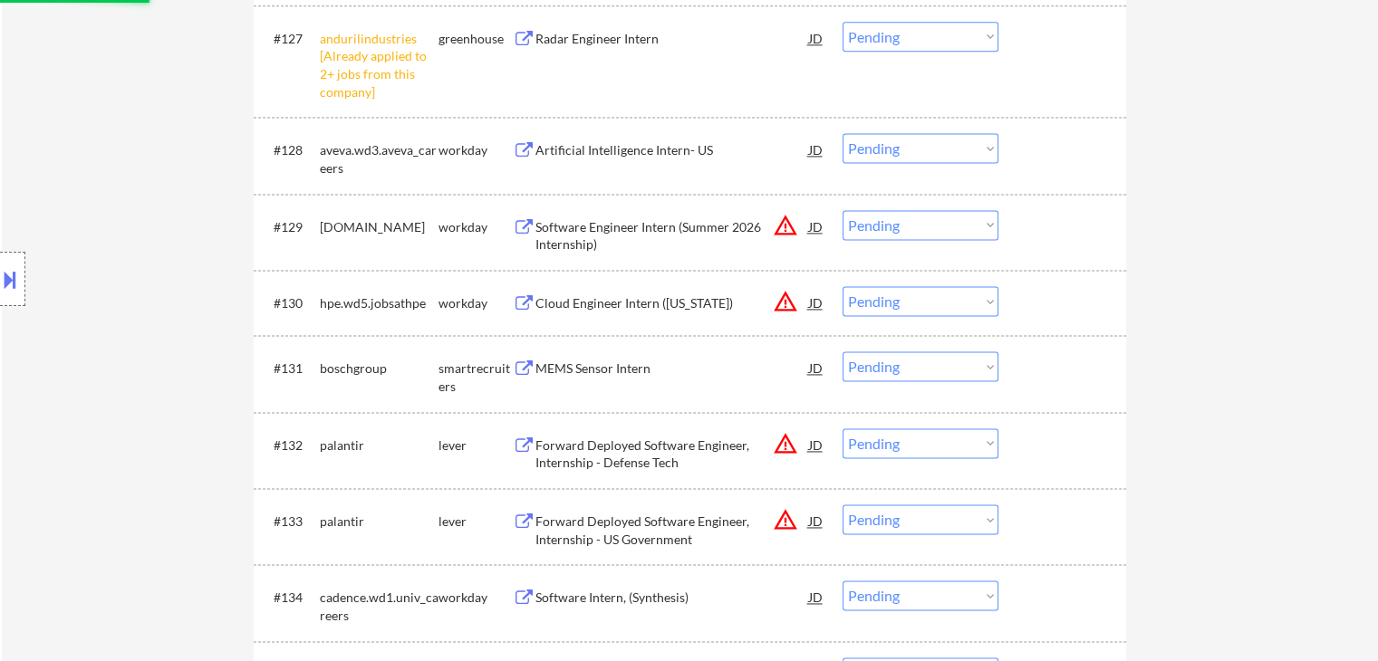
scroll to position [2627, 0]
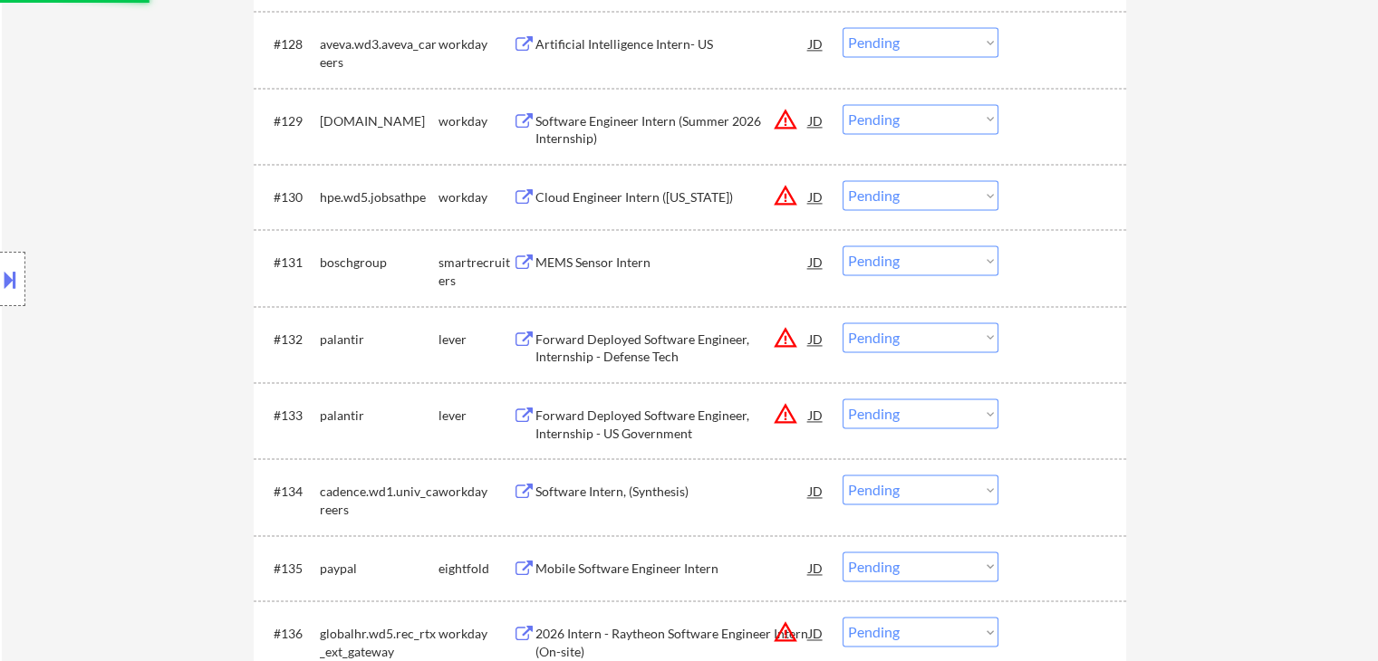
select select ""pending""
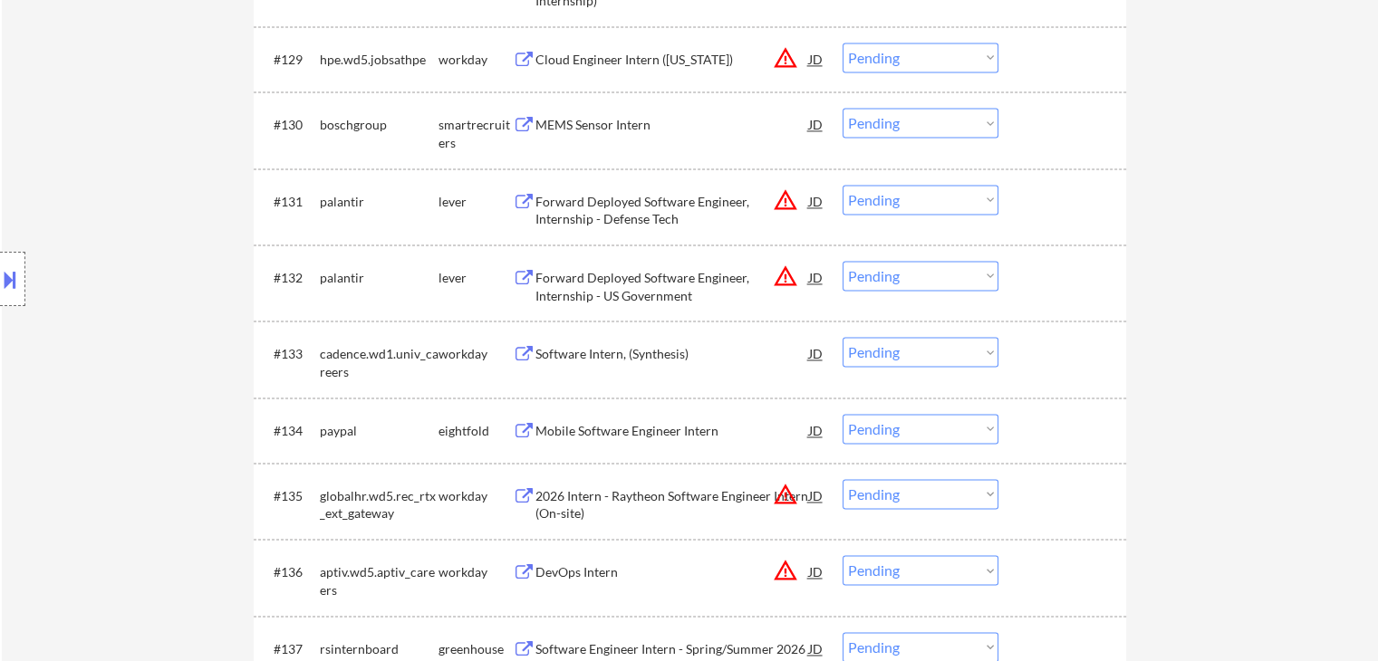
scroll to position [2718, 0]
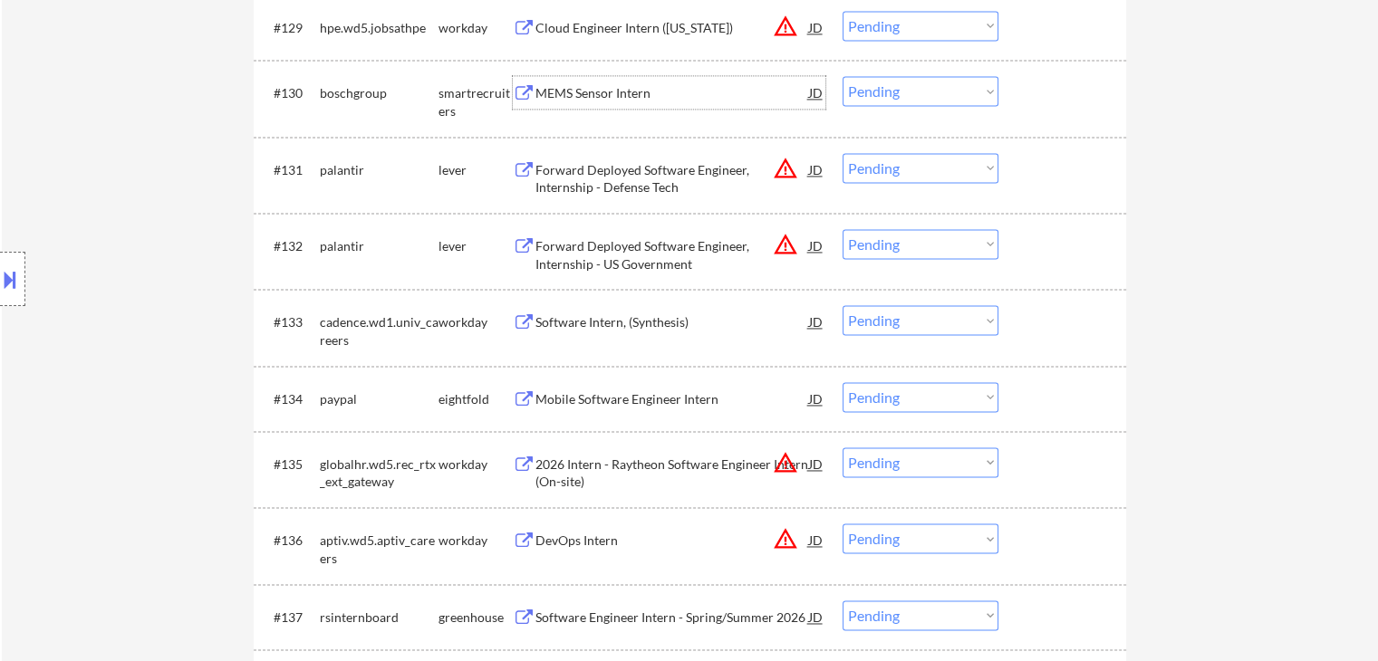
click at [591, 82] on div "MEMS Sensor Intern" at bounding box center [672, 92] width 274 height 33
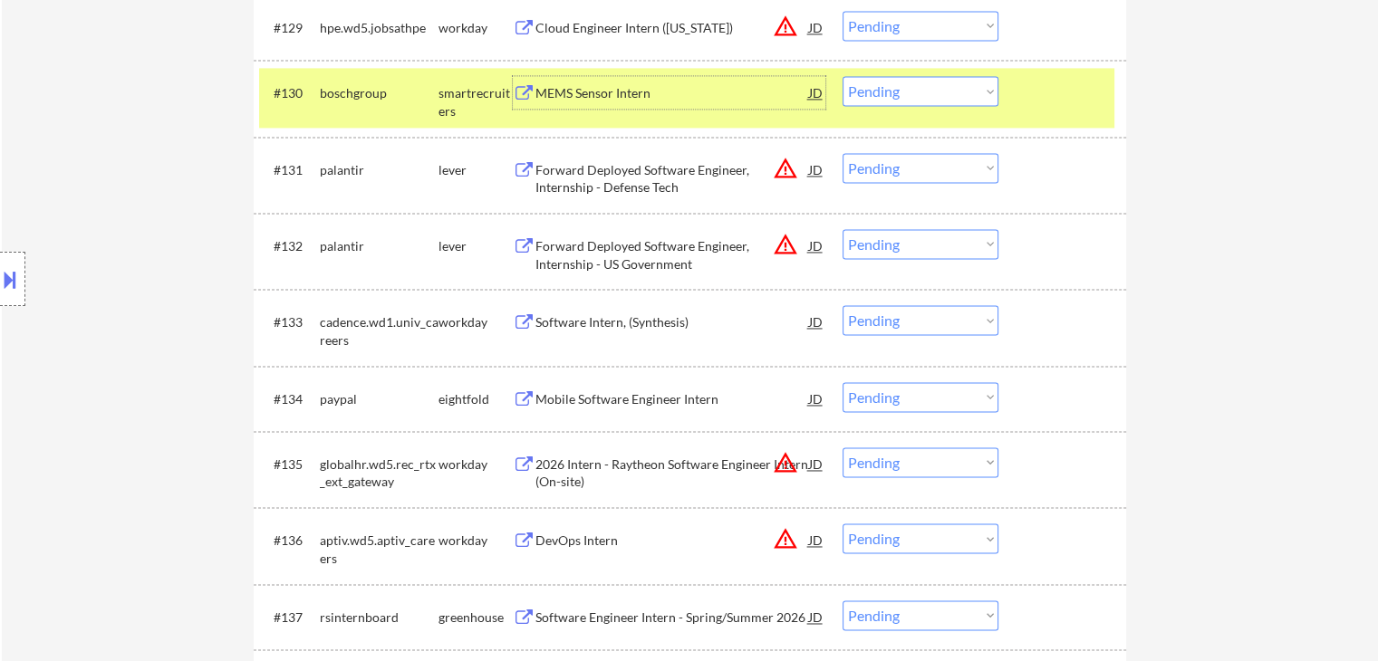
click at [882, 90] on select "Choose an option... Pending Applied Excluded (Questions) Excluded (Expired) Exc…" at bounding box center [921, 91] width 156 height 30
click at [843, 76] on select "Choose an option... Pending Applied Excluded (Questions) Excluded (Expired) Exc…" at bounding box center [921, 91] width 156 height 30
select select ""pending""
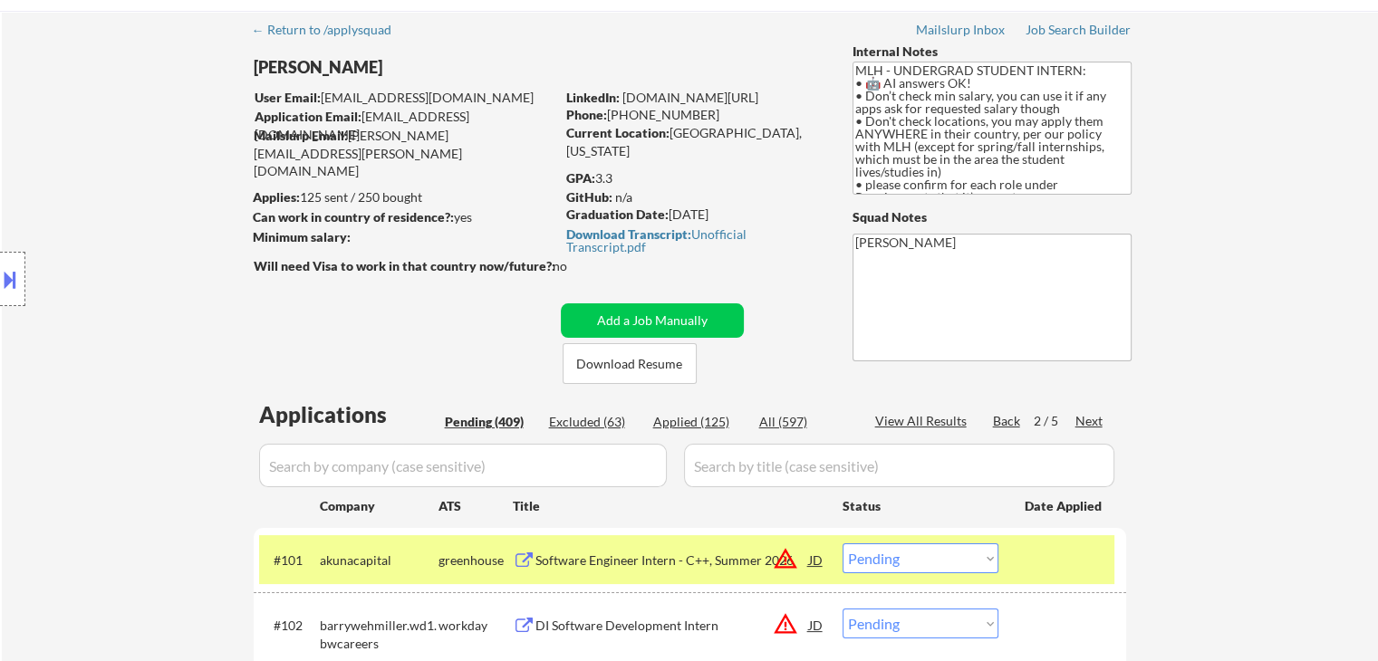
scroll to position [91, 0]
